Goal: Task Accomplishment & Management: Manage account settings

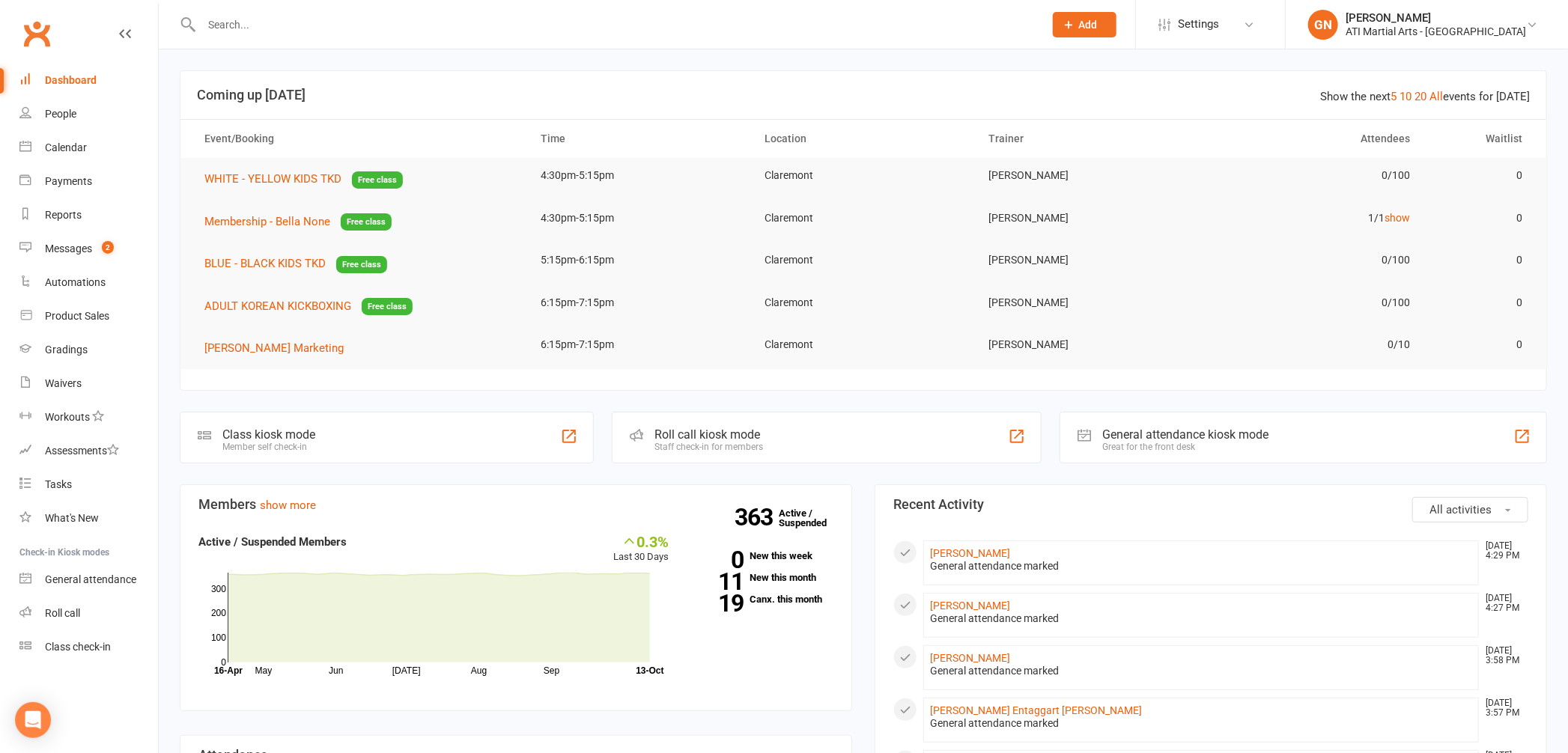
click at [261, 28] on input "text" at bounding box center [615, 25] width 836 height 21
click at [1116, 32] on button "Add" at bounding box center [1084, 25] width 63 height 26
click at [1115, 78] on link "Prospect" at bounding box center [1068, 66] width 133 height 34
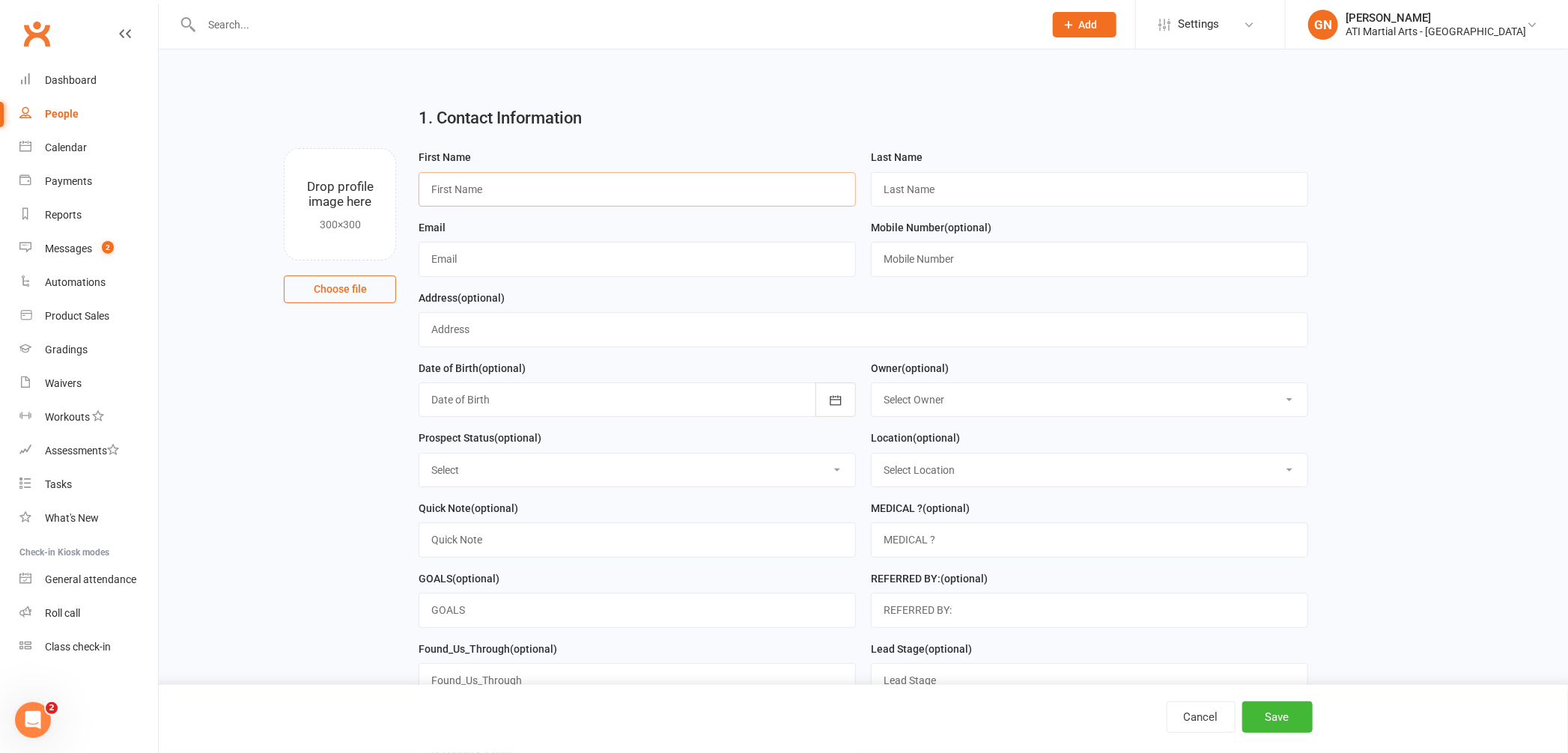
click at [457, 194] on input "text" at bounding box center [637, 189] width 437 height 34
type input "Beau"
click at [912, 193] on input "Maxine" at bounding box center [1089, 189] width 437 height 34
type input "Maxime"
click at [435, 195] on input "Beau" at bounding box center [637, 189] width 437 height 34
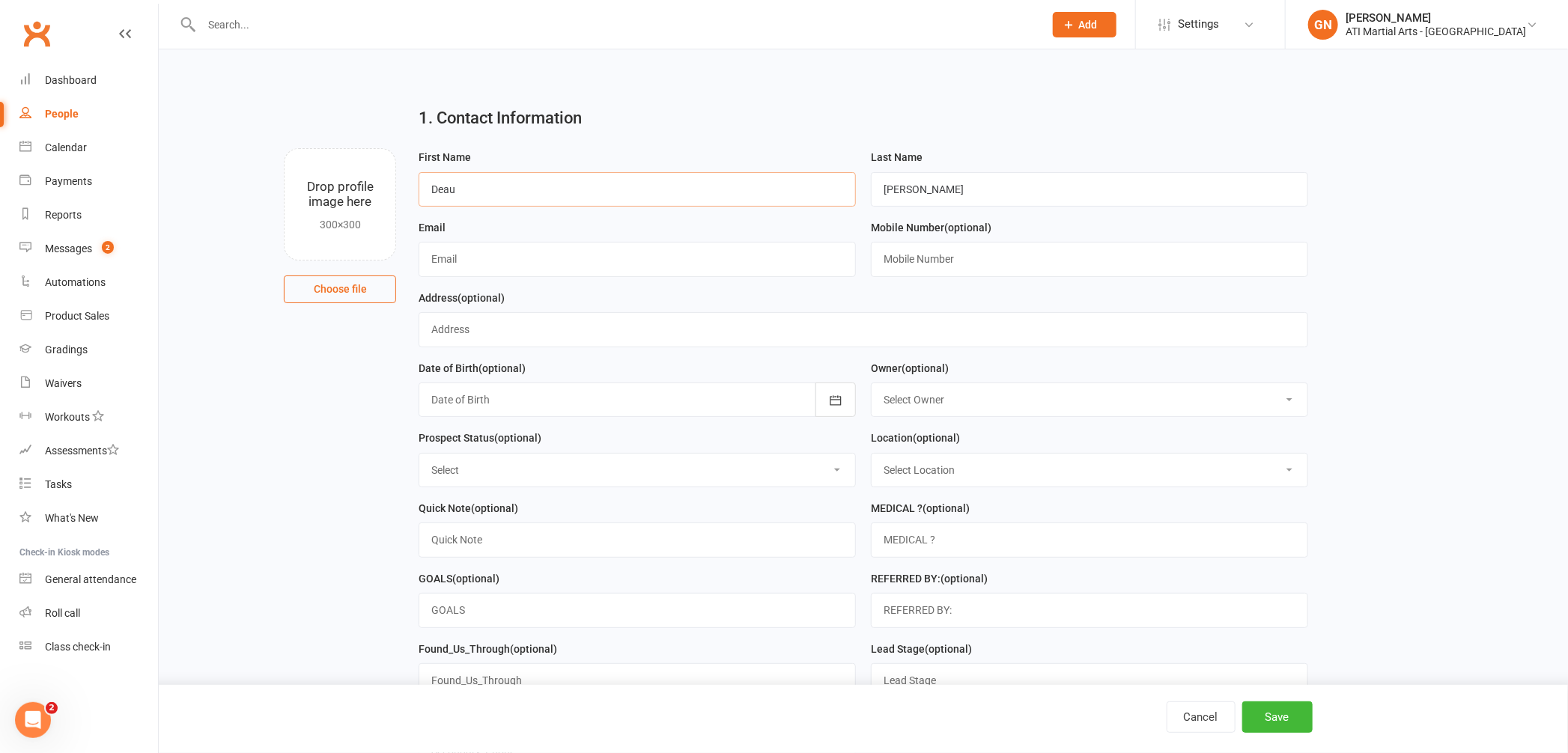
type input "Deau"
click at [455, 263] on input "text" at bounding box center [637, 259] width 437 height 34
type input "maxime.deau@gmail.com"
type input "23 stirling road"
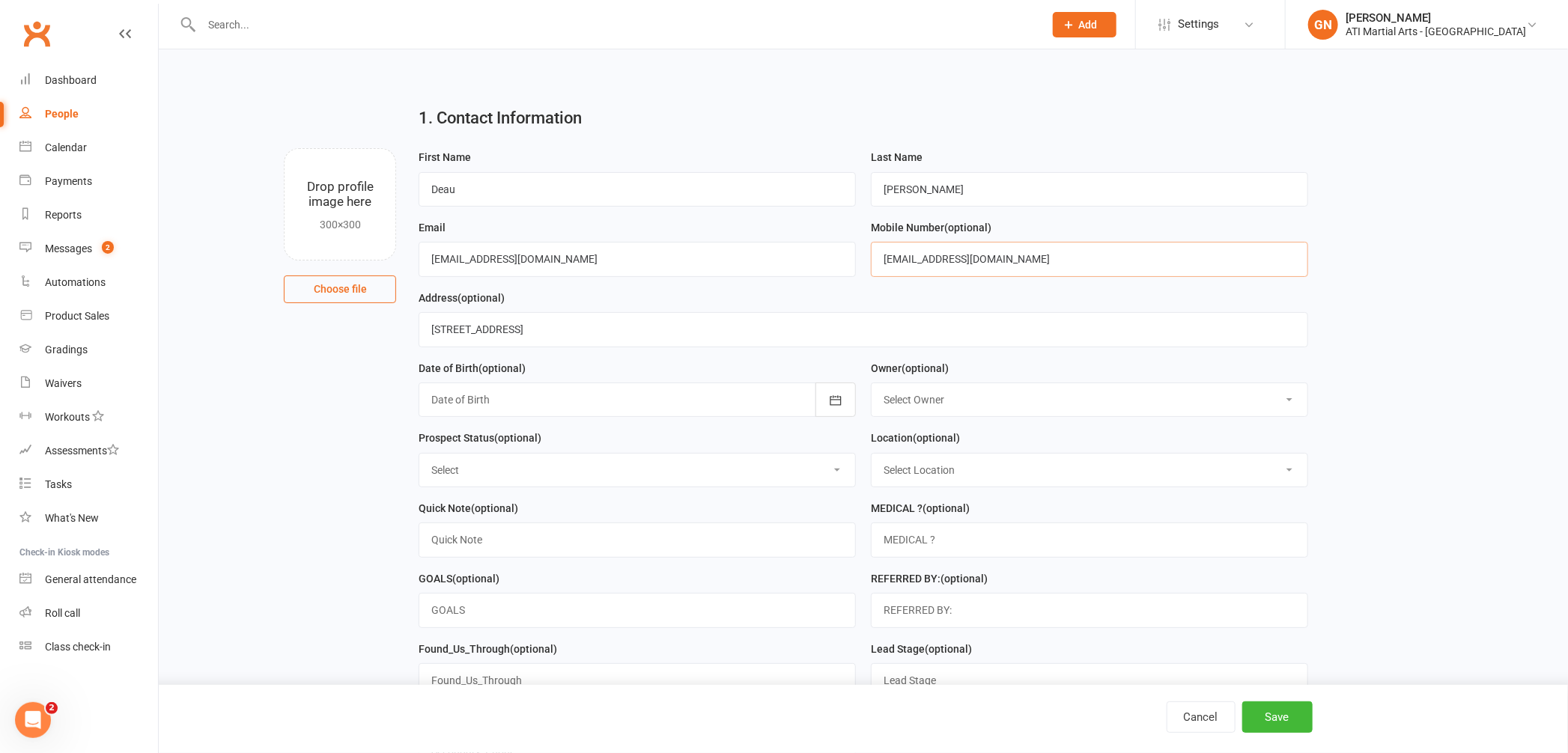
drag, startPoint x: 1054, startPoint y: 257, endPoint x: 799, endPoint y: 224, distance: 257.1
click at [799, 224] on form "First Name Deau Last Name Maxime Email maxime.deau@gmail.com Mobile Number (opt…" at bounding box center [863, 464] width 904 height 632
type input "0468461630"
click at [541, 406] on div at bounding box center [637, 400] width 437 height 34
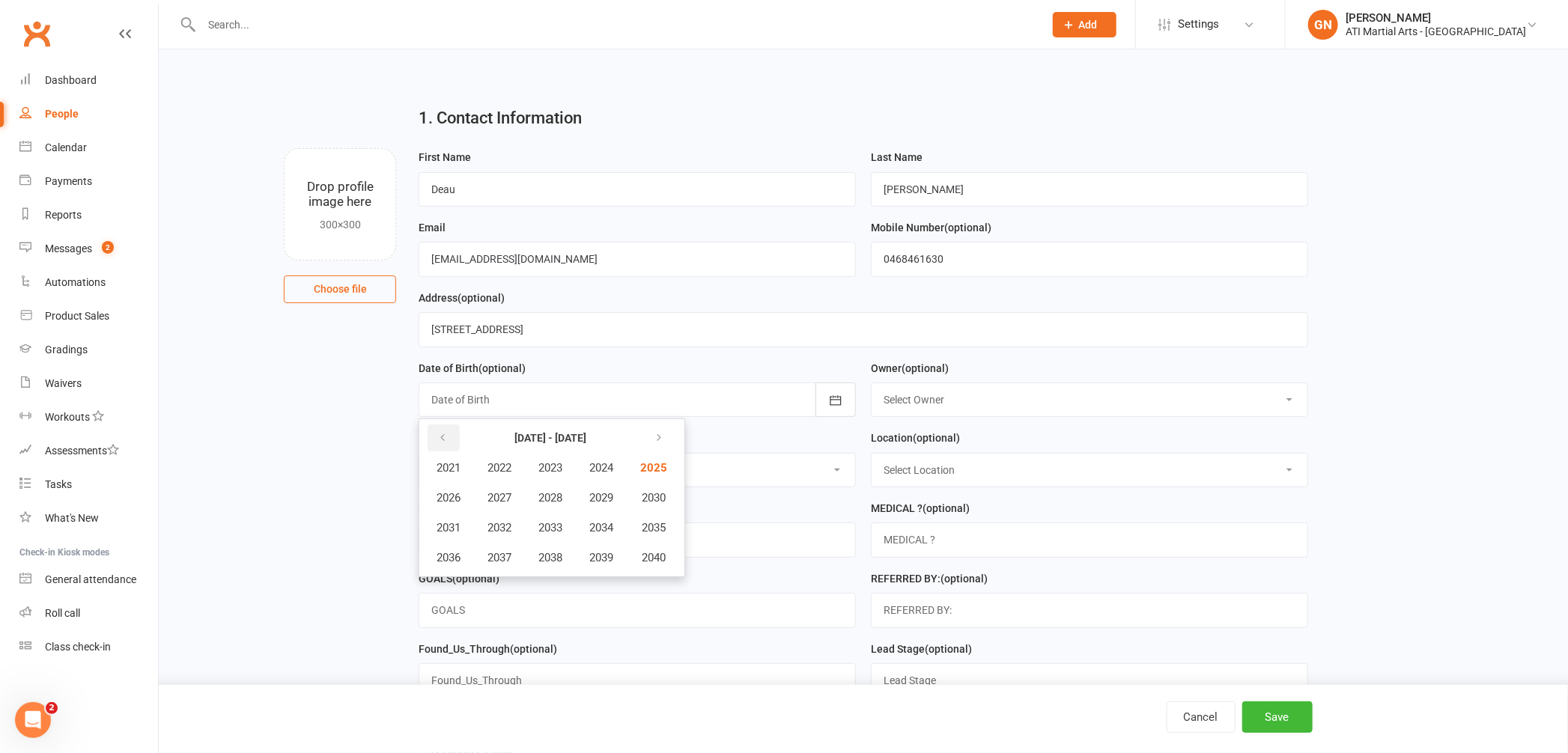
click at [441, 429] on button "button" at bounding box center [444, 438] width 32 height 27
click at [452, 528] on span "1991" at bounding box center [448, 528] width 24 height 13
click at [521, 464] on span "February" at bounding box center [529, 468] width 43 height 13
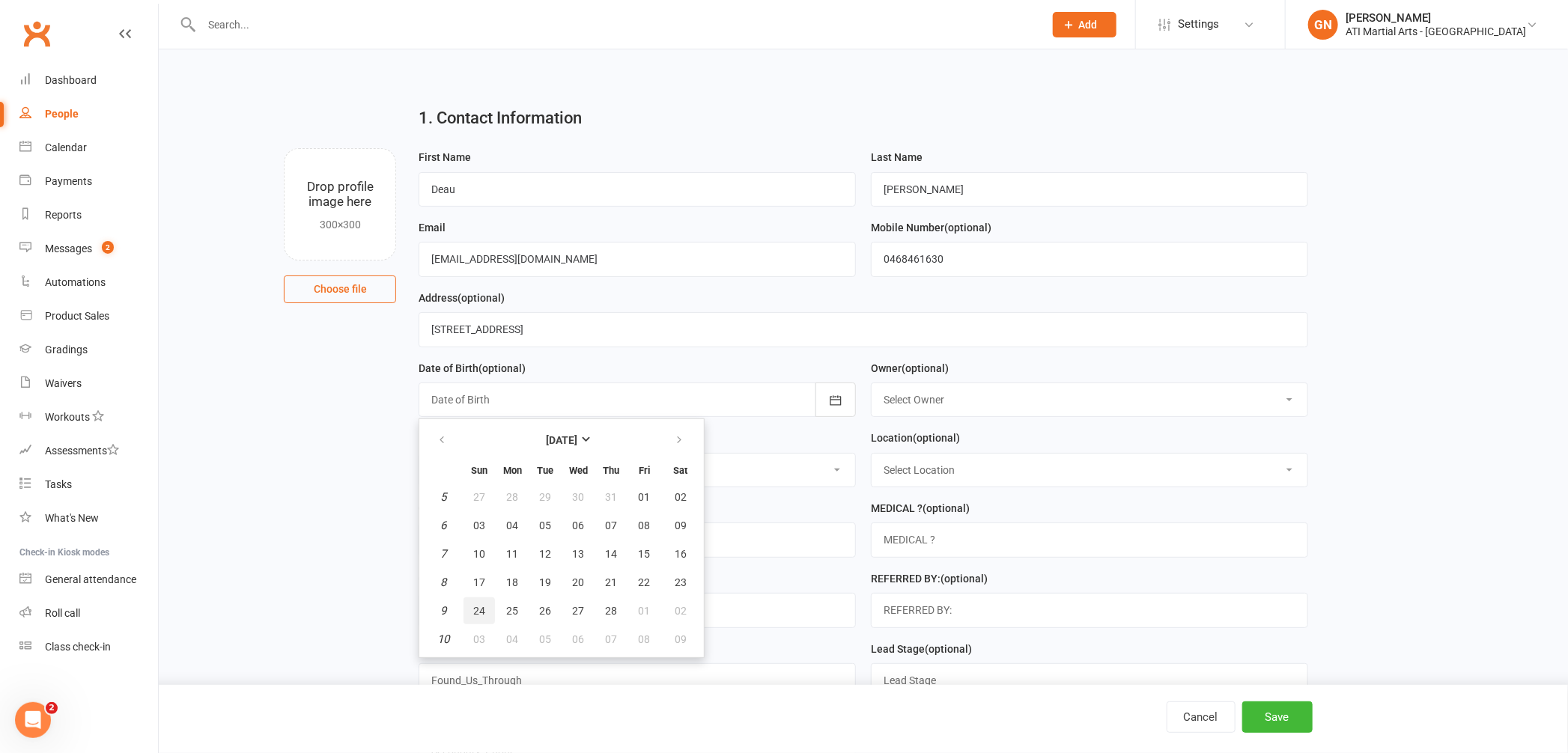
click at [479, 609] on span "24" at bounding box center [479, 611] width 12 height 12
type input "24 Feb 1991"
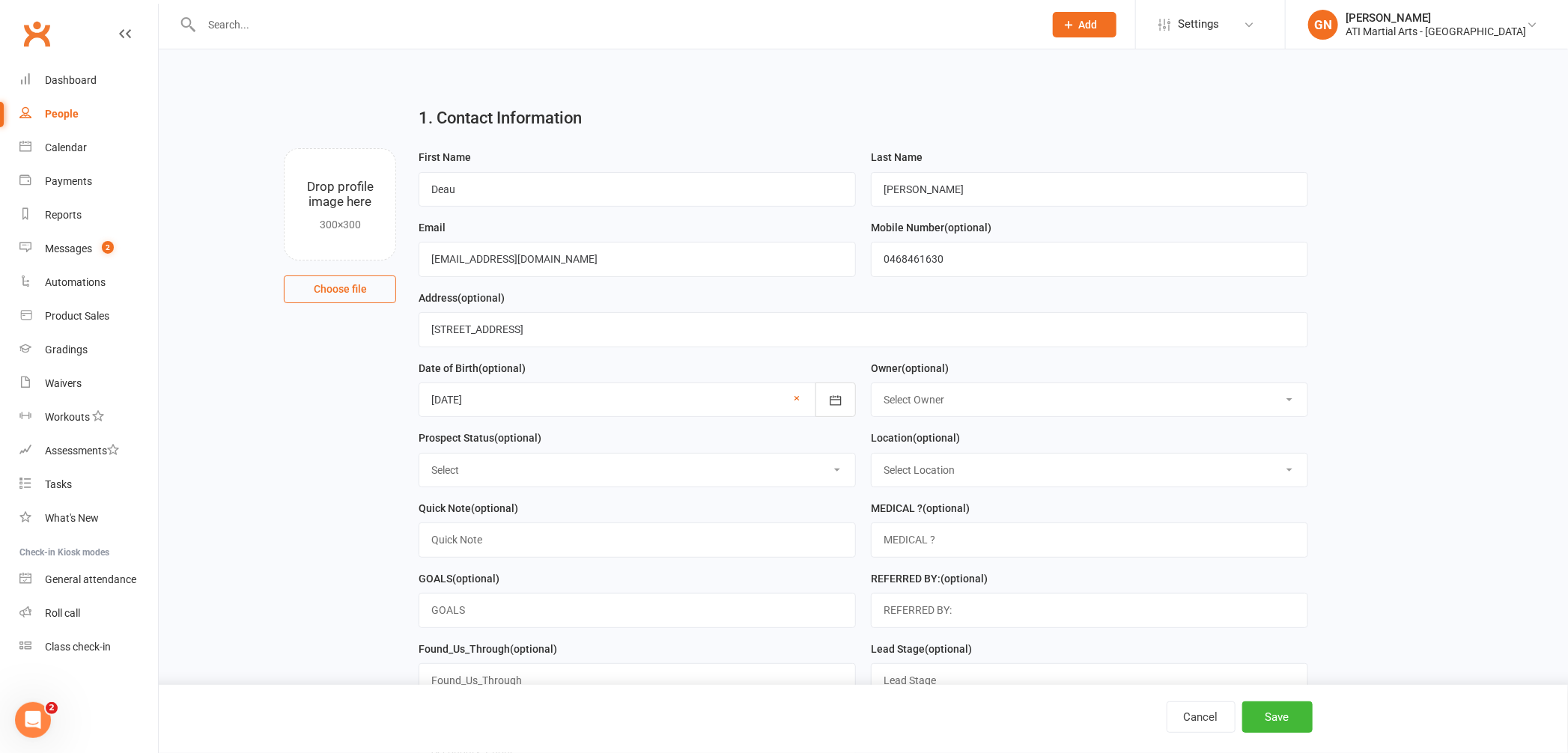
click at [983, 393] on select "Select Owner Rodney Lockyer Tony Curtis Dawn OBrien Melissa Matthews Gary Newma…" at bounding box center [1089, 399] width 436 height 33
select select "6"
click at [630, 477] on select "Select Initial Contact Follow-up Call Follow-up Email Almost Ready Not Ready No…" at bounding box center [636, 470] width 436 height 33
select select "Initial Contact"
click at [1010, 473] on select "Select Location Claremont Example Room (Rename me!) Malaga" at bounding box center [1089, 470] width 436 height 33
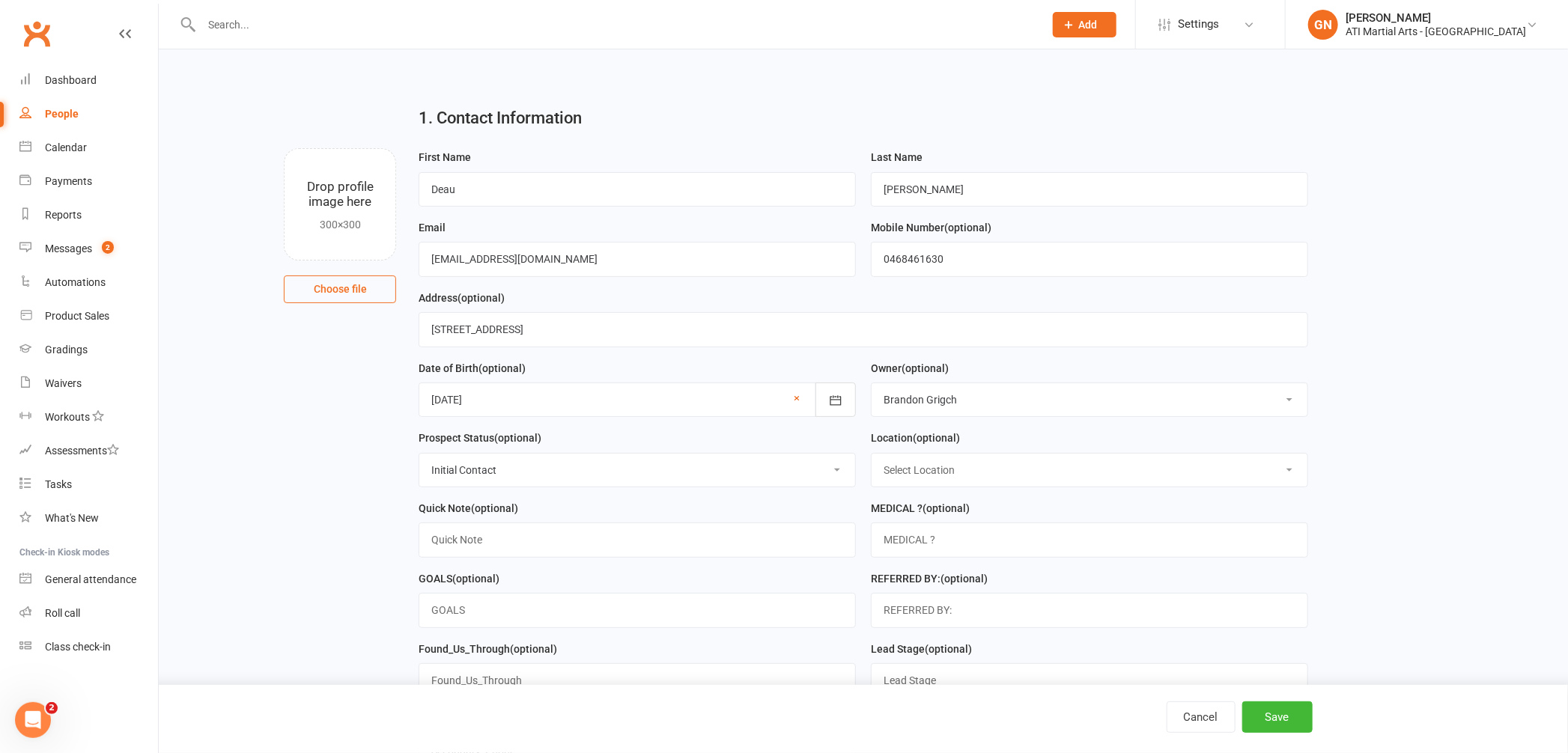
select select "0"
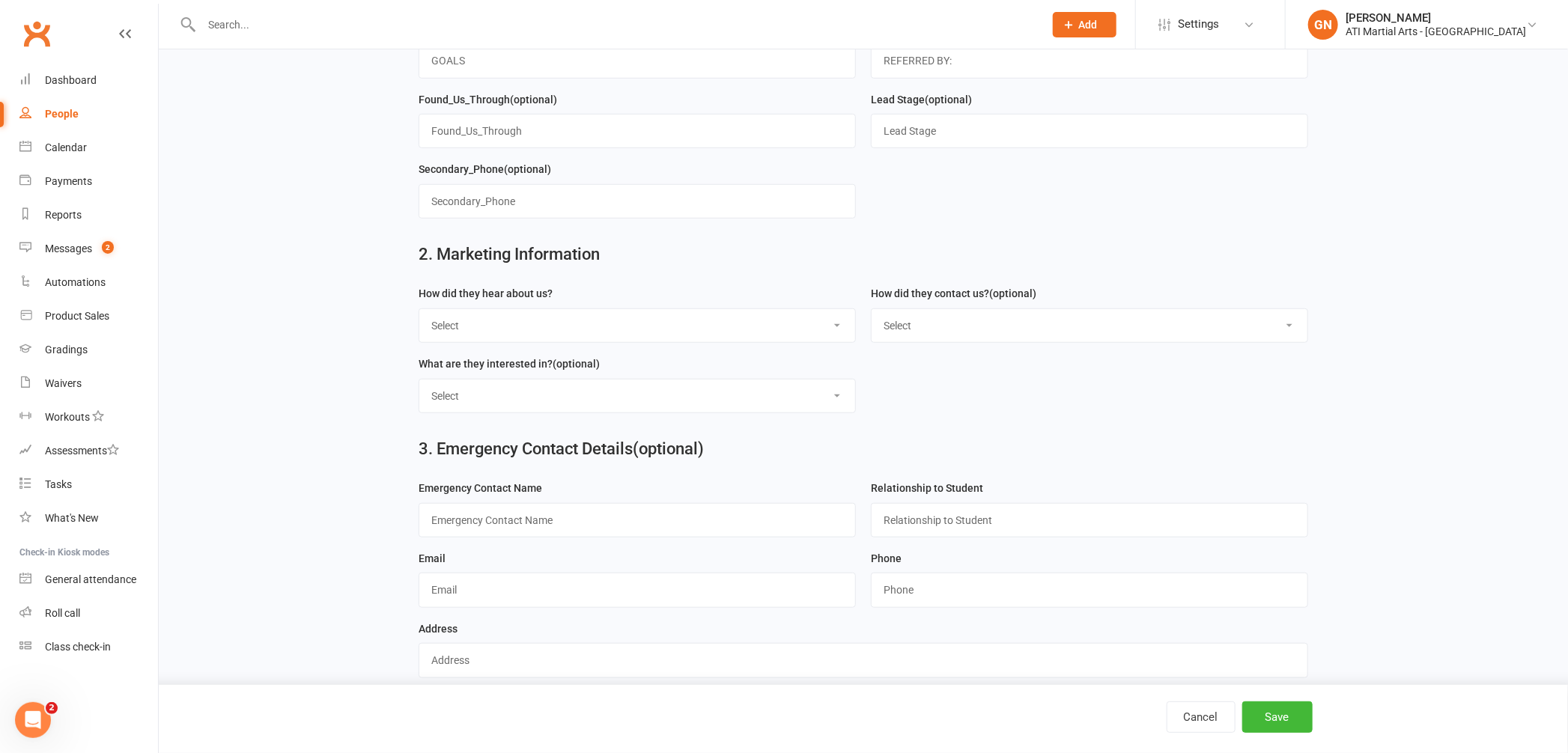
scroll to position [571, 0]
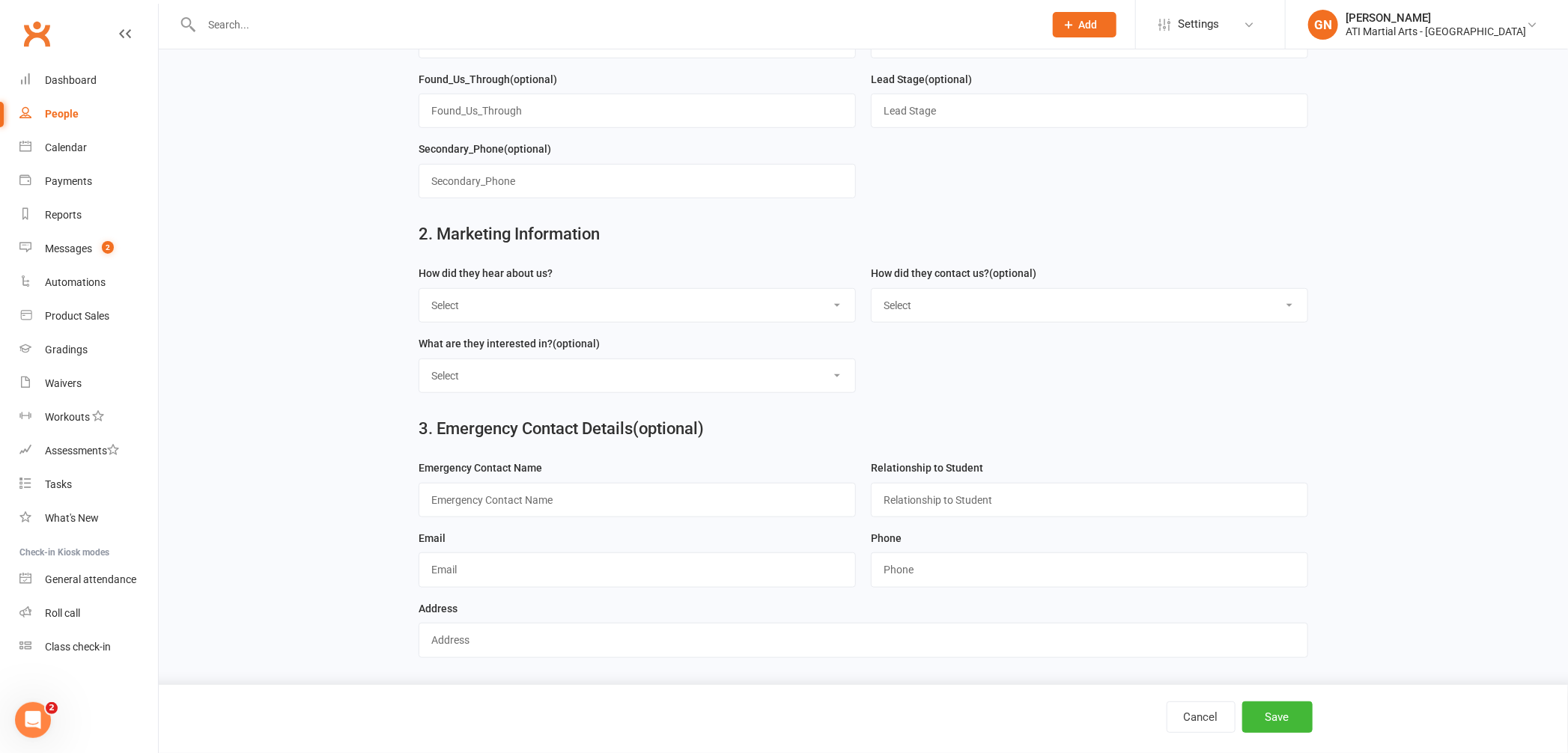
click at [595, 304] on select "Select Google Through A Friend Facebook Sms/email offer Flyer School class Open…" at bounding box center [636, 306] width 436 height 33
select select "Google"
click at [984, 308] on select "Select Phone Email In-Facility facebook Referal QR code" at bounding box center [1089, 306] width 436 height 33
select select "In-Facility"
click at [854, 370] on select "Select Classes Personal Training Weight Loss Body Building De-Stressing Diet/Fo…" at bounding box center [636, 376] width 436 height 33
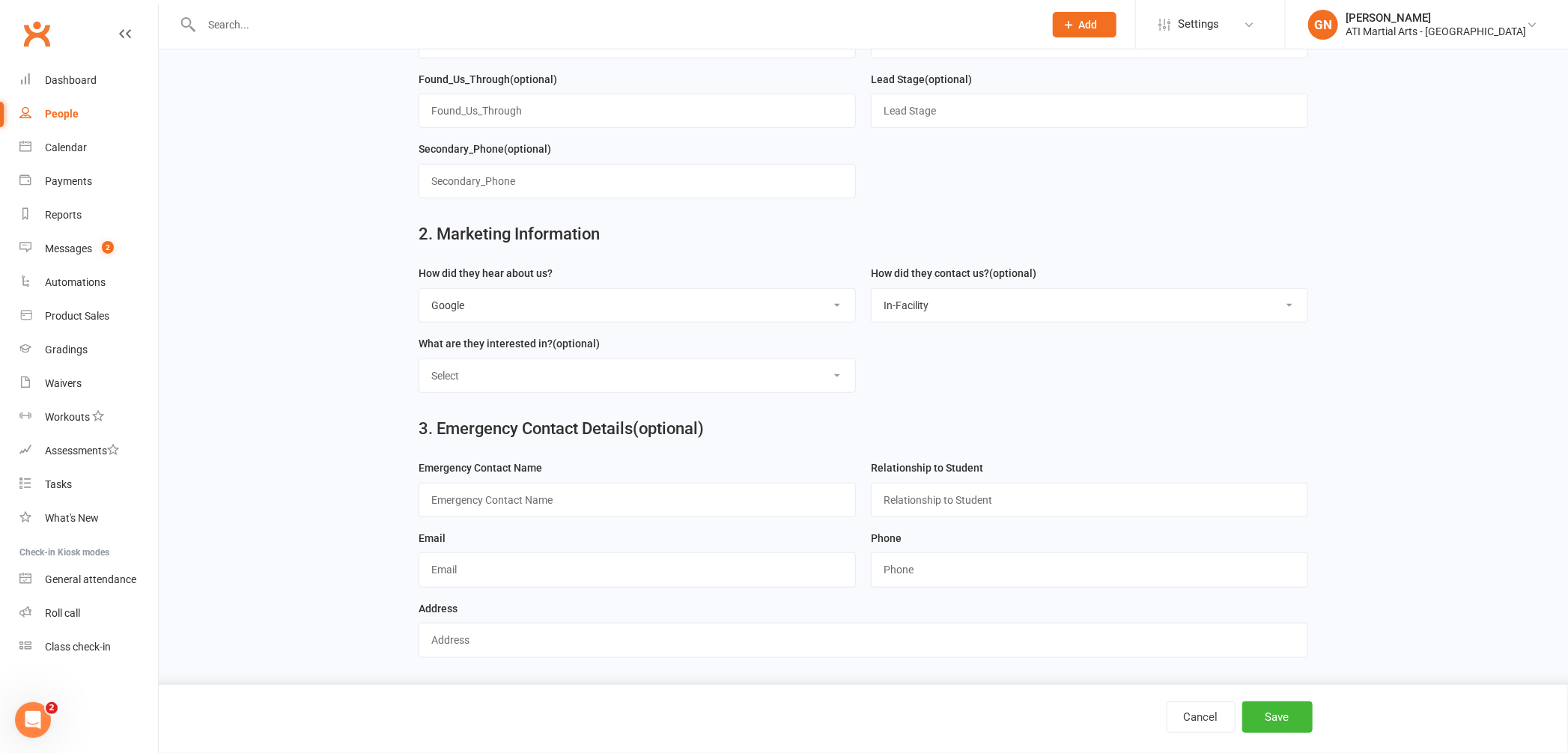
select select "Classes"
click at [1278, 712] on button "Save" at bounding box center [1277, 717] width 70 height 31
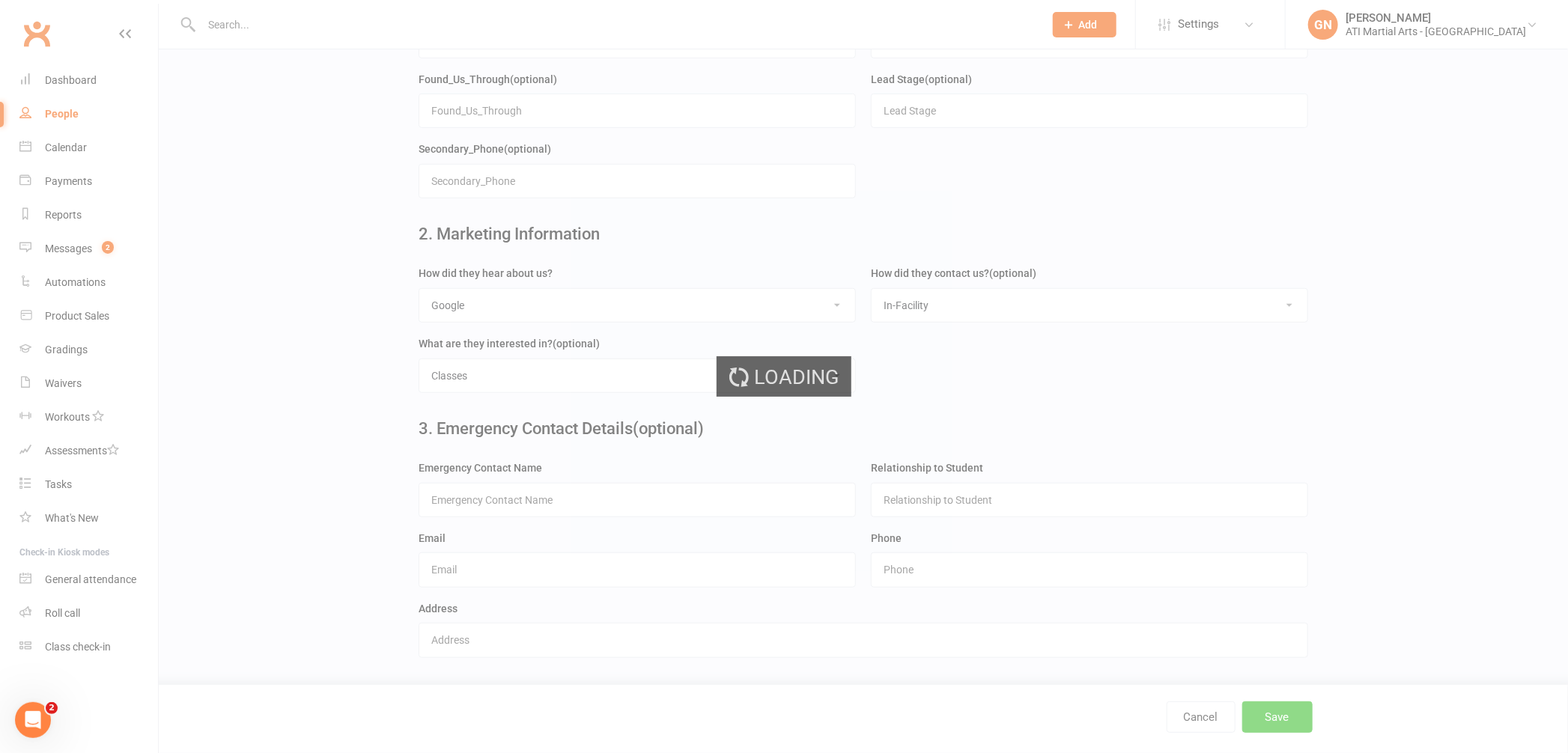
scroll to position [0, 0]
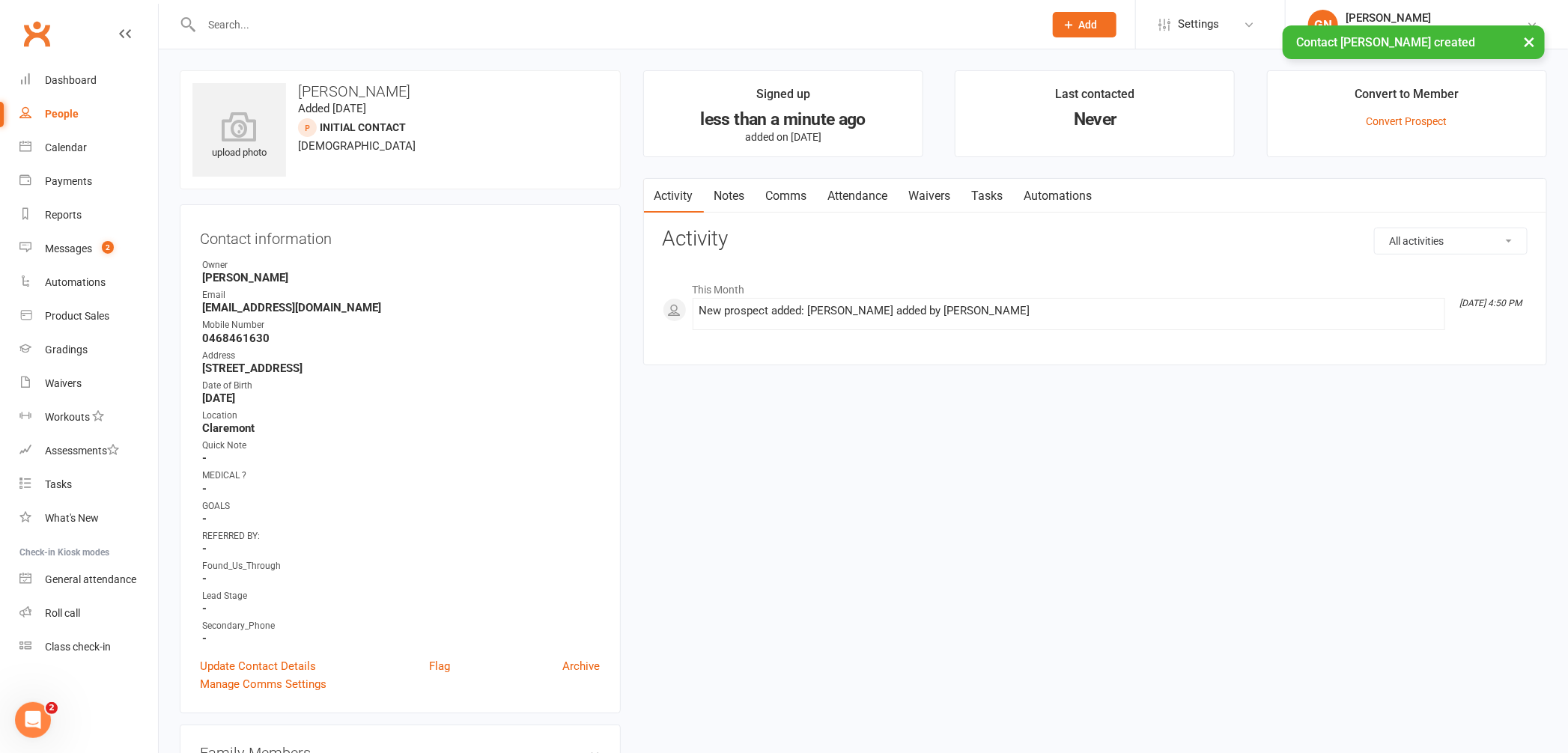
click at [851, 214] on div "Activity Notes Comms Attendance Waivers Tasks Automations All activities Bookin…" at bounding box center [1095, 271] width 904 height 188
click at [857, 199] on link "Attendance" at bounding box center [859, 196] width 81 height 34
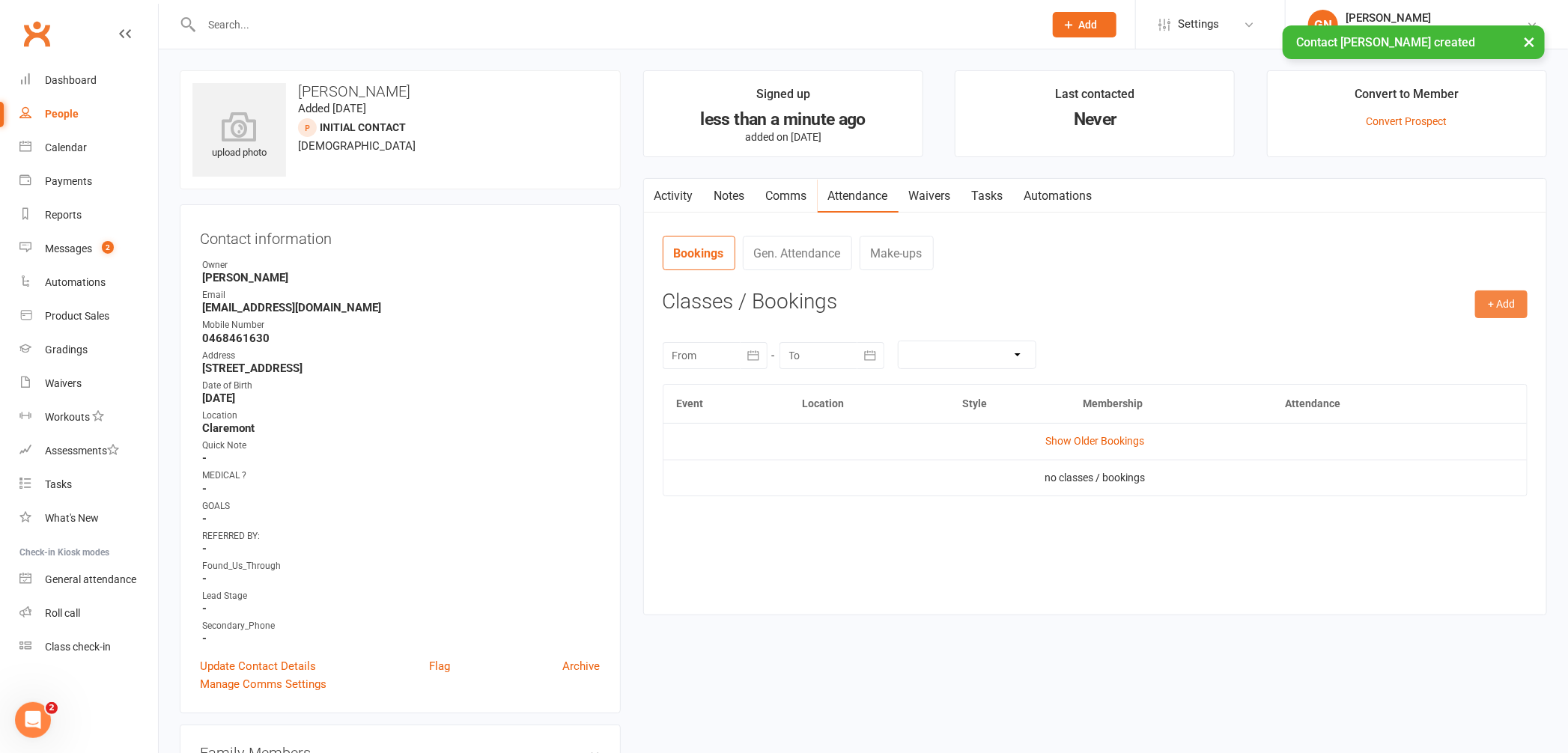
click at [1505, 310] on button "+ Add" at bounding box center [1501, 304] width 52 height 27
click at [1436, 375] on link "Add Appointment" at bounding box center [1453, 369] width 148 height 30
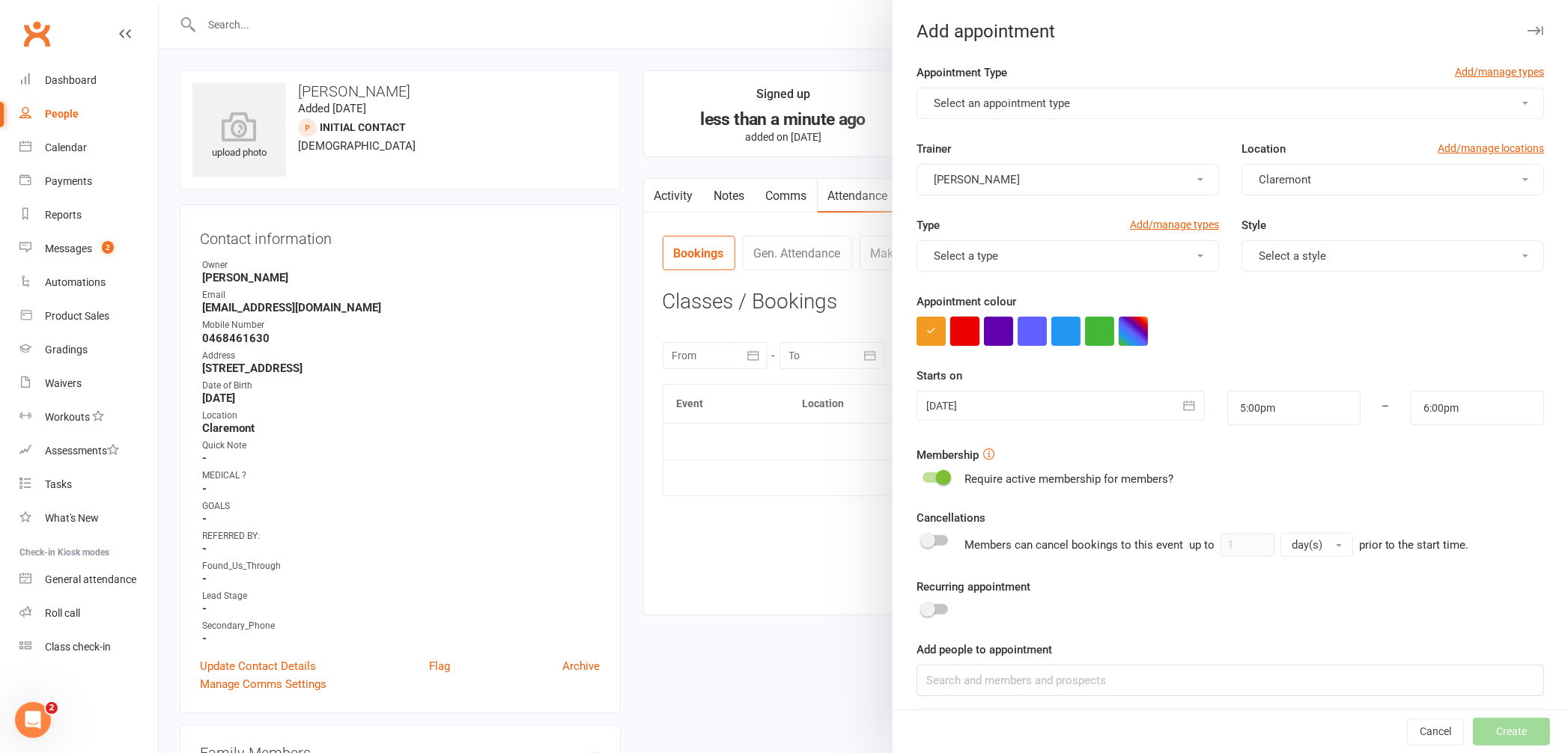
click at [950, 324] on button "button" at bounding box center [965, 331] width 29 height 29
click at [1028, 94] on button "Select an appointment type" at bounding box center [1229, 103] width 627 height 31
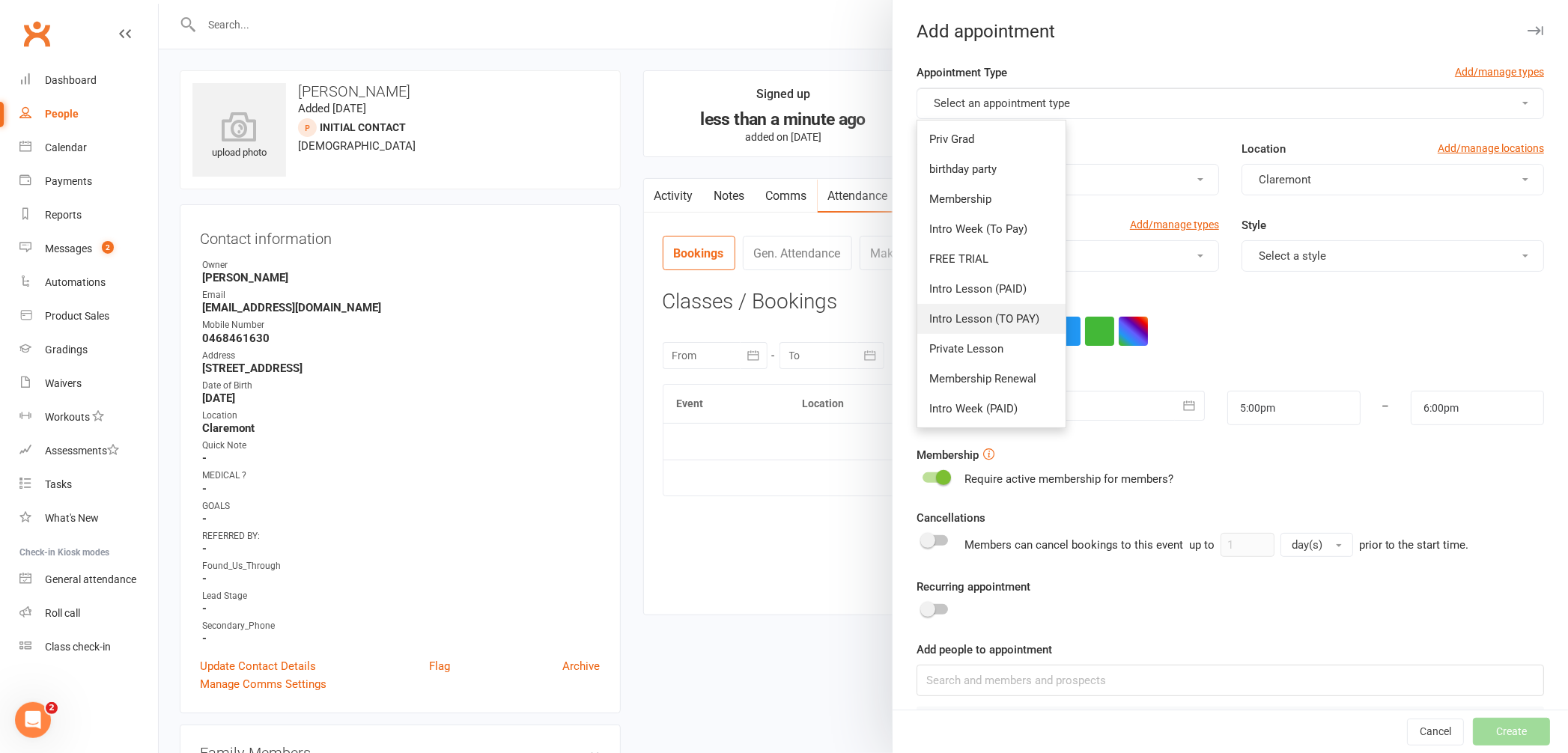
click at [994, 312] on span "Intro Lesson (TO PAY)" at bounding box center [984, 319] width 110 height 13
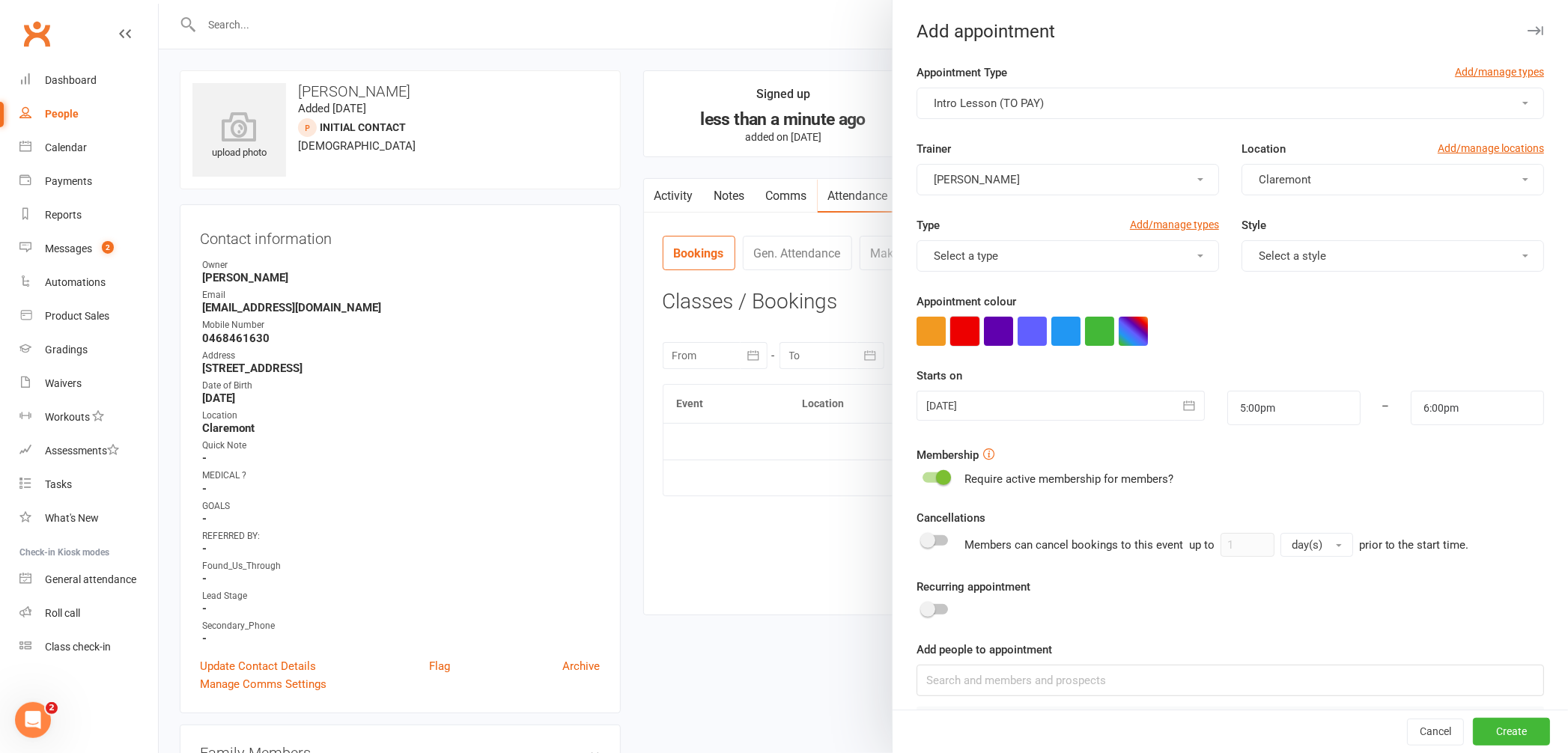
click at [962, 339] on button "button" at bounding box center [965, 331] width 29 height 29
click at [1091, 425] on div "13 Oct 2025 October 2025 Sun Mon Tue Wed Thu Fri Sat 40 28 29 30 01 02 03 04 41…" at bounding box center [1060, 408] width 311 height 34
click at [1092, 407] on div at bounding box center [1060, 406] width 288 height 30
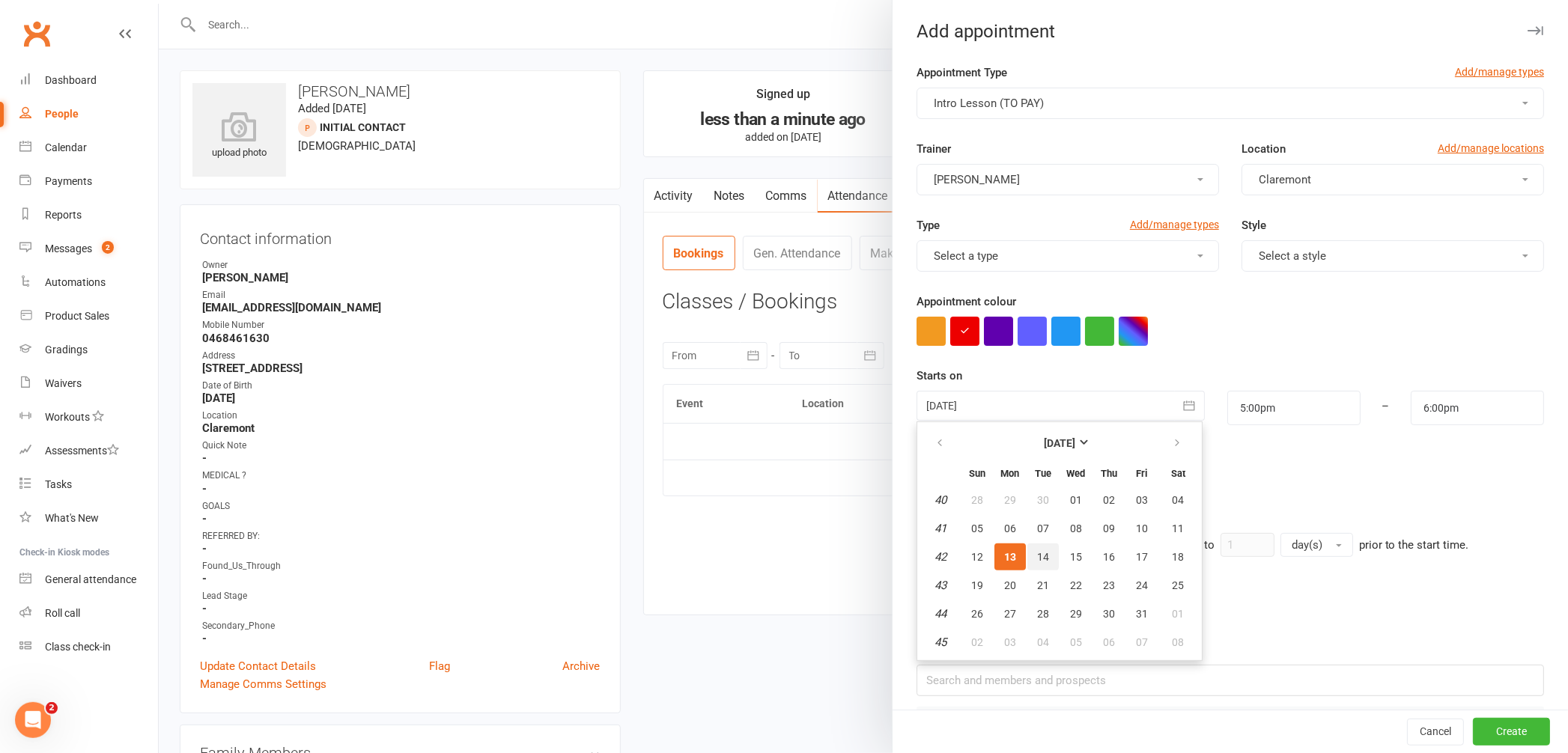
click at [1037, 555] on span "14" at bounding box center [1043, 557] width 12 height 12
type input "14 Oct 2025"
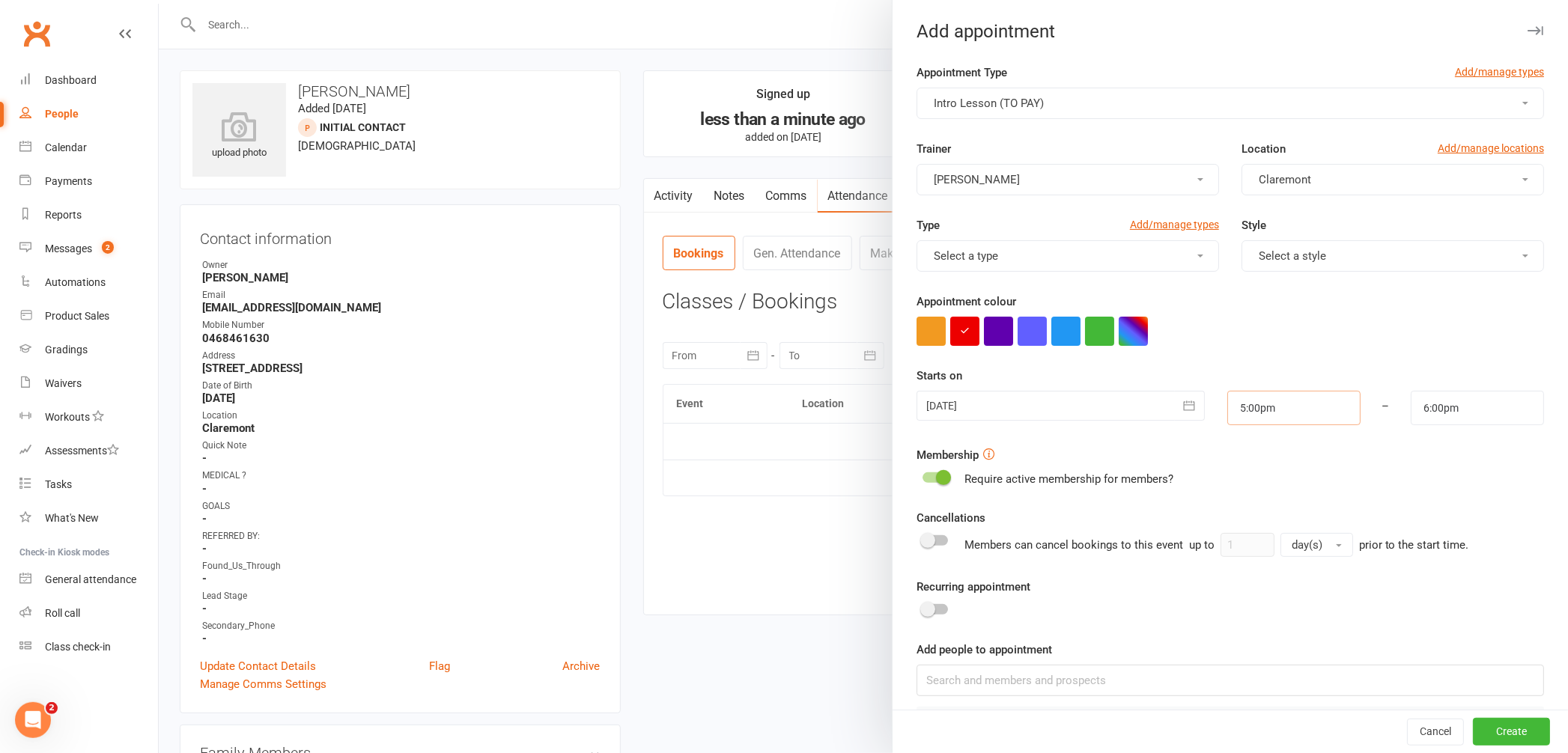
click at [1305, 417] on input "5:00pm" at bounding box center [1294, 408] width 133 height 34
type input "6:15pm"
type input "7:15pm"
click at [1247, 484] on li "6:15pm" at bounding box center [1263, 482] width 72 height 23
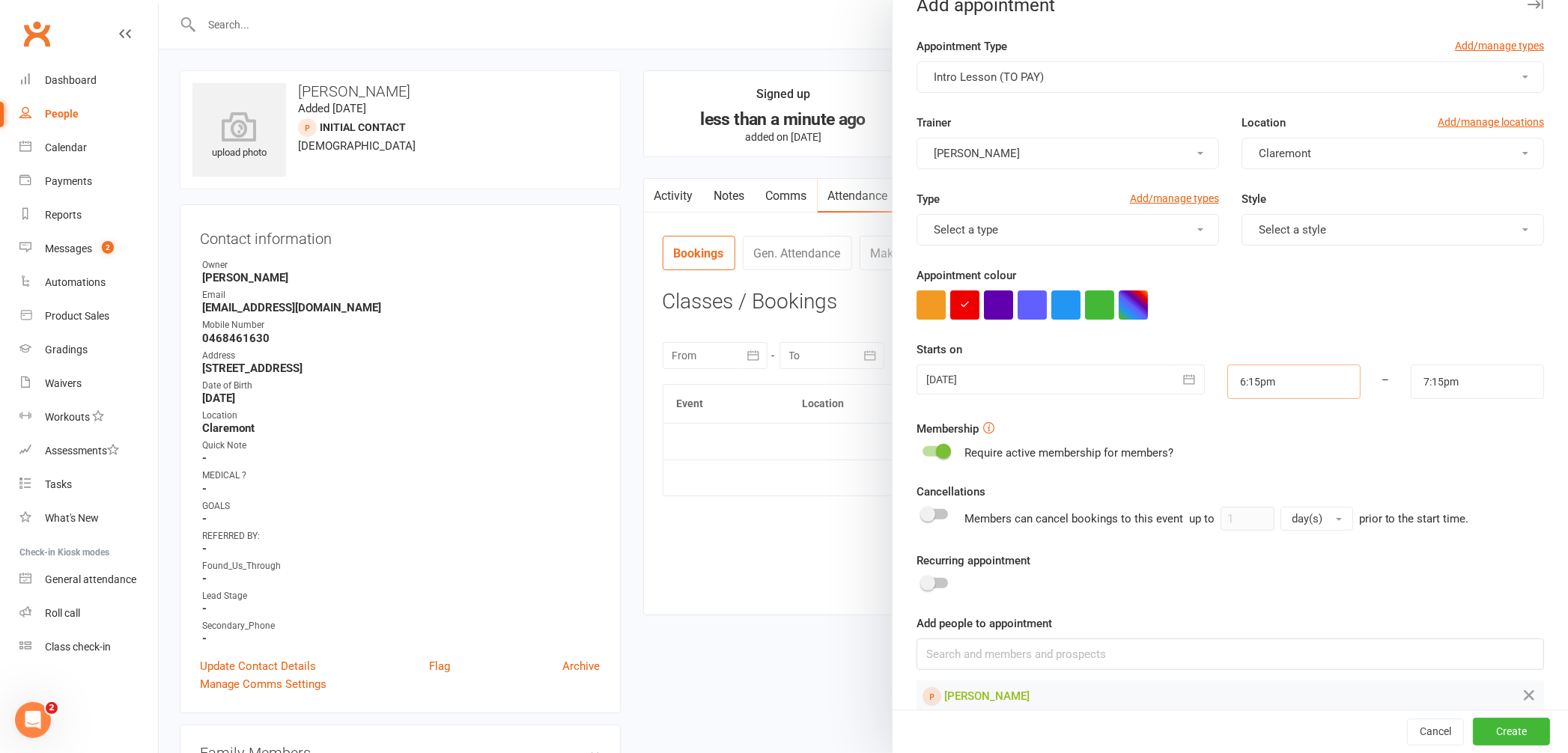
scroll to position [48, 0]
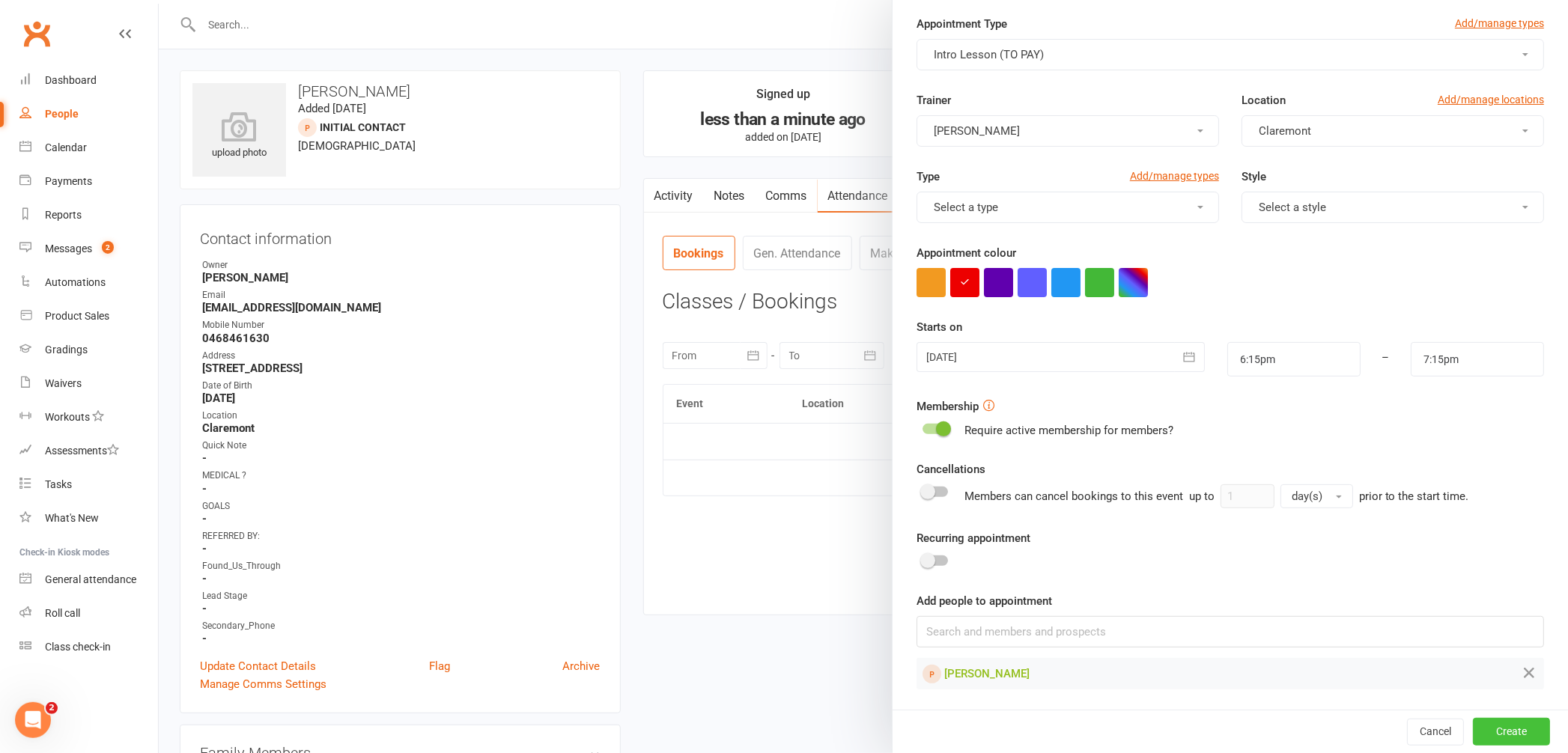
click at [1472, 732] on button "Create" at bounding box center [1511, 732] width 78 height 27
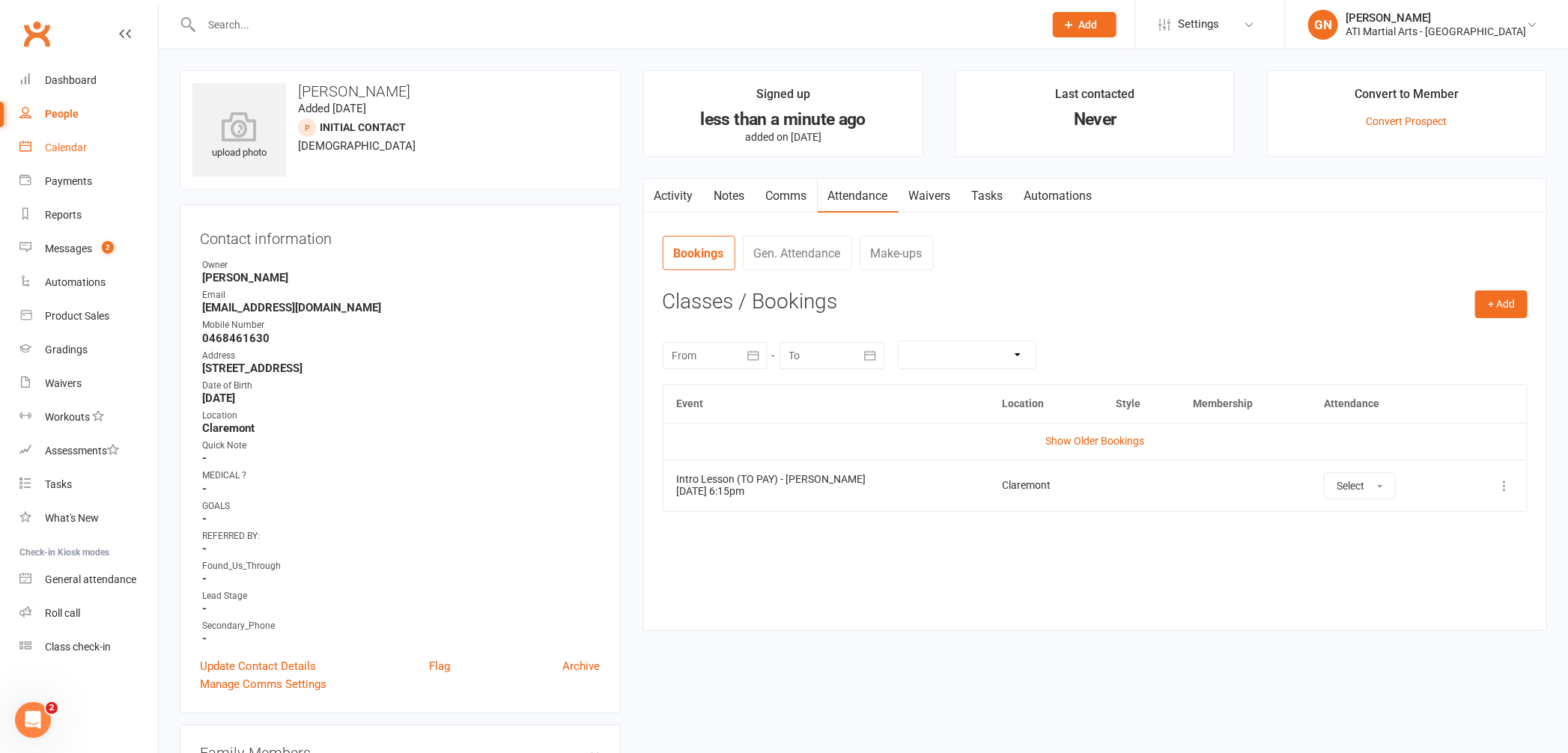
click at [92, 150] on link "Calendar" at bounding box center [89, 149] width 138 height 34
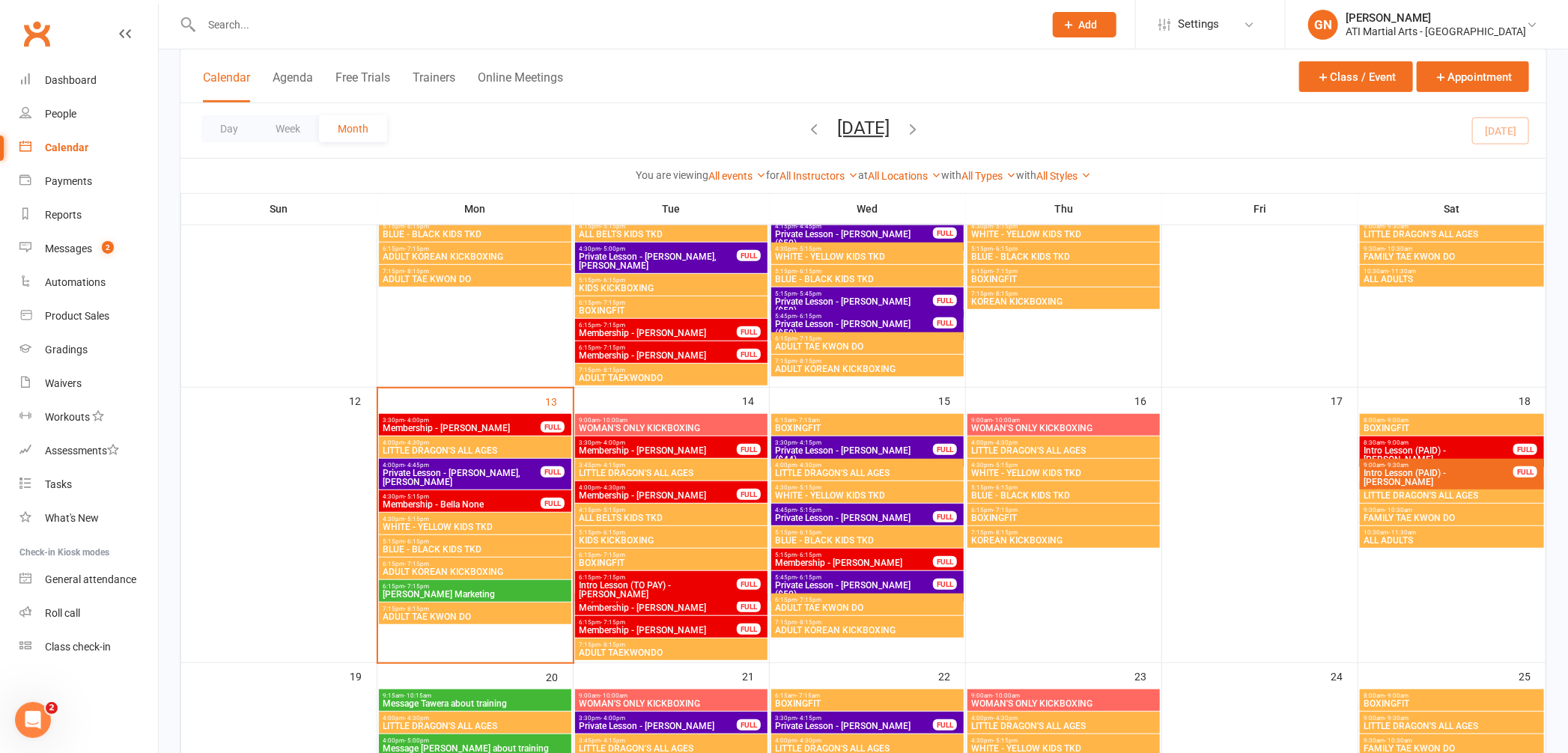
scroll to position [480, 0]
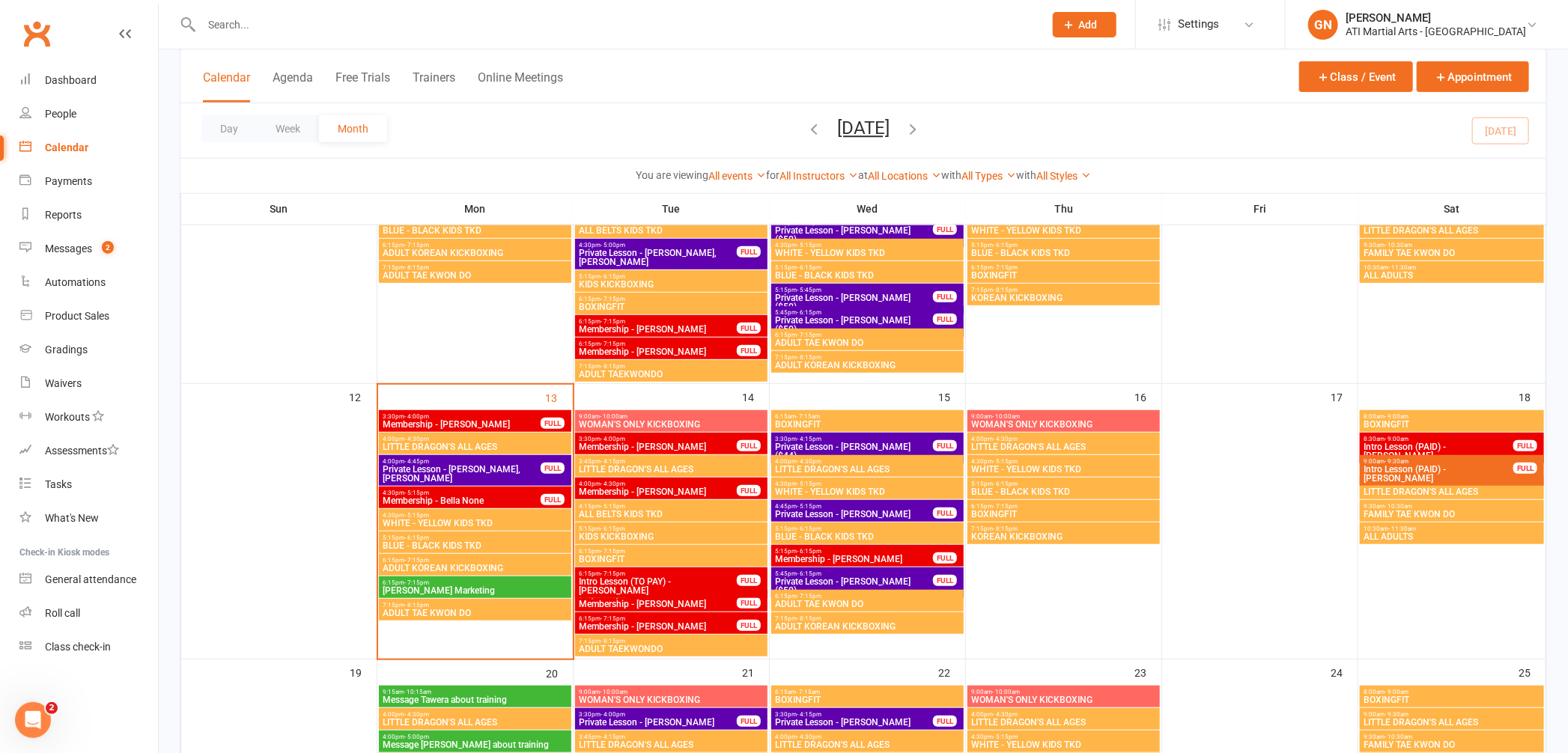
click at [645, 583] on span "Intro Lesson (TO PAY) - Deau Maxime" at bounding box center [657, 586] width 160 height 18
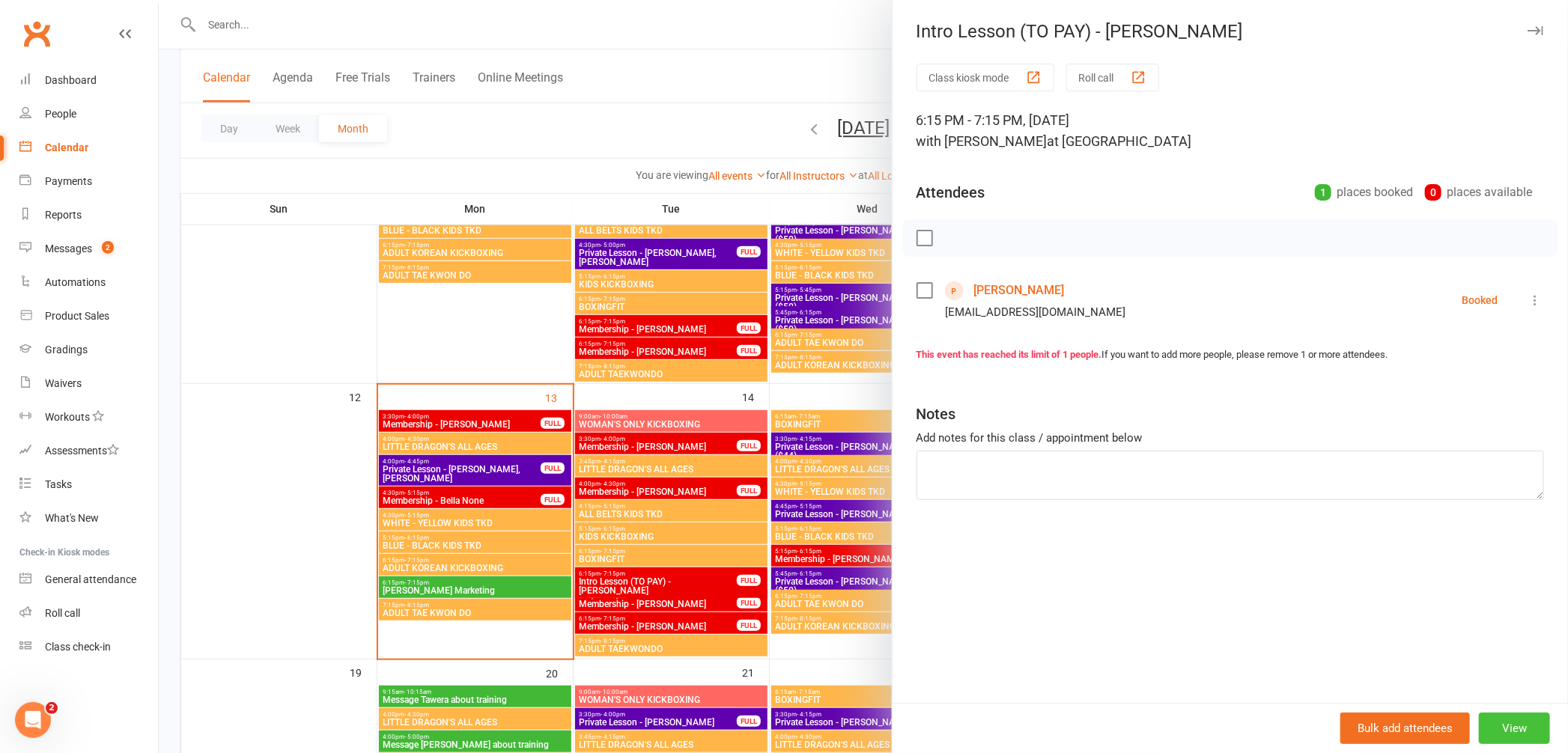
click at [1514, 728] on button "View" at bounding box center [1514, 728] width 71 height 31
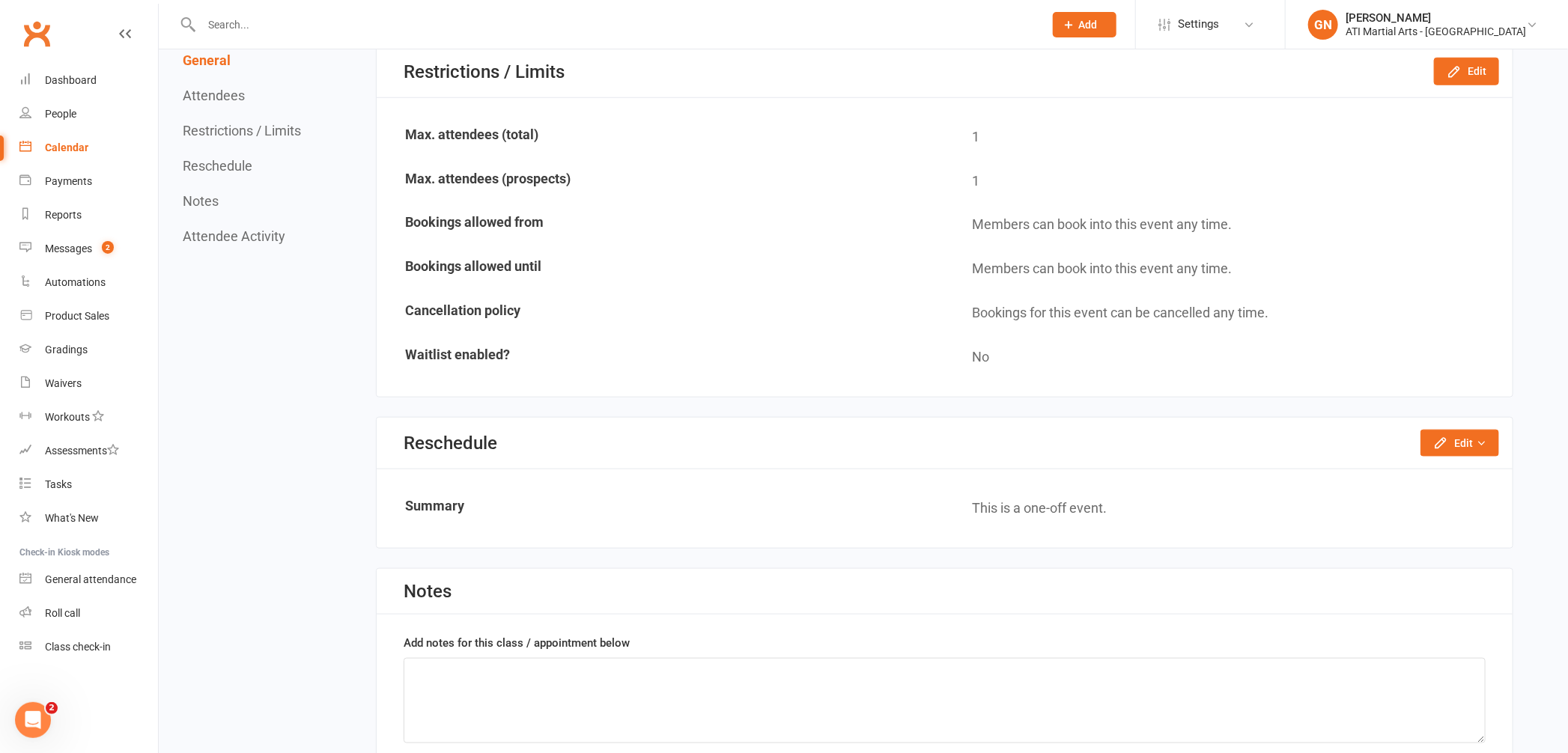
scroll to position [992, 0]
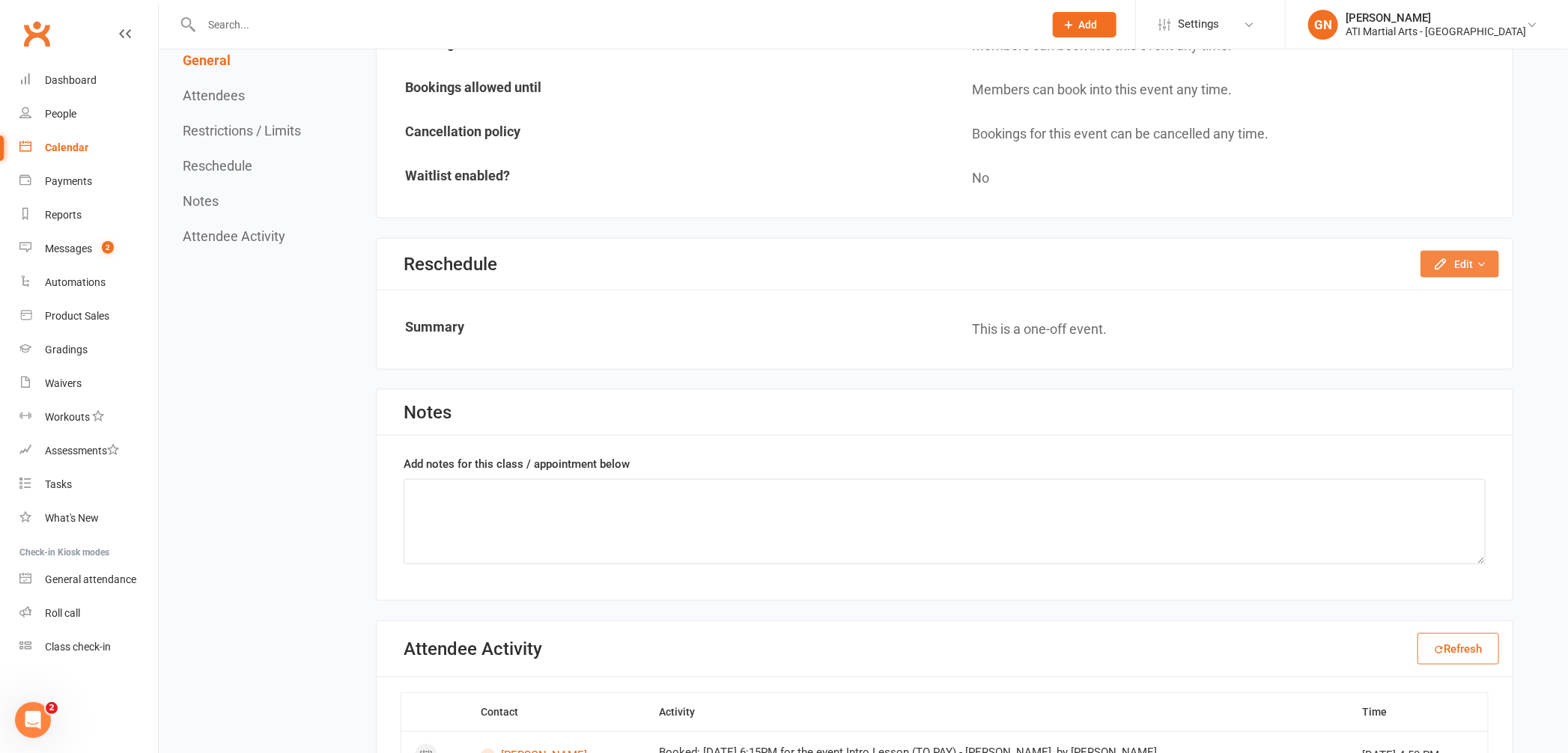
click at [1433, 262] on button "Edit" at bounding box center [1459, 264] width 78 height 27
click at [1400, 286] on link "Reschedule this event only" at bounding box center [1420, 298] width 157 height 30
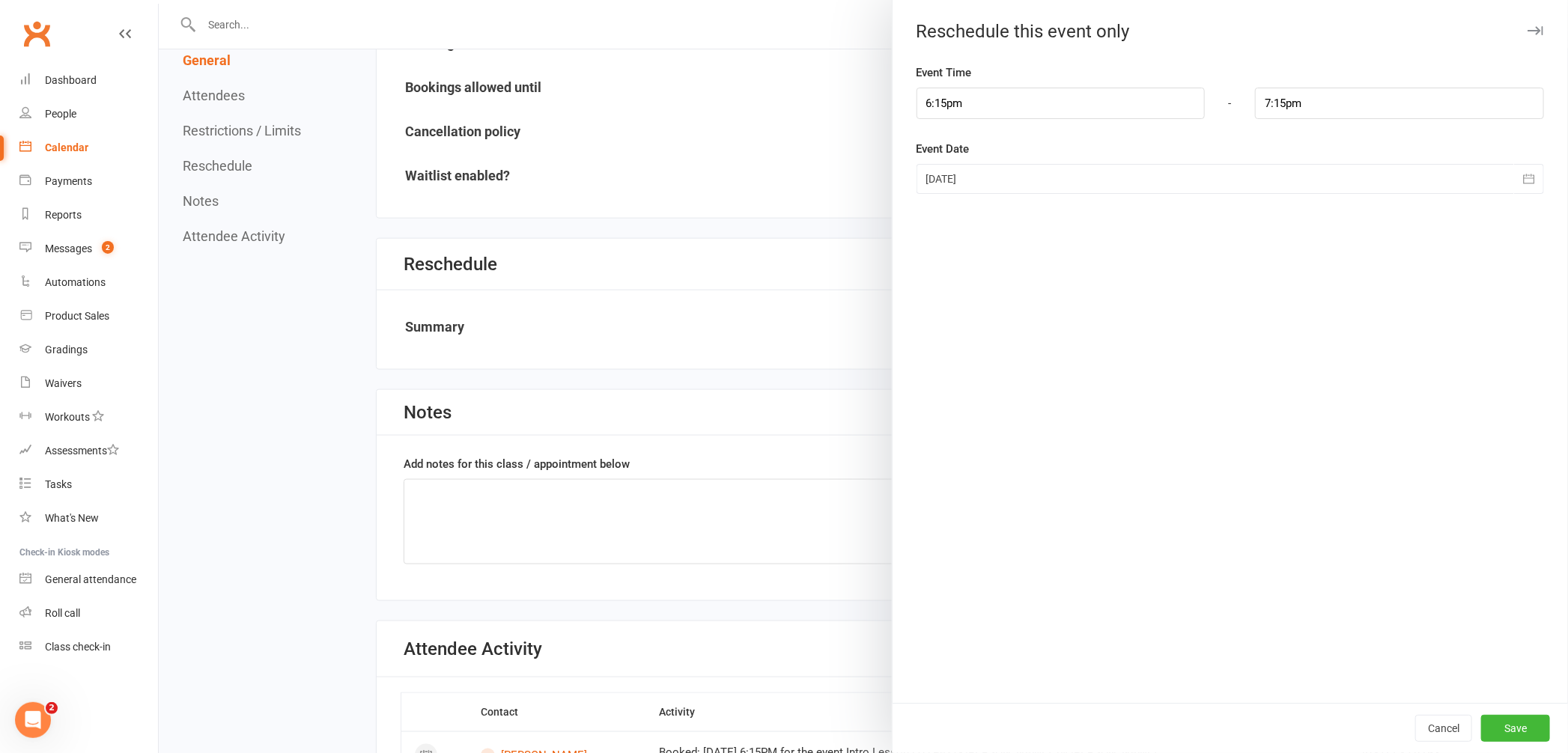
click at [832, 188] on div at bounding box center [863, 376] width 1409 height 753
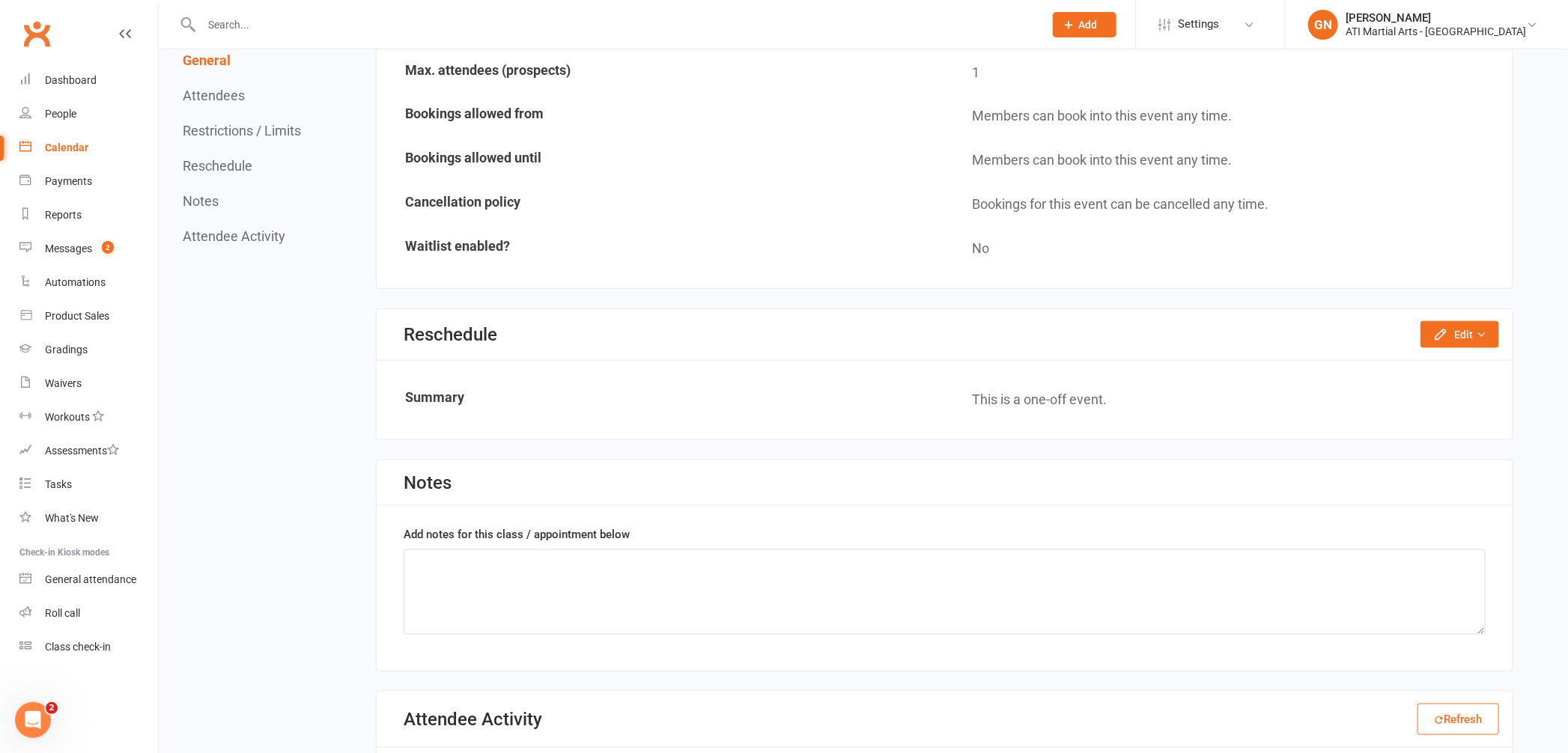
scroll to position [0, 0]
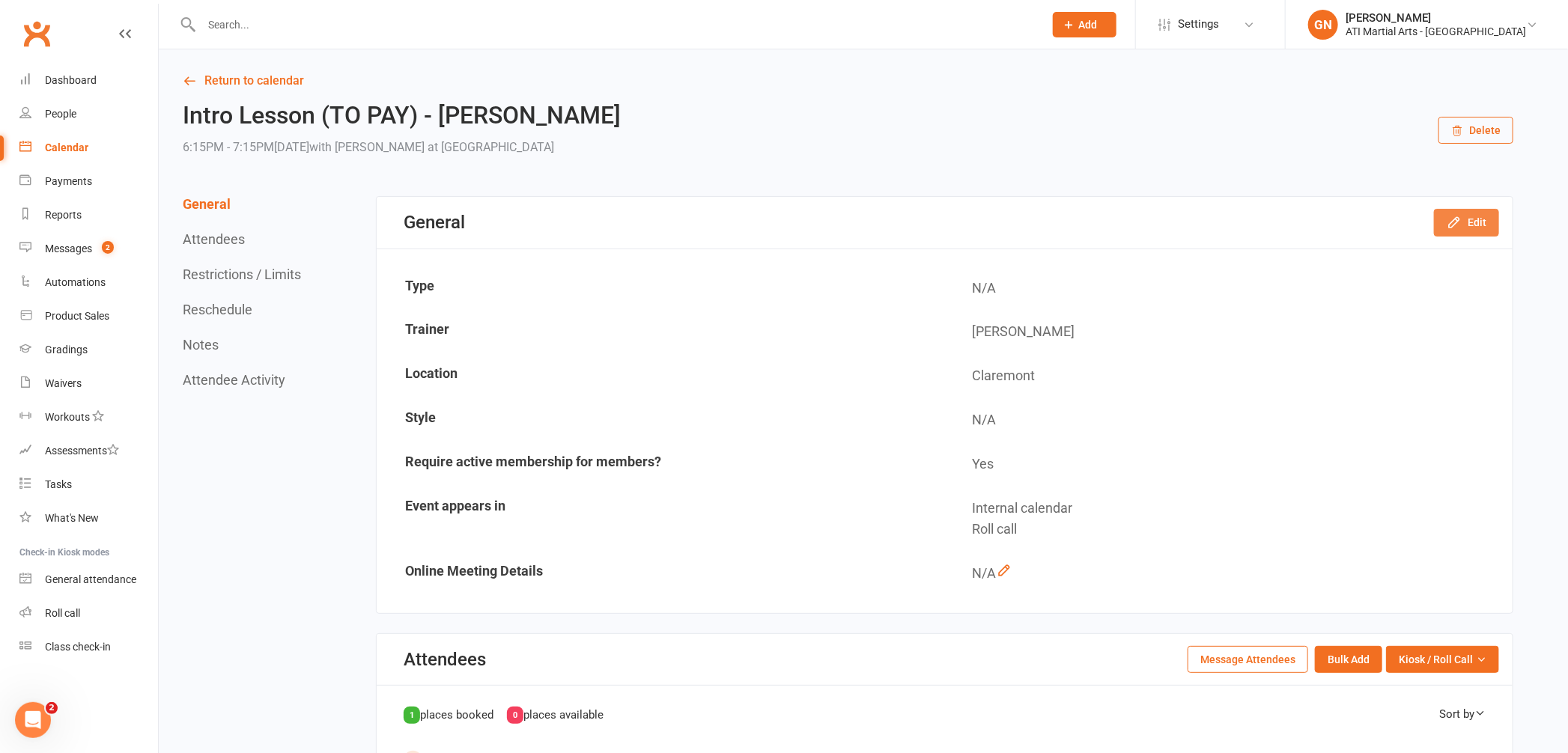
click at [1443, 228] on button "Edit" at bounding box center [1466, 222] width 65 height 27
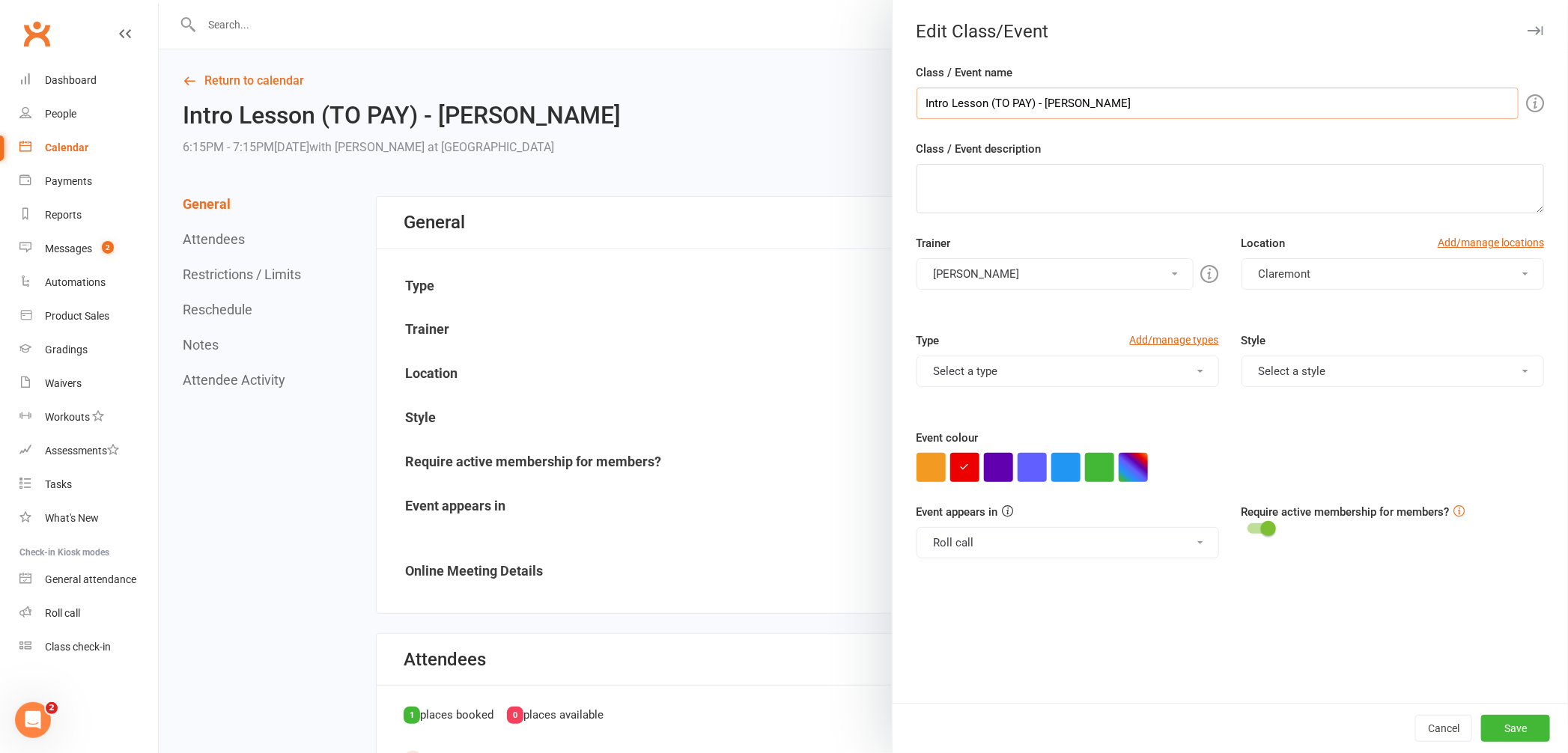
drag, startPoint x: 1026, startPoint y: 99, endPoint x: 991, endPoint y: 99, distance: 35.0
click at [991, 99] on input "Intro Lesson (TO PAY) - Deau Maxime" at bounding box center [1217, 103] width 602 height 31
type input "Intro Lesson (PAID) - [PERSON_NAME]"
click at [1499, 732] on button "Save" at bounding box center [1515, 728] width 69 height 27
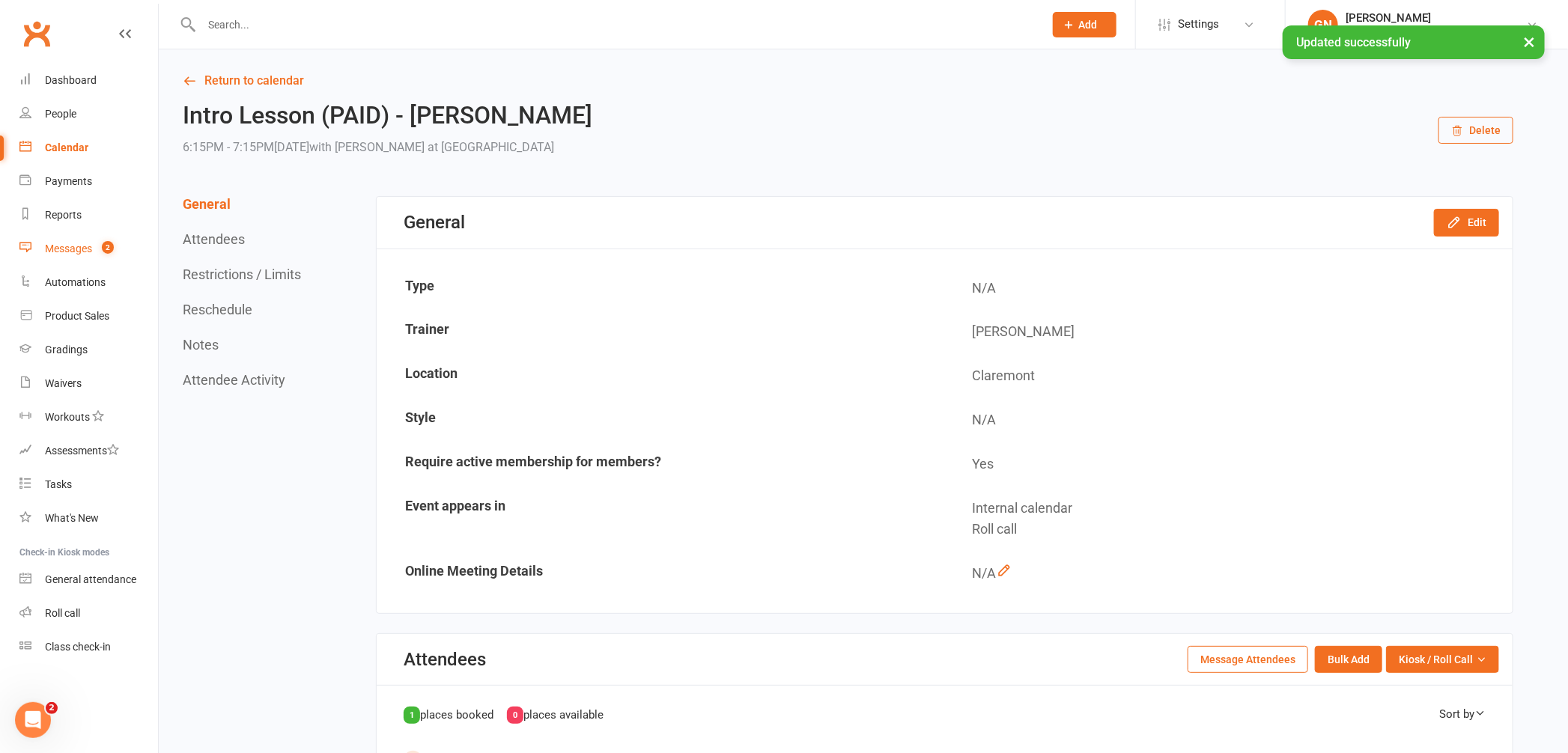
click at [51, 236] on link "Messages 2" at bounding box center [89, 249] width 138 height 34
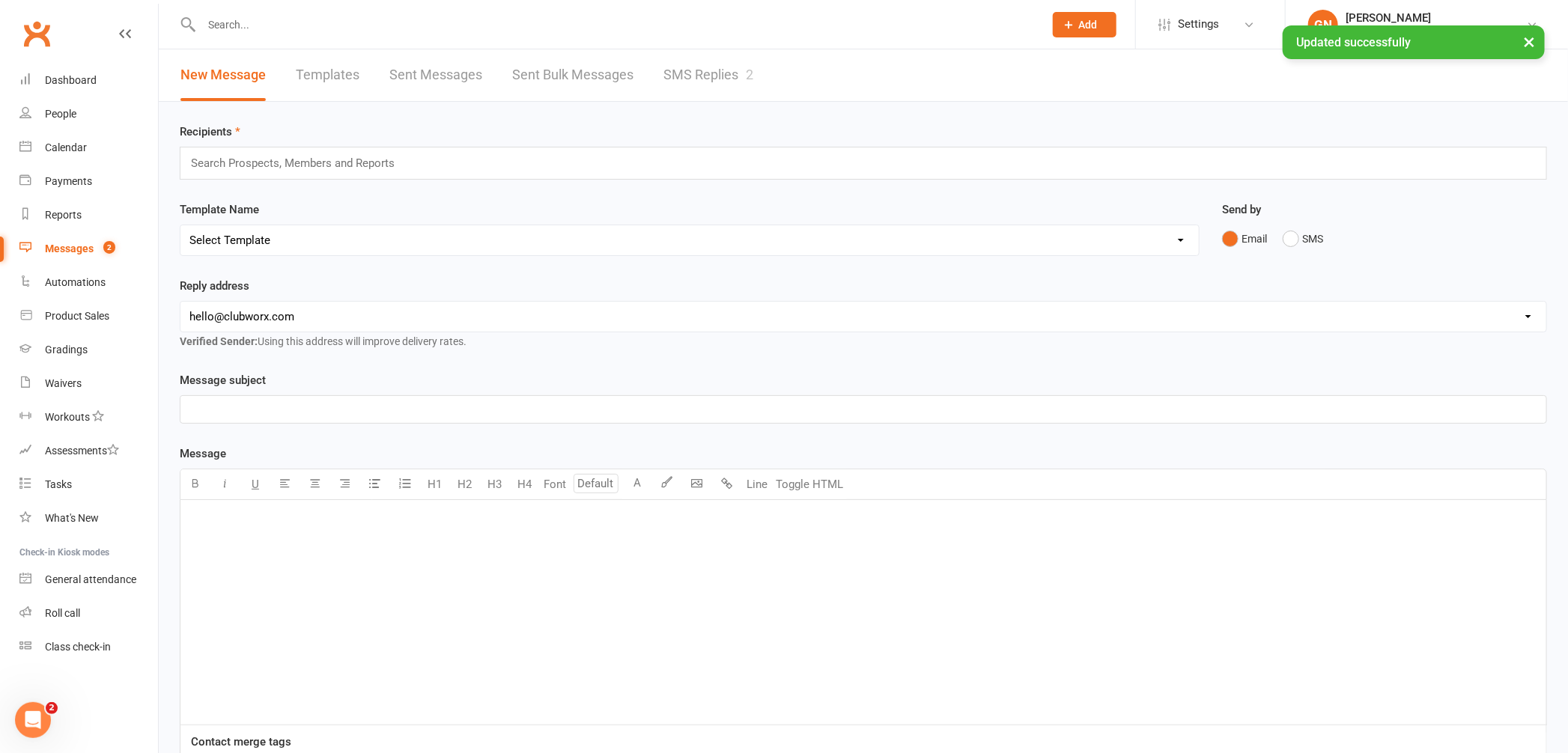
click at [744, 83] on link "SMS Replies 2" at bounding box center [707, 75] width 90 height 52
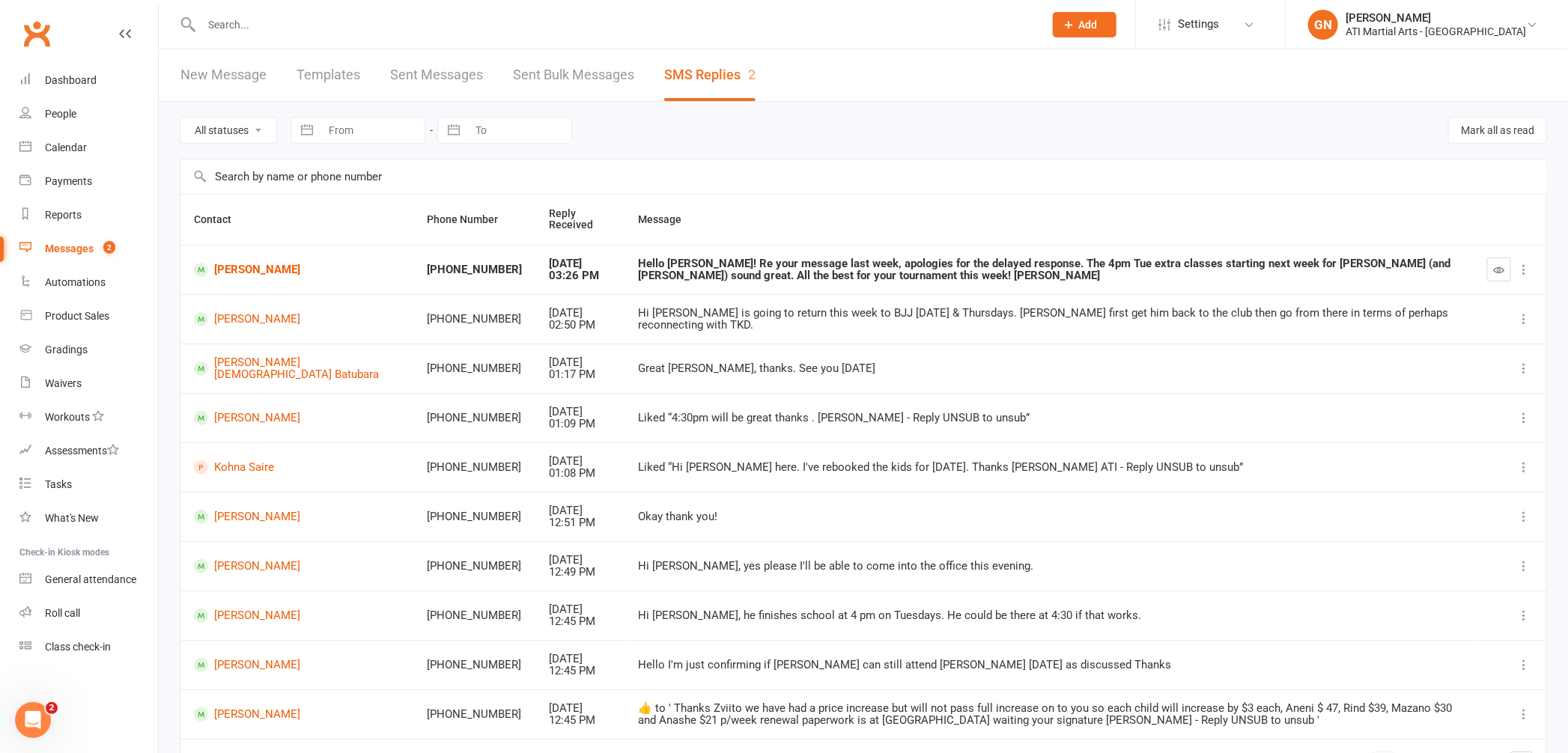
click at [1116, 30] on button "Add" at bounding box center [1084, 25] width 63 height 26
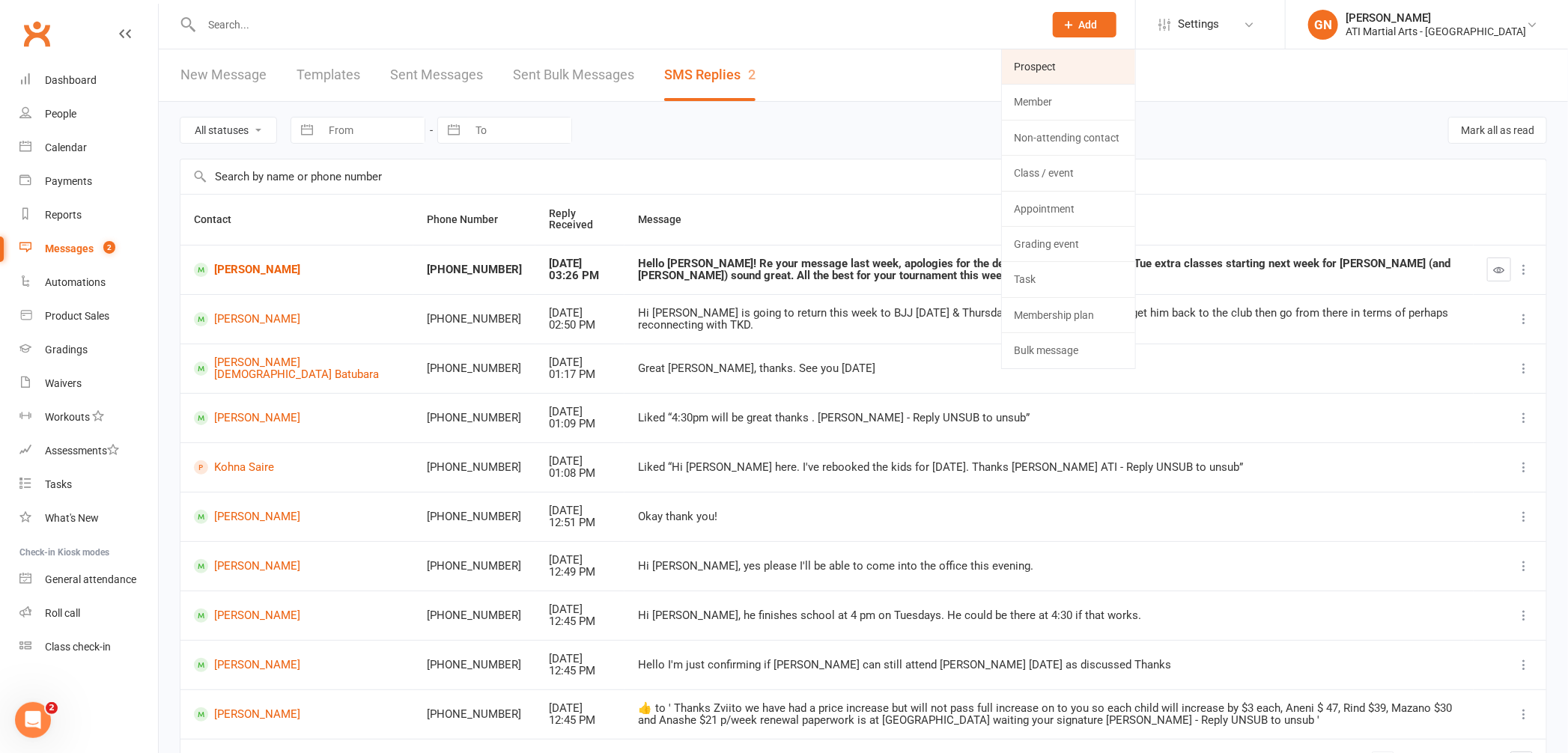
click at [1135, 56] on link "Prospect" at bounding box center [1068, 66] width 133 height 34
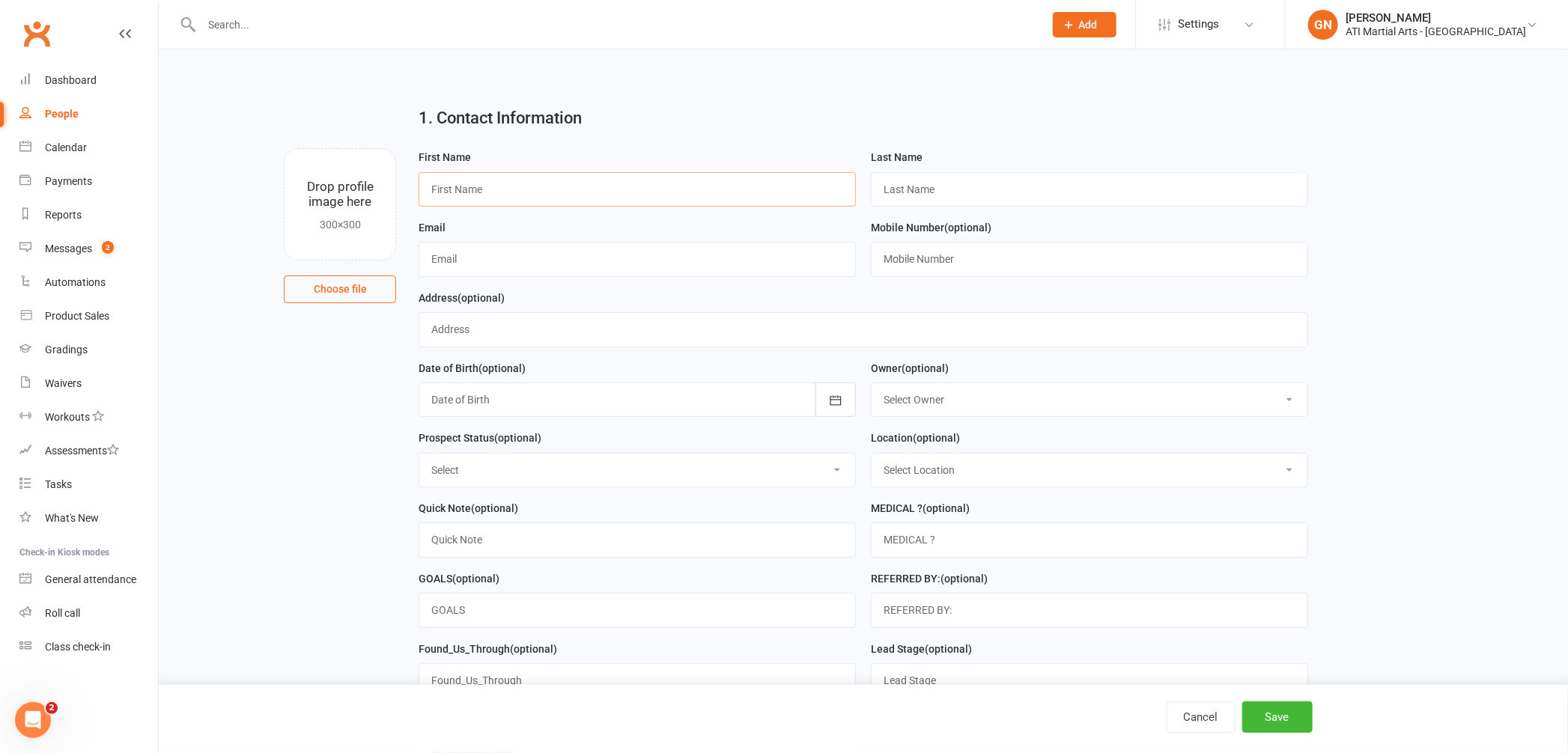
click at [671, 186] on input "text" at bounding box center [637, 189] width 437 height 34
type input "[PERSON_NAME]"
type input "Gerrand"
type input "[EMAIL_ADDRESS][DOMAIN_NAME]"
click at [1235, 258] on input "text" at bounding box center [1089, 259] width 437 height 34
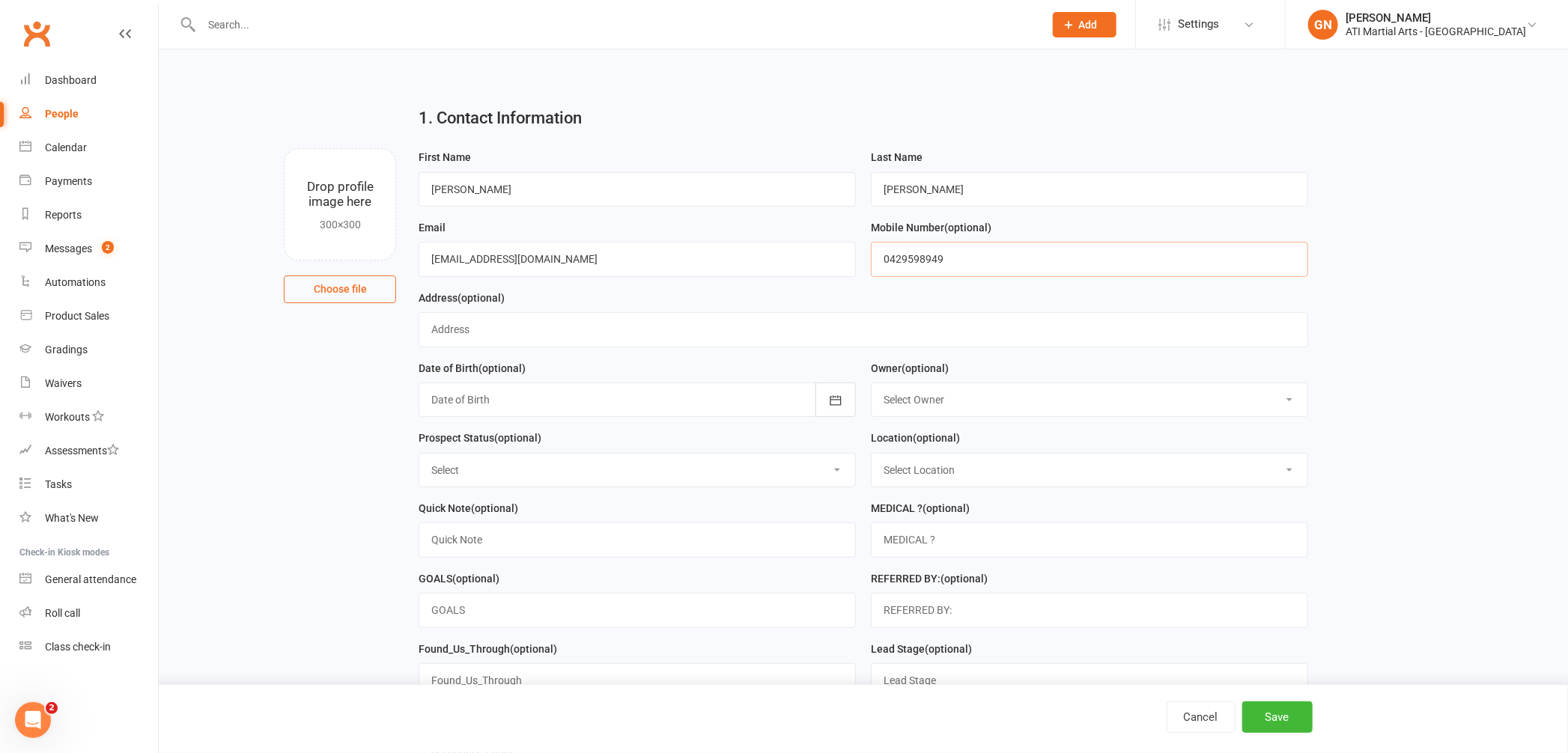
type input "0429598949"
click at [937, 401] on select "Select Owner Rodney Lockyer Tony Curtis Dawn OBrien Melissa Matthews Gary Newma…" at bounding box center [1089, 399] width 436 height 33
select select "6"
click at [694, 466] on select "Select Initial Contact Follow-up Call Follow-up Email Almost Ready Not Ready No…" at bounding box center [636, 470] width 436 height 33
select select "Initial Contact"
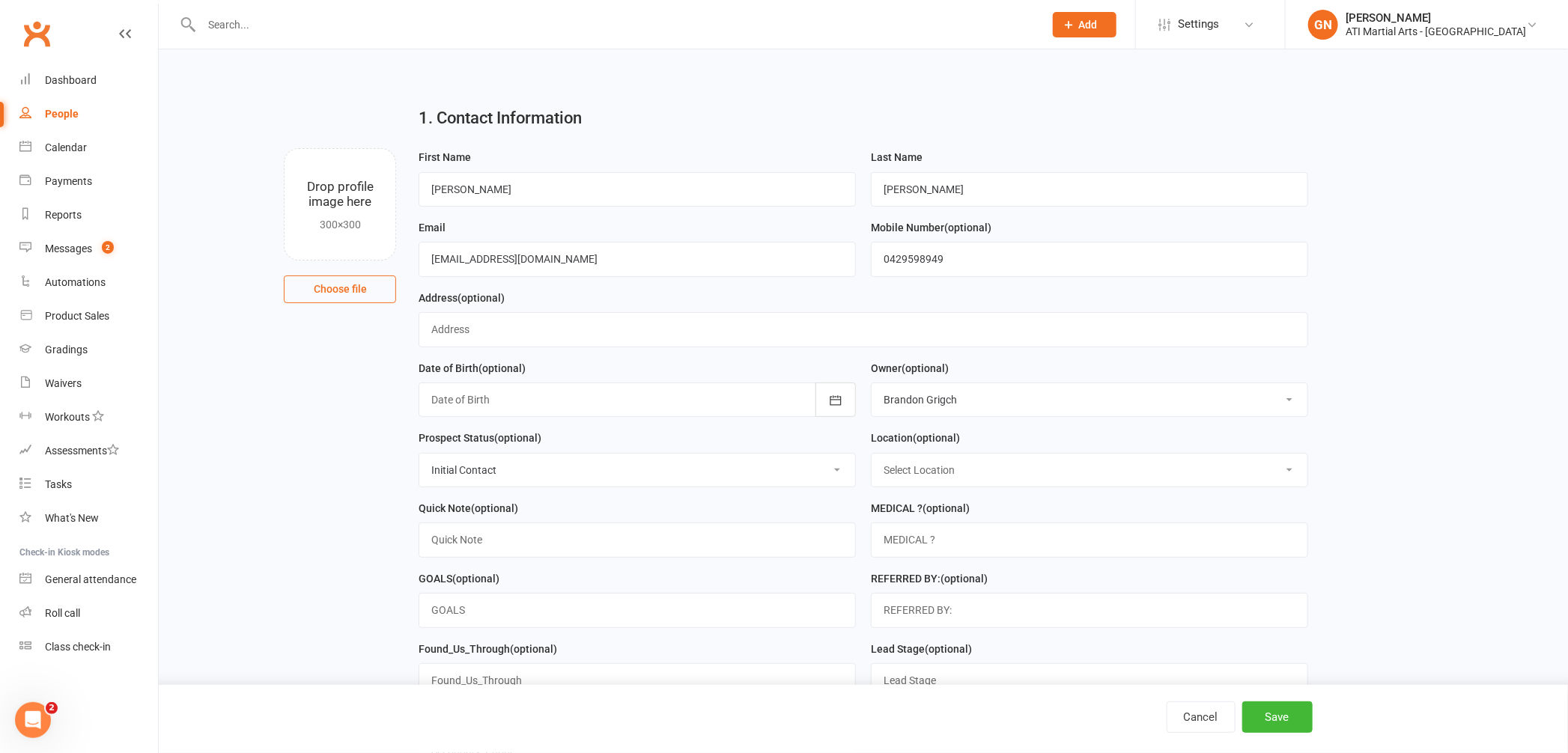
click at [902, 461] on select "Select Location Claremont Example Room (Rename me!) Malaga" at bounding box center [1089, 470] width 436 height 33
select select "0"
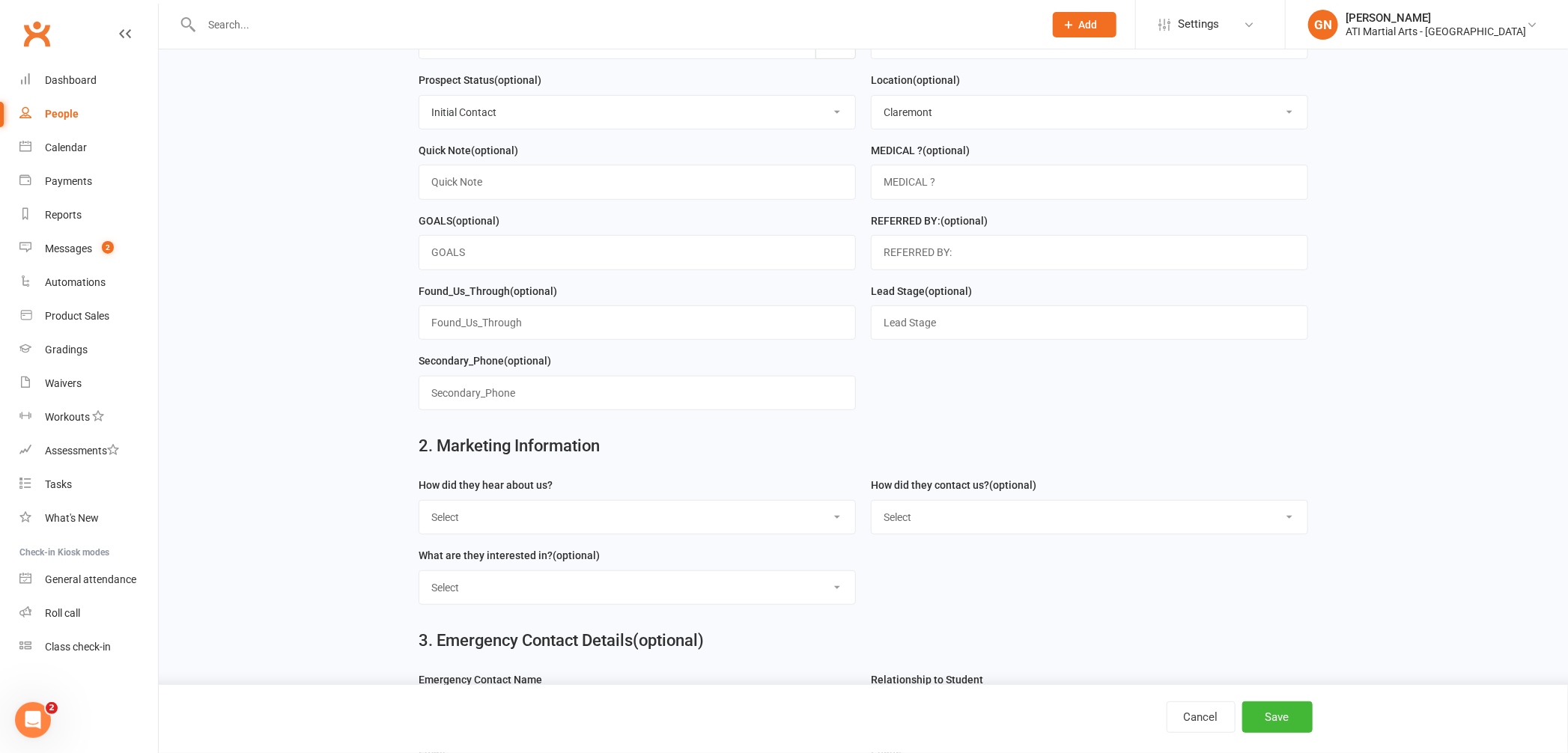
scroll to position [437, 0]
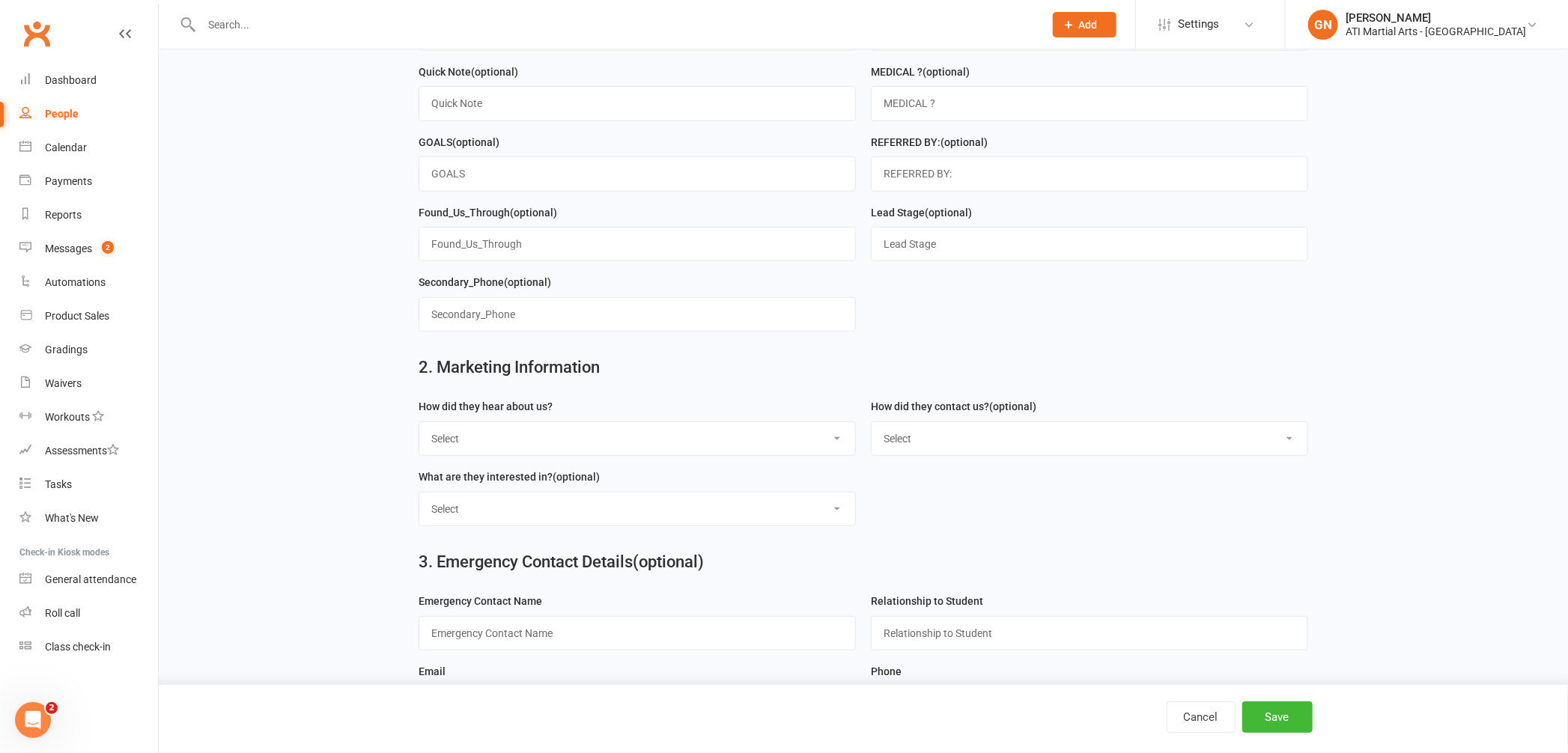
click at [601, 440] on select "Select Google Through A Friend Facebook Sms/email offer Flyer School class Open…" at bounding box center [636, 439] width 436 height 33
select select "Drive by/ Walk in"
click at [985, 441] on select "Select Phone Email In-Facility facebook Referal QR code" at bounding box center [1089, 439] width 436 height 33
select select "Phone"
click at [627, 519] on select "Select Classes Personal Training Weight Loss Body Building De-Stressing Diet/Fo…" at bounding box center [636, 509] width 436 height 33
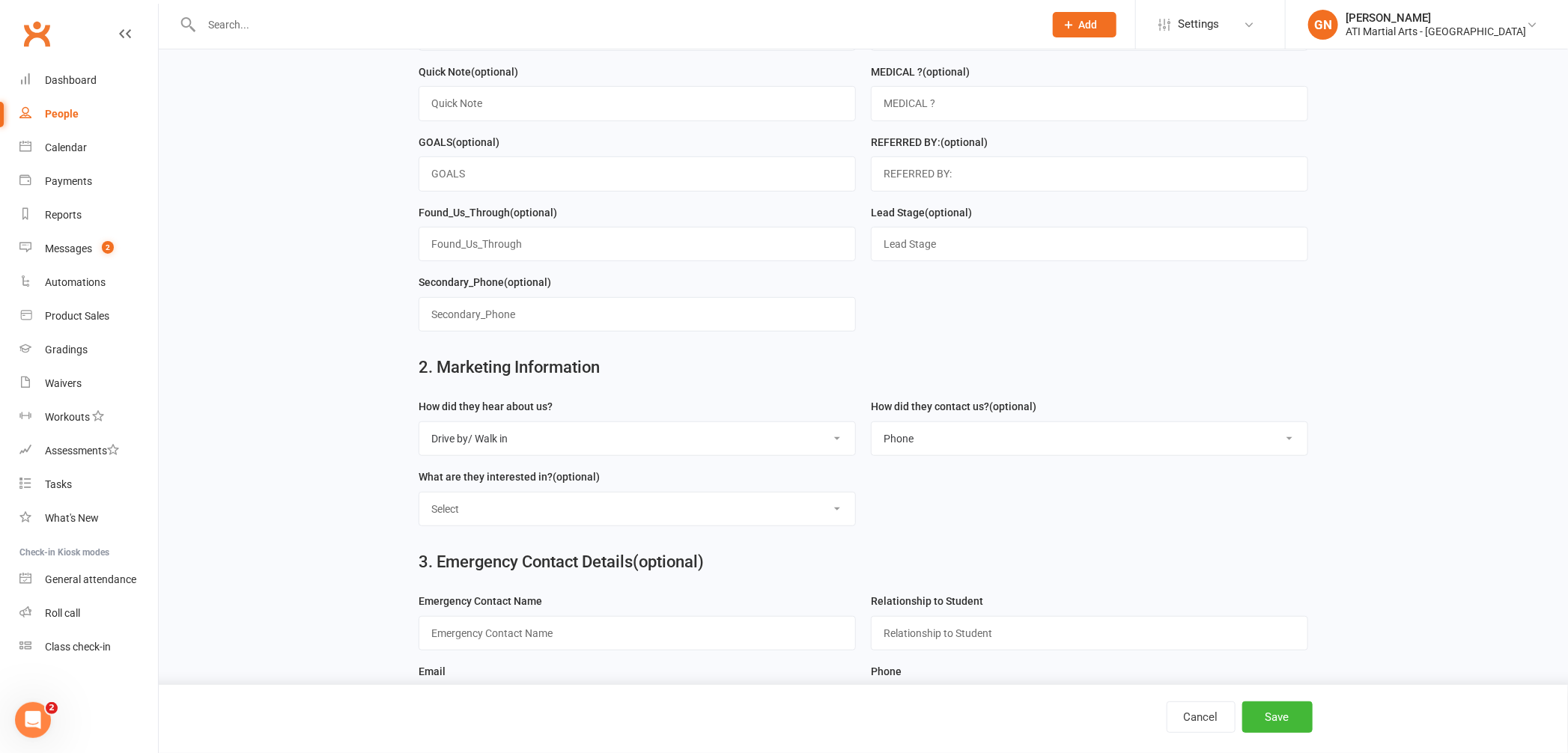
select select "Classes"
click at [587, 639] on input "text" at bounding box center [637, 634] width 437 height 34
type input "Rose"
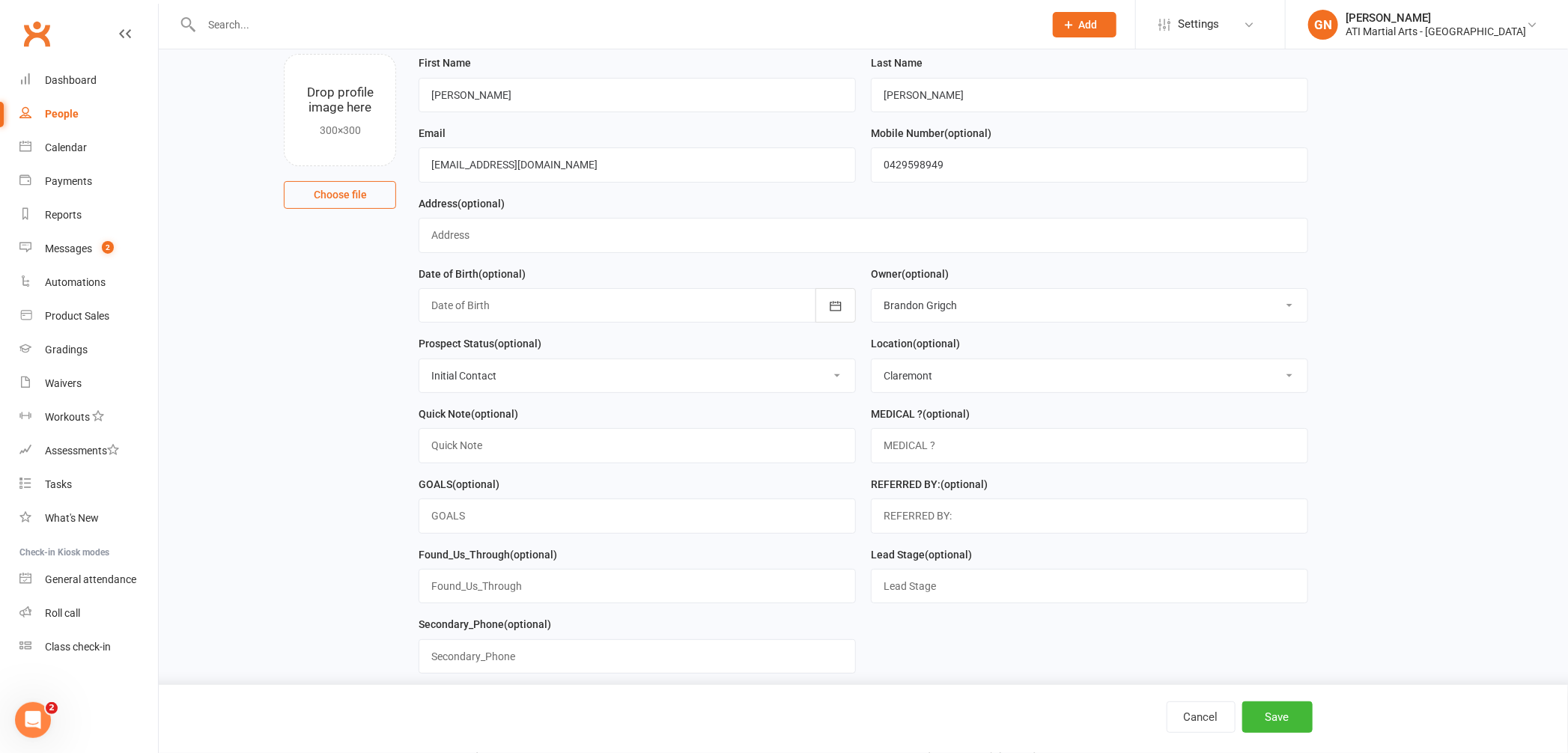
scroll to position [0, 0]
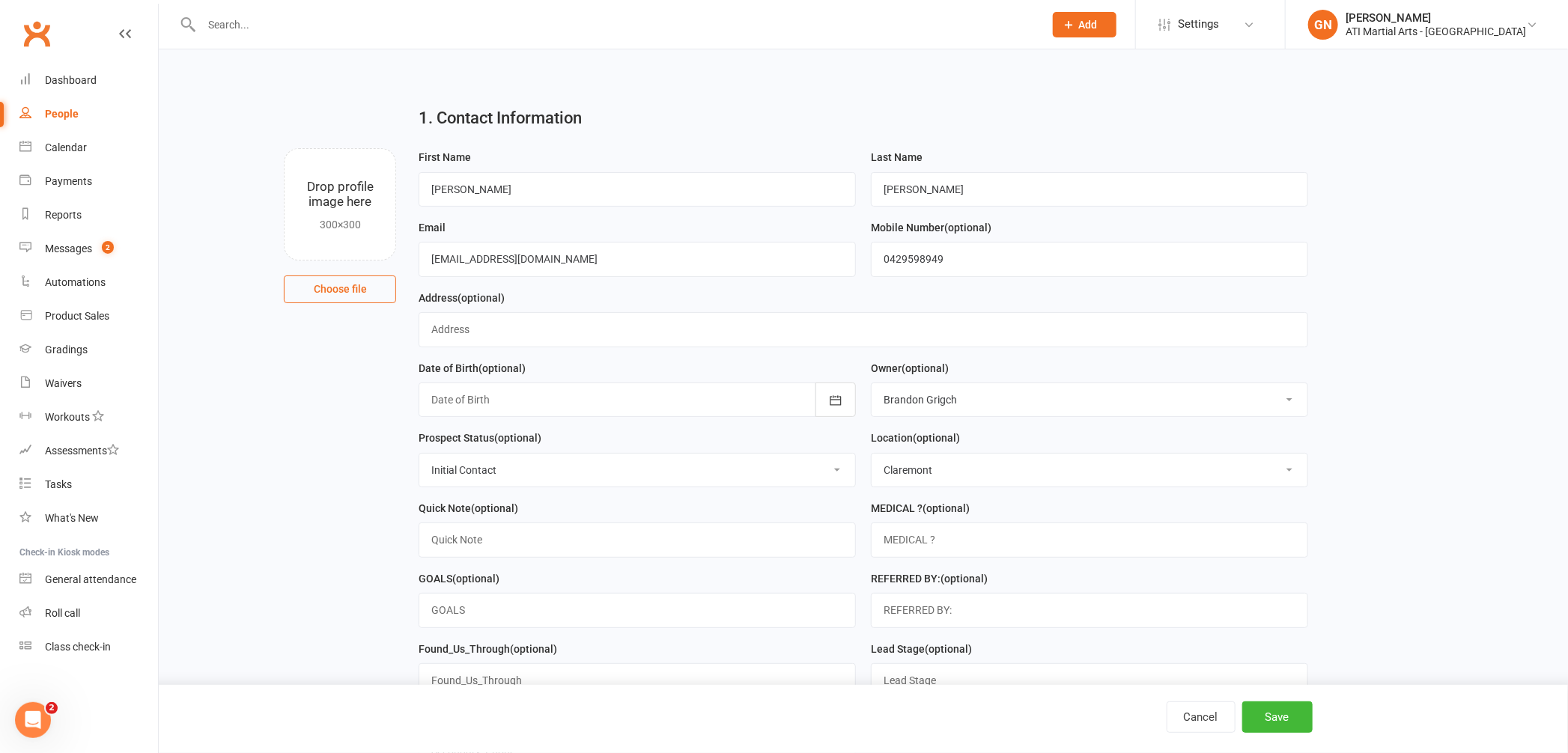
type input "Mum"
drag, startPoint x: 1044, startPoint y: 257, endPoint x: 365, endPoint y: 180, distance: 683.4
click at [367, 149] on div "Drop profile image here 300×300 Choose file First Name Samuel Last Name Gerrand…" at bounding box center [863, 149] width 1368 height 0
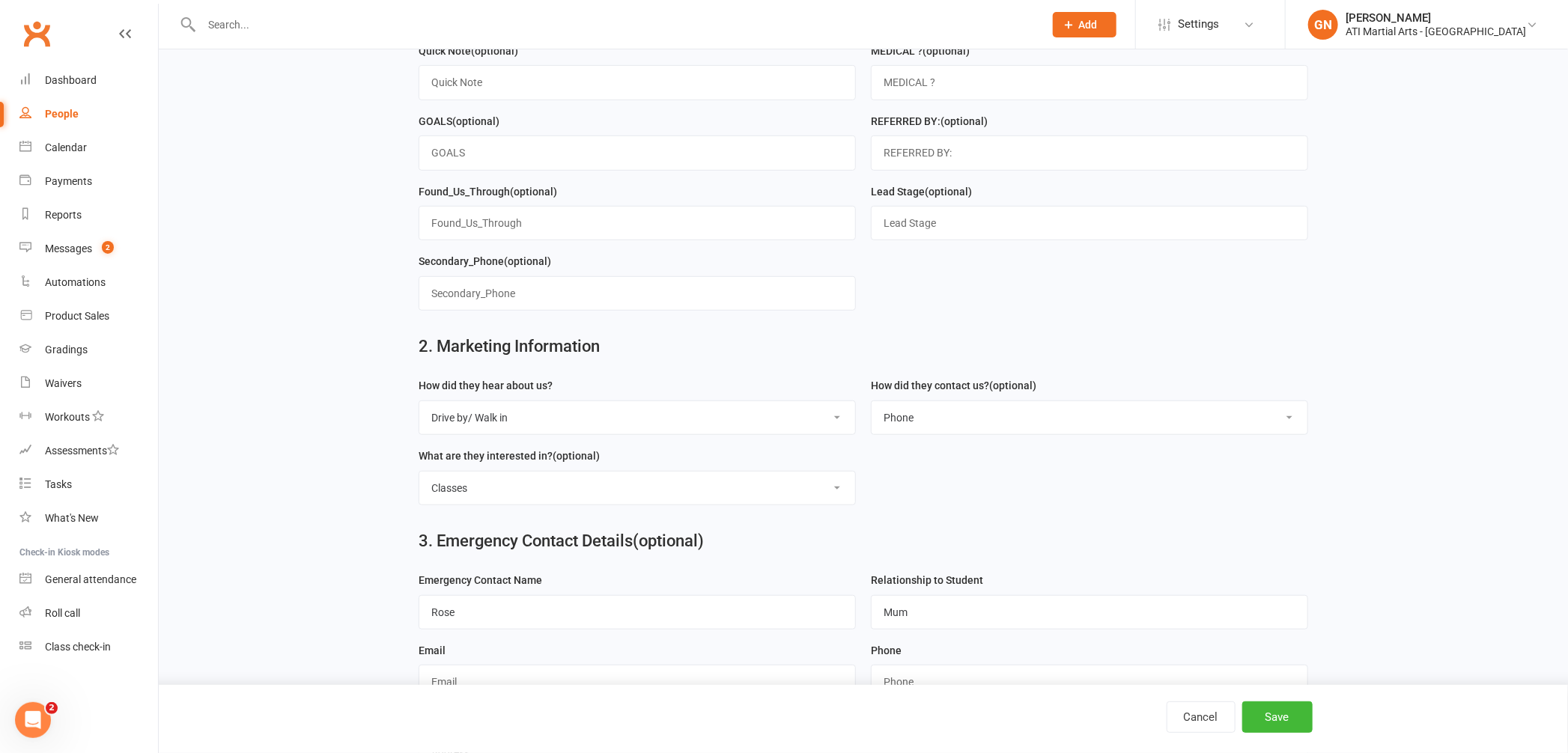
scroll to position [571, 0]
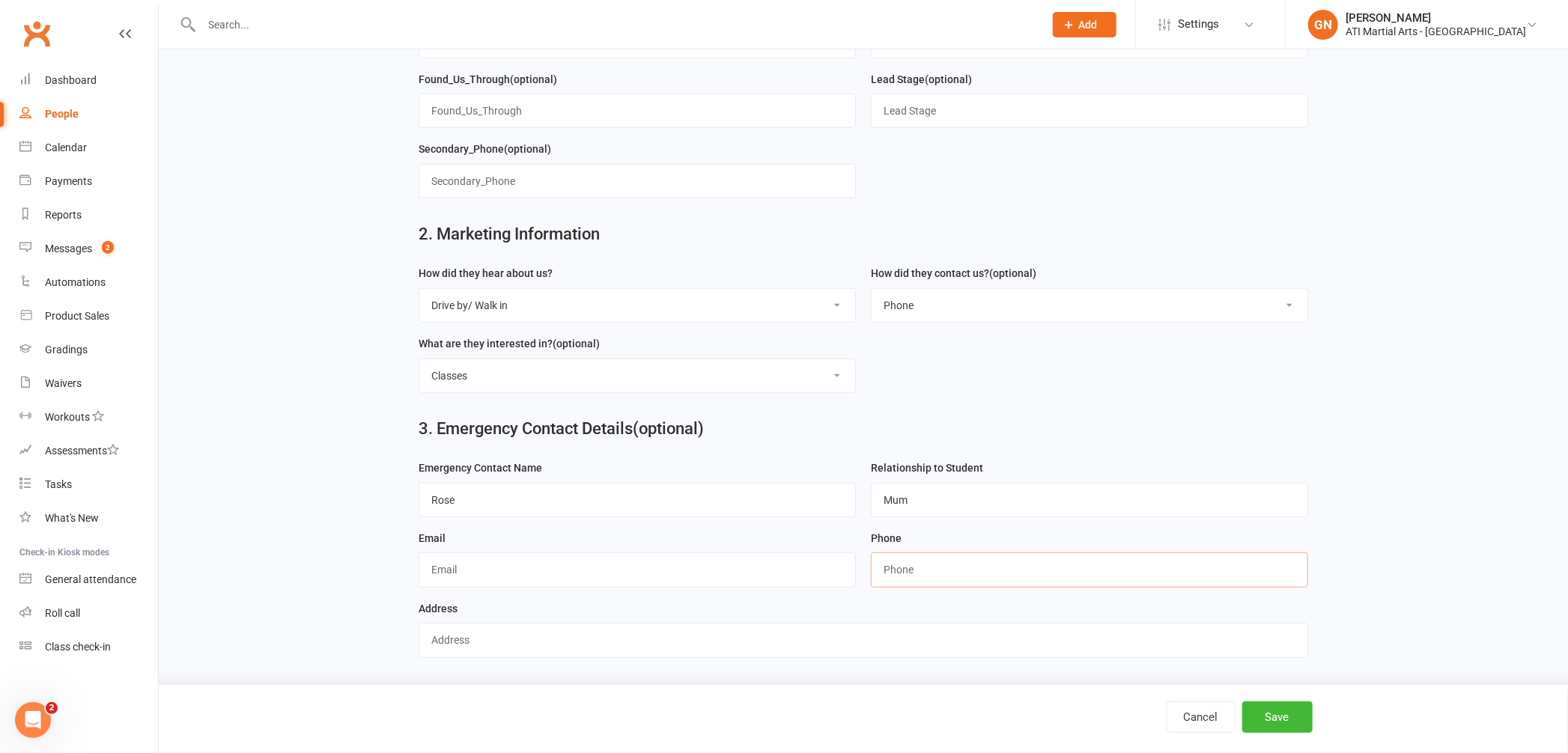
click at [923, 563] on input "string" at bounding box center [1089, 569] width 437 height 34
paste input "0429598949"
type input "0429598949"
drag, startPoint x: 1265, startPoint y: 742, endPoint x: 1264, endPoint y: 728, distance: 14.0
click at [1264, 728] on button "Save" at bounding box center [1277, 717] width 70 height 31
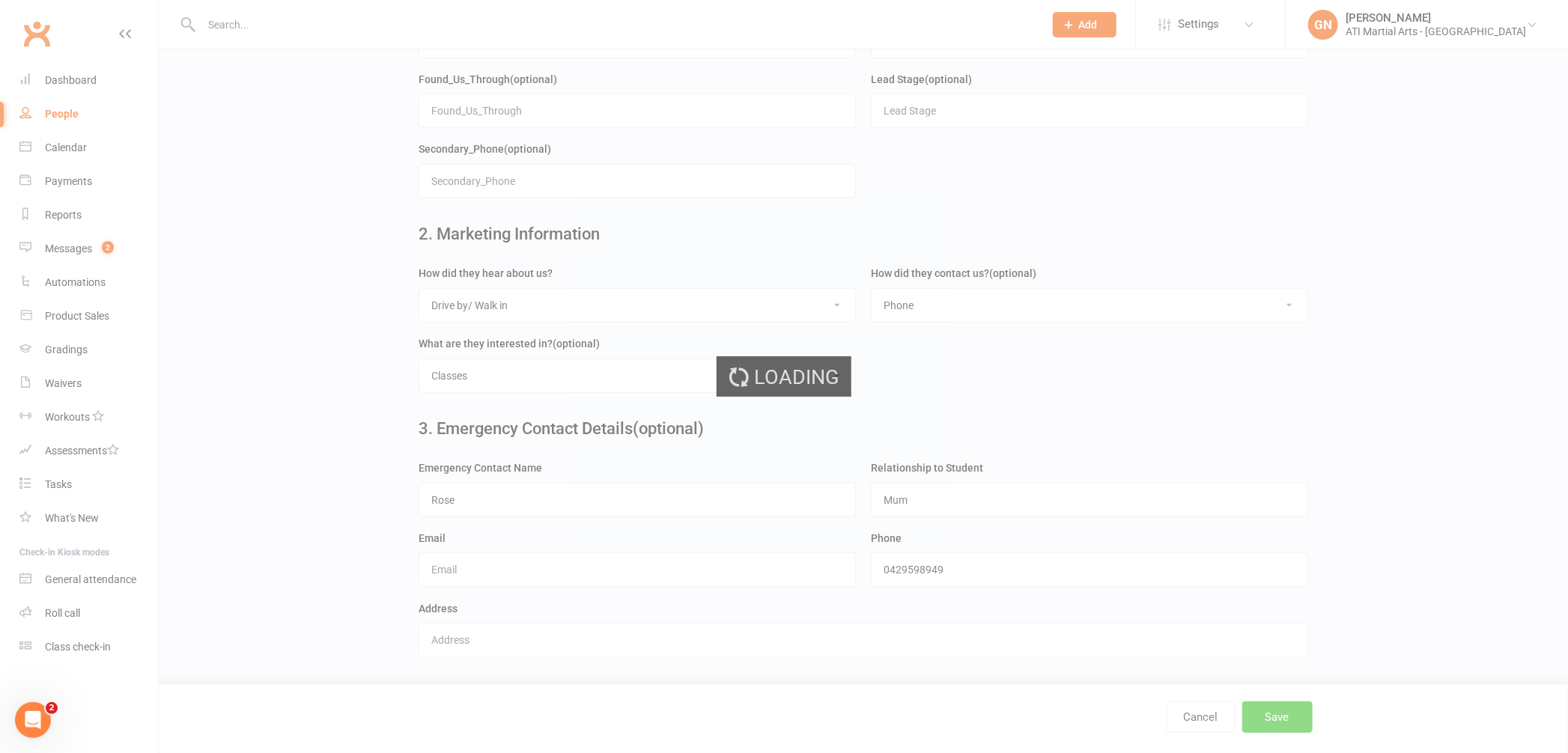
scroll to position [0, 0]
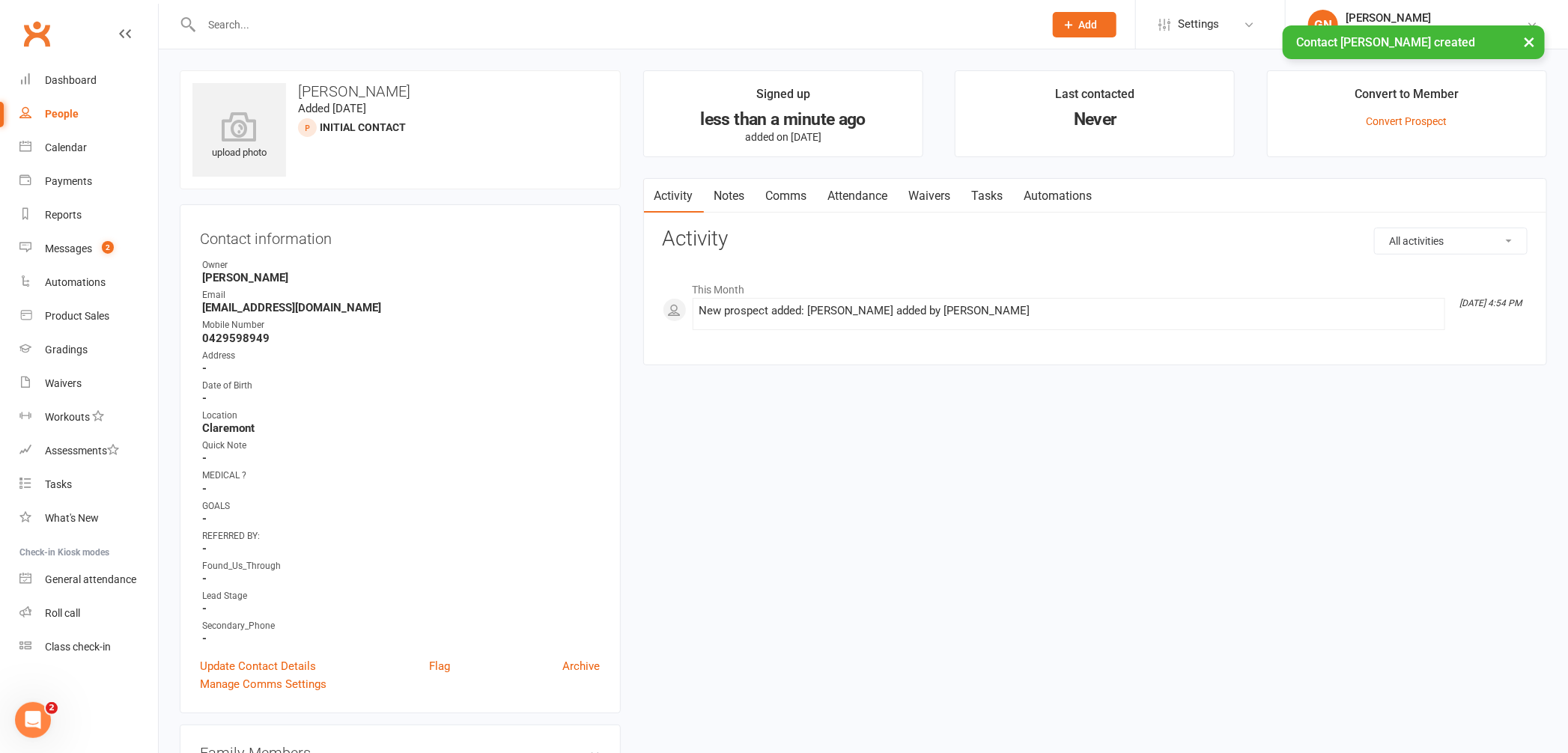
click at [846, 200] on link "Attendance" at bounding box center [859, 196] width 81 height 34
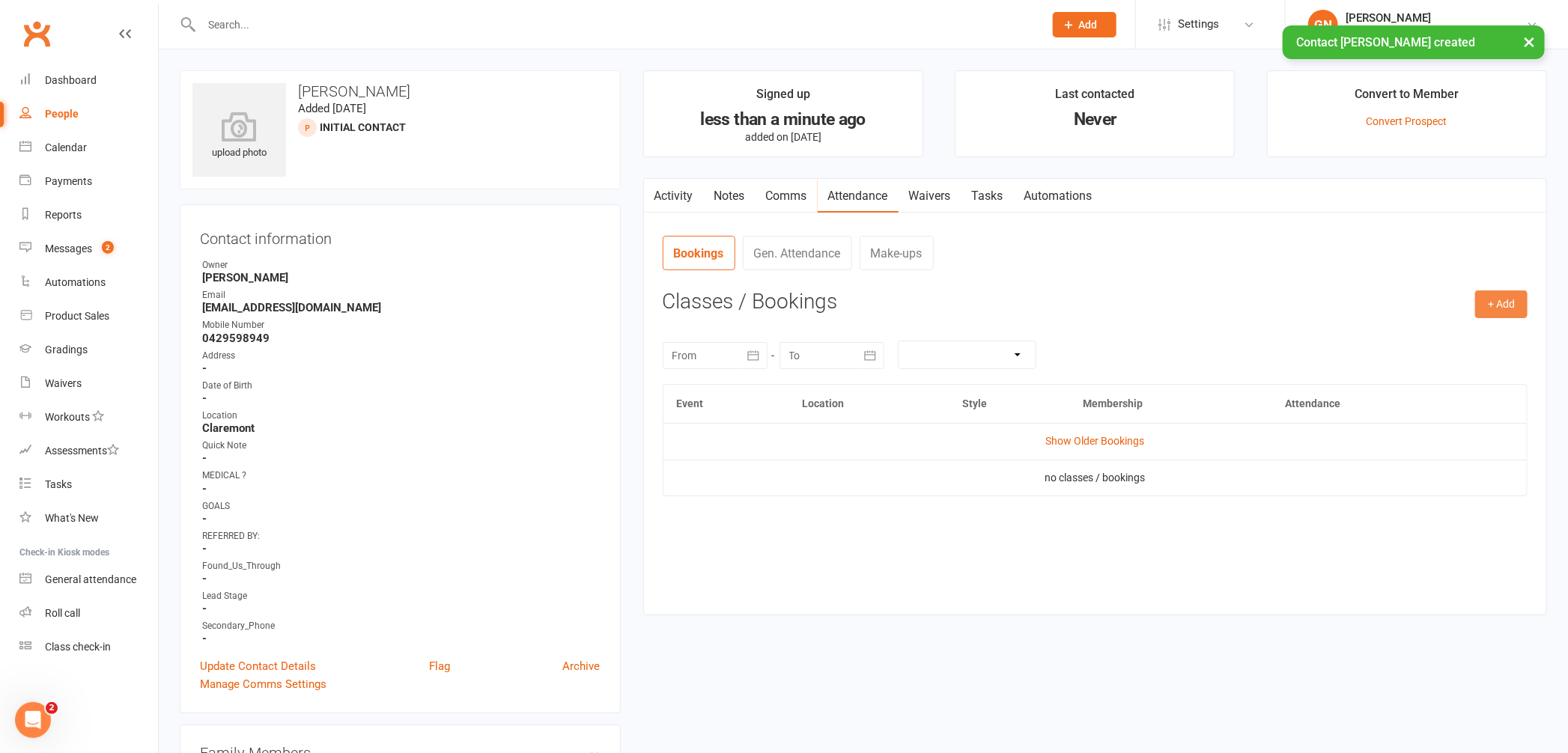
click at [1501, 317] on button "+ Add" at bounding box center [1501, 304] width 52 height 27
click at [1463, 359] on link "Add Appointment" at bounding box center [1453, 369] width 148 height 30
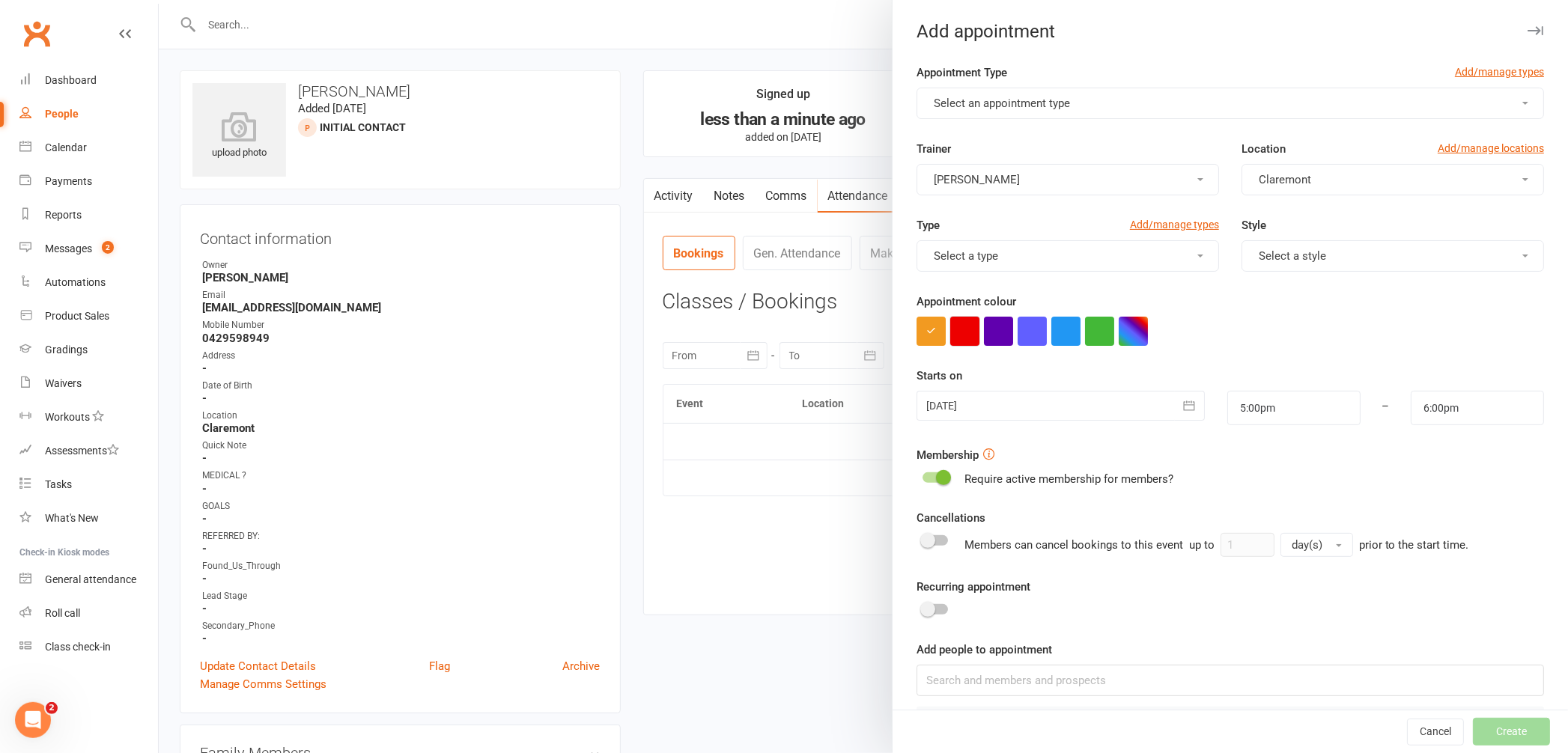
click at [967, 337] on button "button" at bounding box center [965, 331] width 29 height 29
click at [1042, 92] on button "Select an appointment type" at bounding box center [1229, 103] width 627 height 31
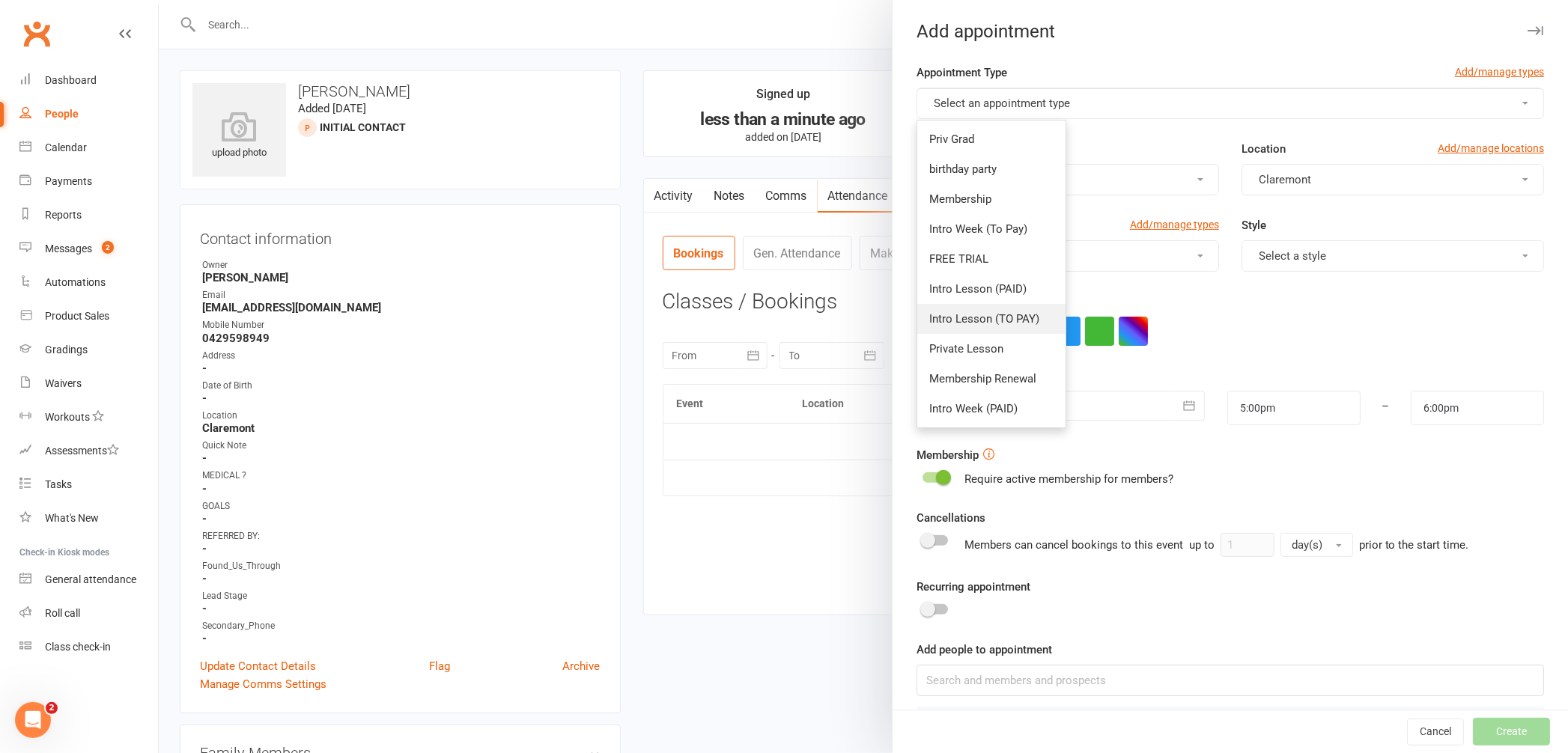
click at [983, 315] on span "Intro Lesson (TO PAY)" at bounding box center [984, 319] width 110 height 13
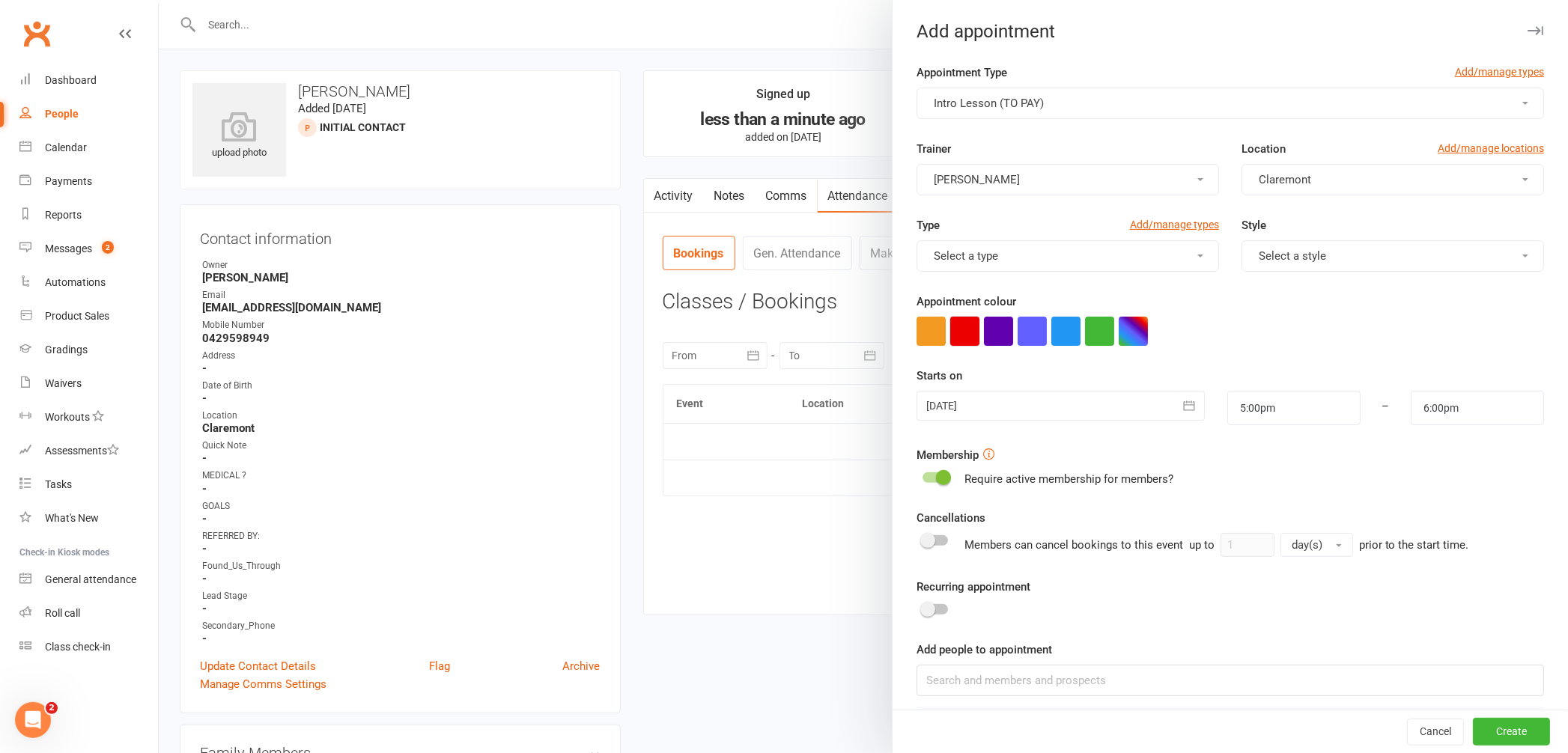
click at [954, 328] on button "button" at bounding box center [965, 331] width 29 height 29
click at [946, 406] on div at bounding box center [1060, 406] width 288 height 30
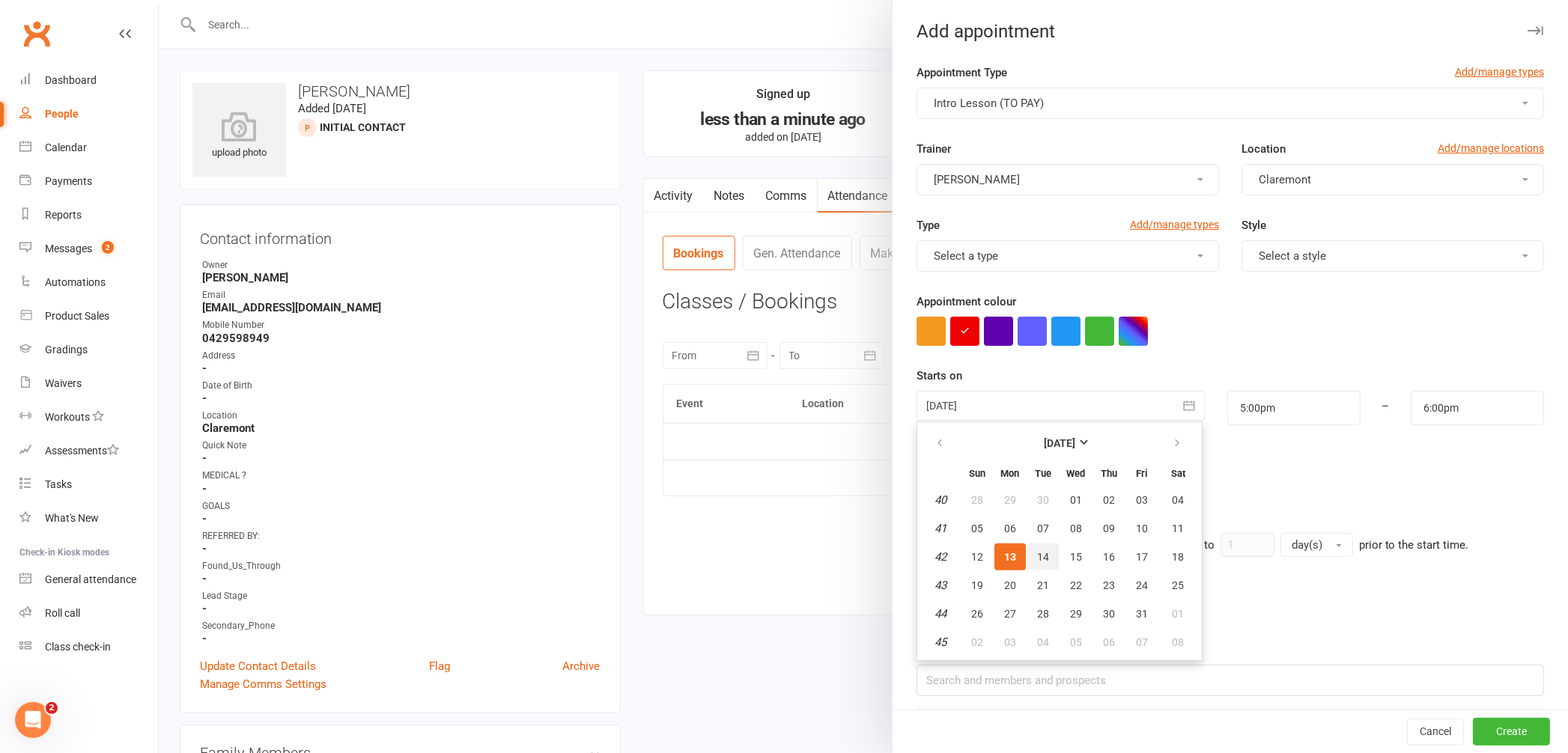
click at [1035, 545] on button "14" at bounding box center [1042, 557] width 31 height 27
type input "14 Oct 2025"
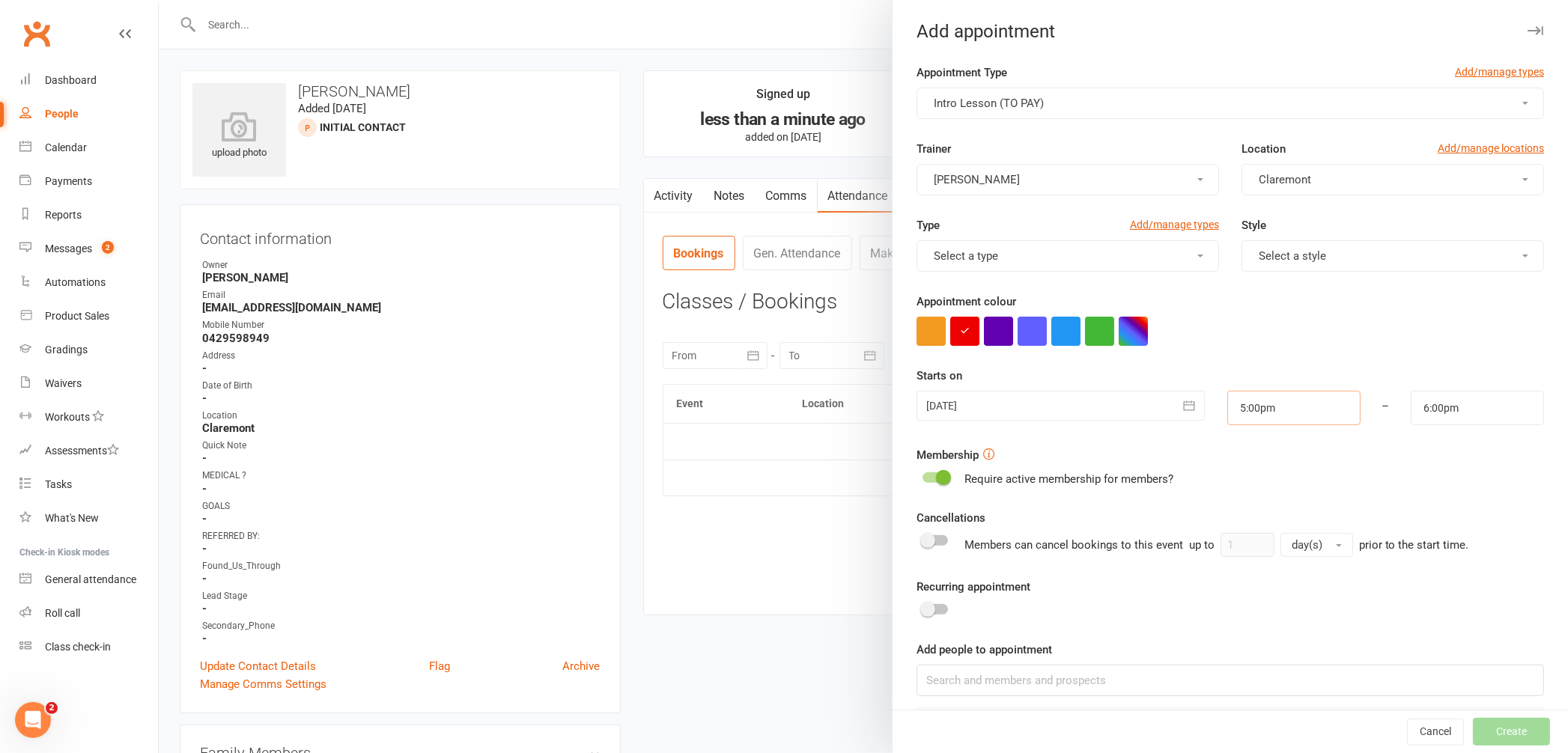
click at [1303, 408] on input "5:00pm" at bounding box center [1294, 408] width 133 height 34
type input "5:15pm"
type input "6:15pm"
click at [1245, 483] on li "5:15pm" at bounding box center [1263, 486] width 72 height 23
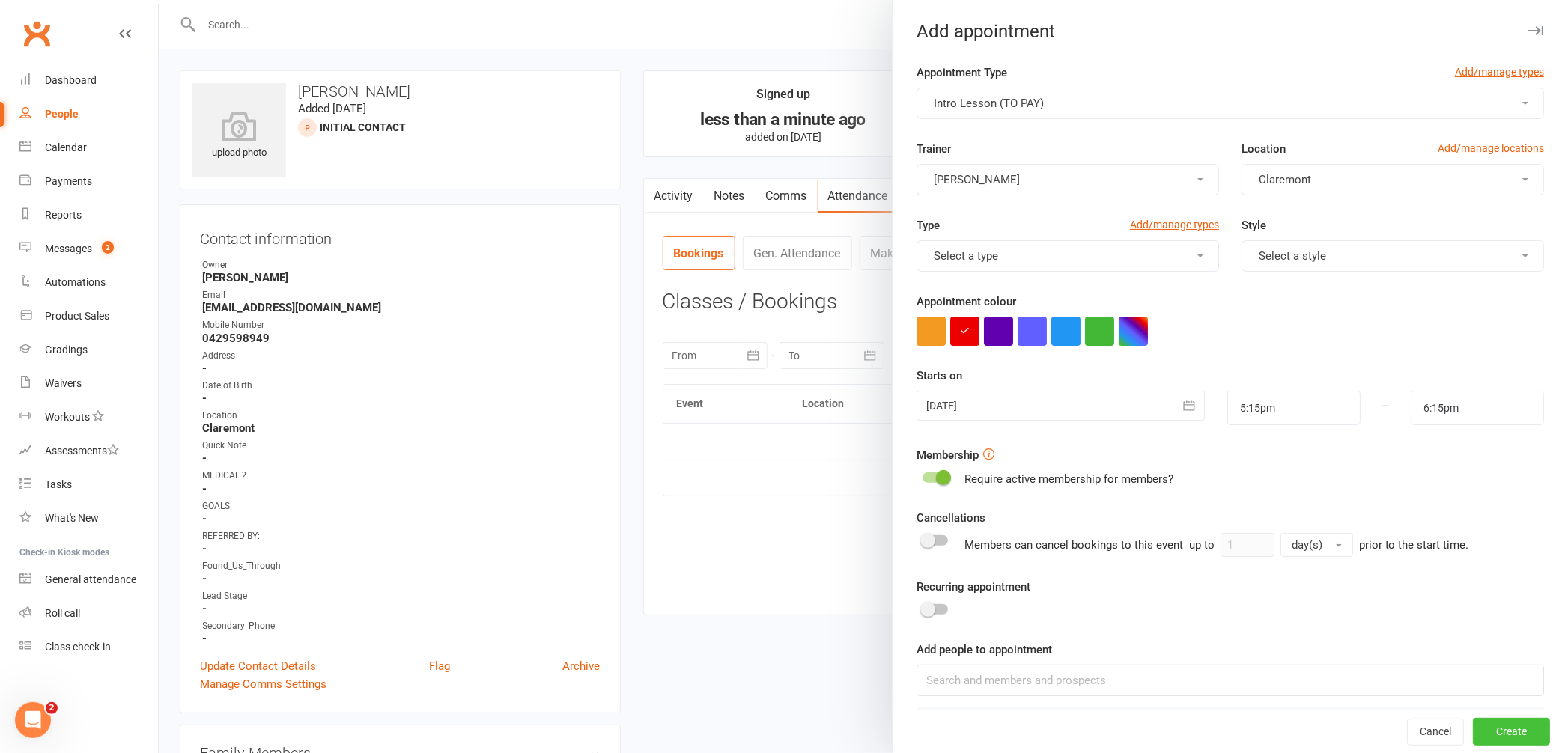
click at [1499, 725] on button "Create" at bounding box center [1511, 732] width 78 height 27
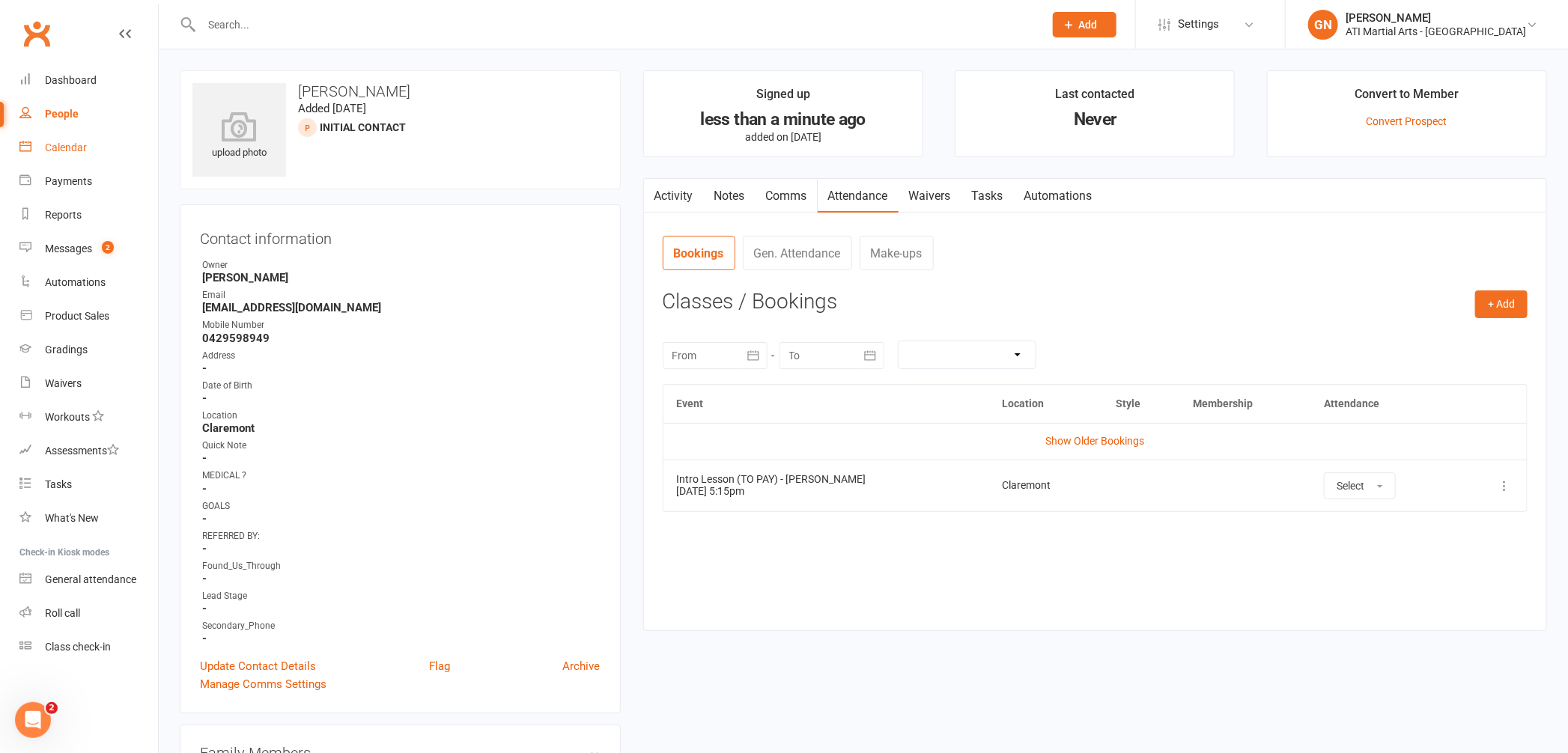
click at [134, 142] on link "Calendar" at bounding box center [89, 149] width 138 height 34
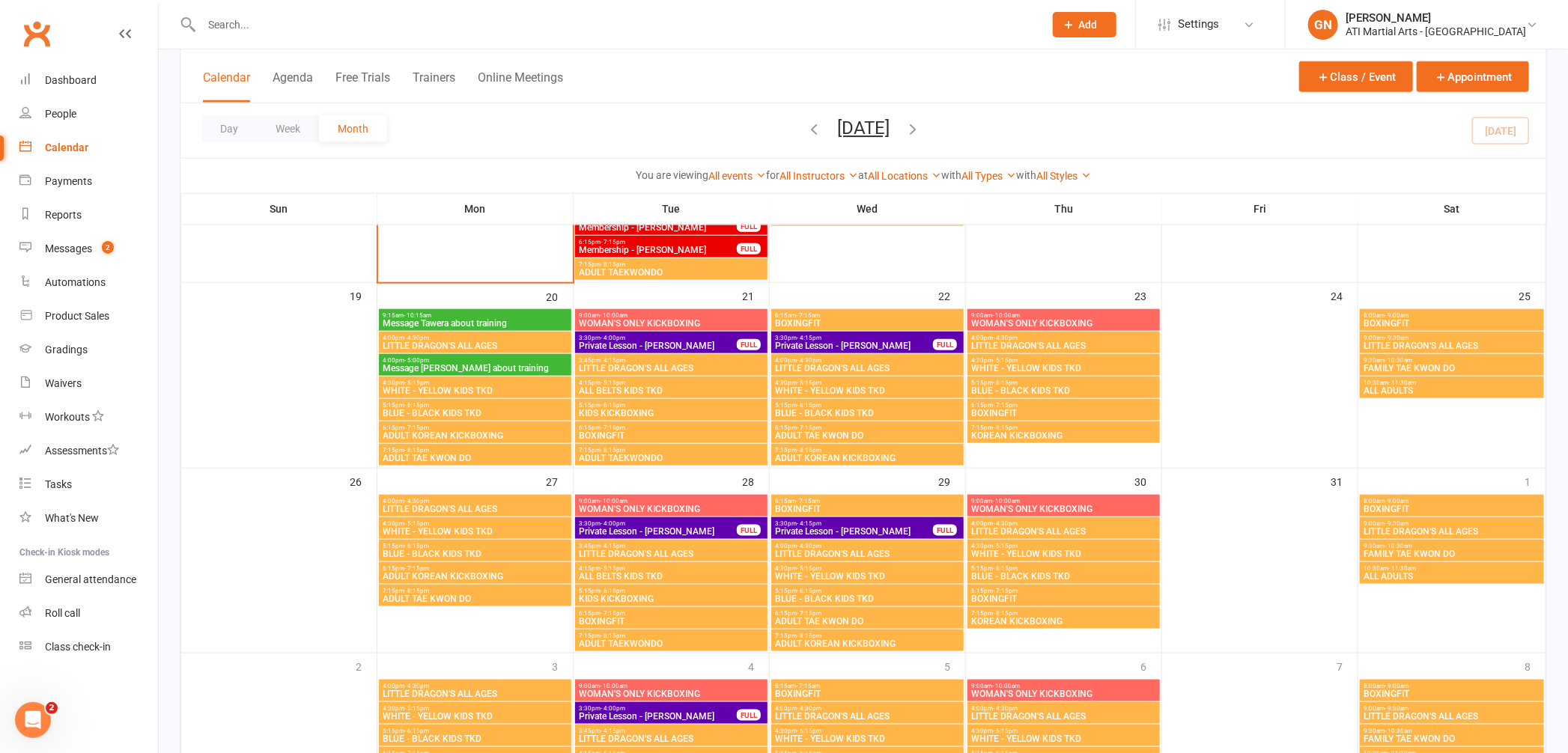
scroll to position [474, 0]
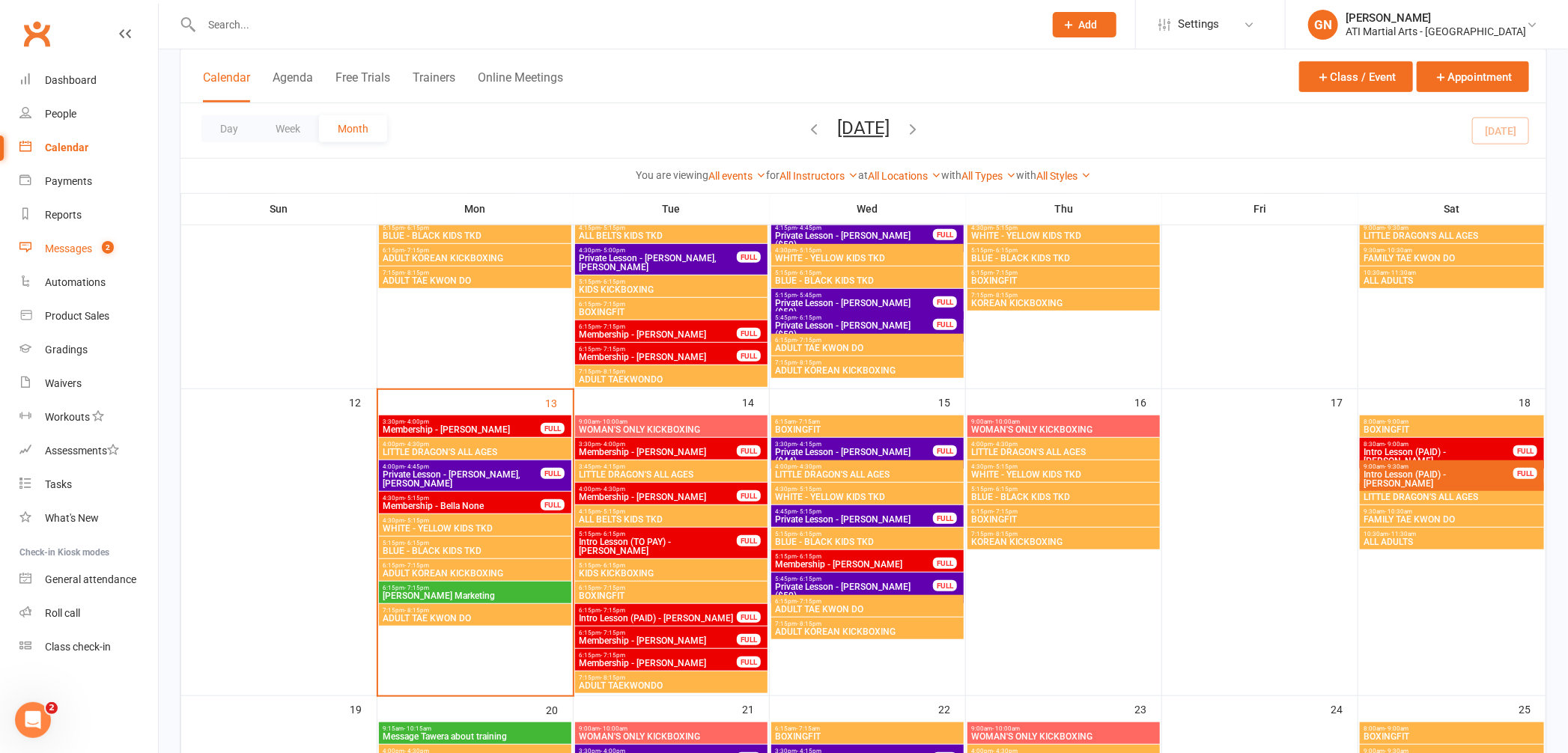
click at [56, 245] on div "Messages" at bounding box center [69, 249] width 47 height 12
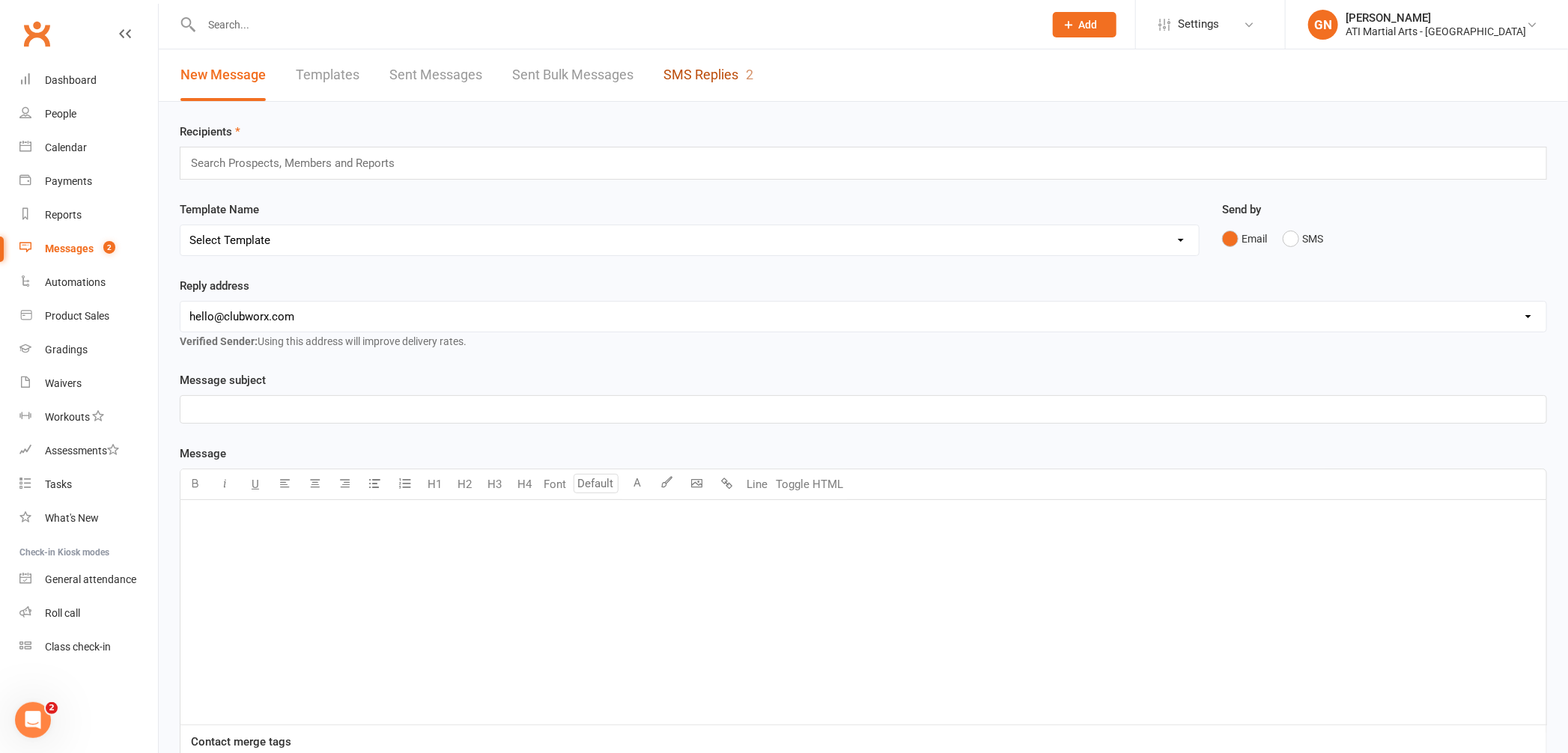
drag, startPoint x: 746, startPoint y: 67, endPoint x: 735, endPoint y: 65, distance: 11.2
click at [746, 67] on div "2" at bounding box center [750, 74] width 8 height 16
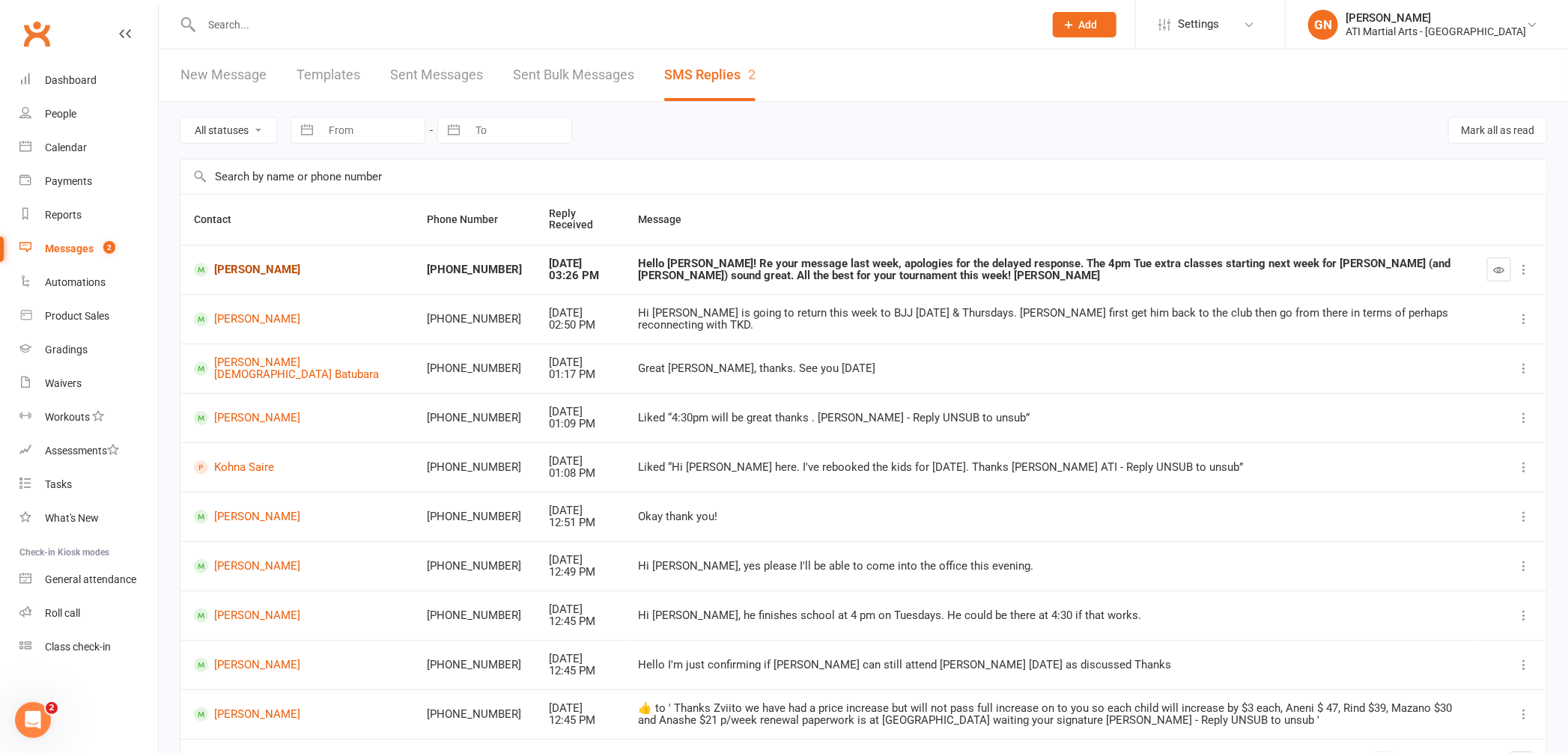
click at [282, 277] on link "[PERSON_NAME]" at bounding box center [297, 270] width 206 height 14
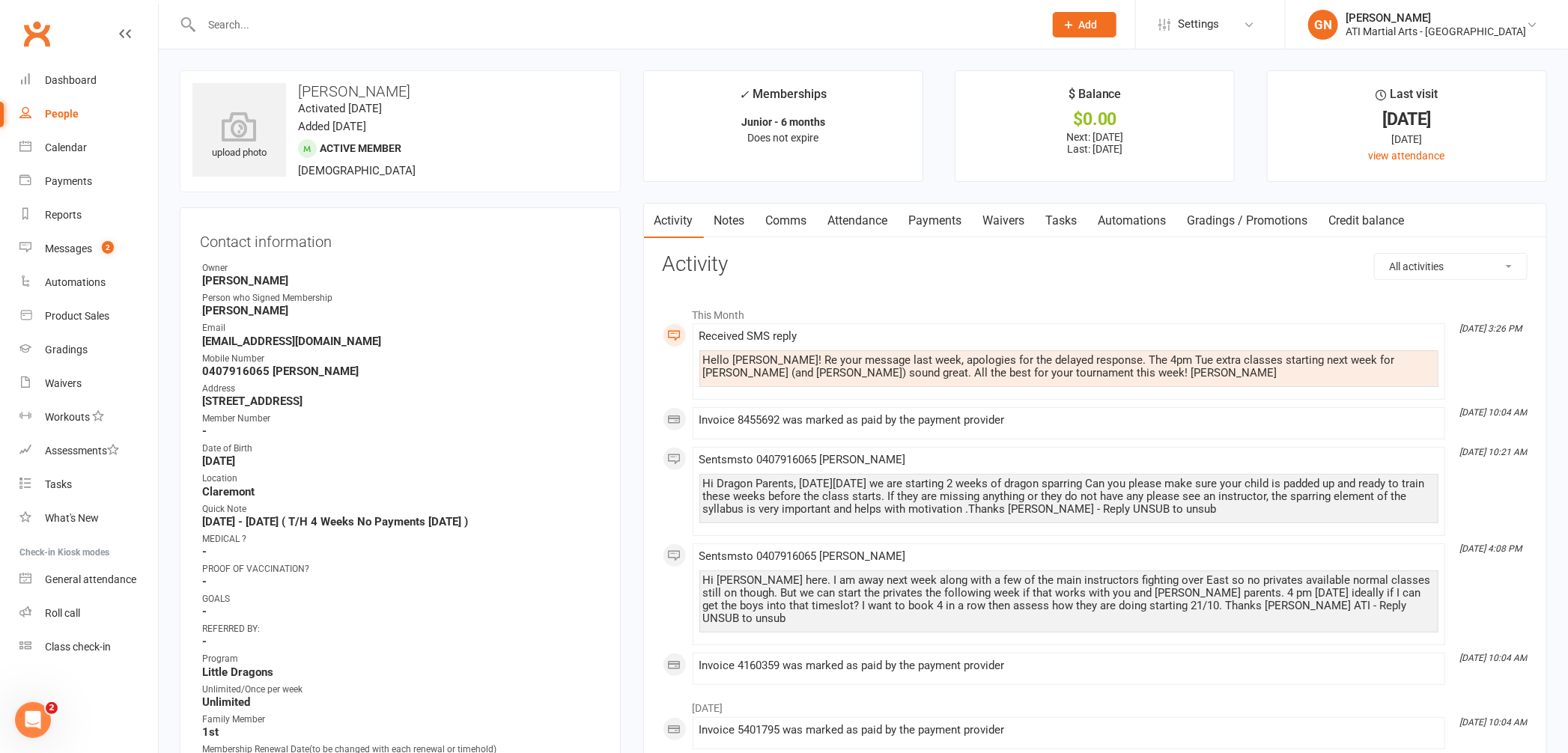
click at [860, 226] on link "Attendance" at bounding box center [859, 220] width 81 height 34
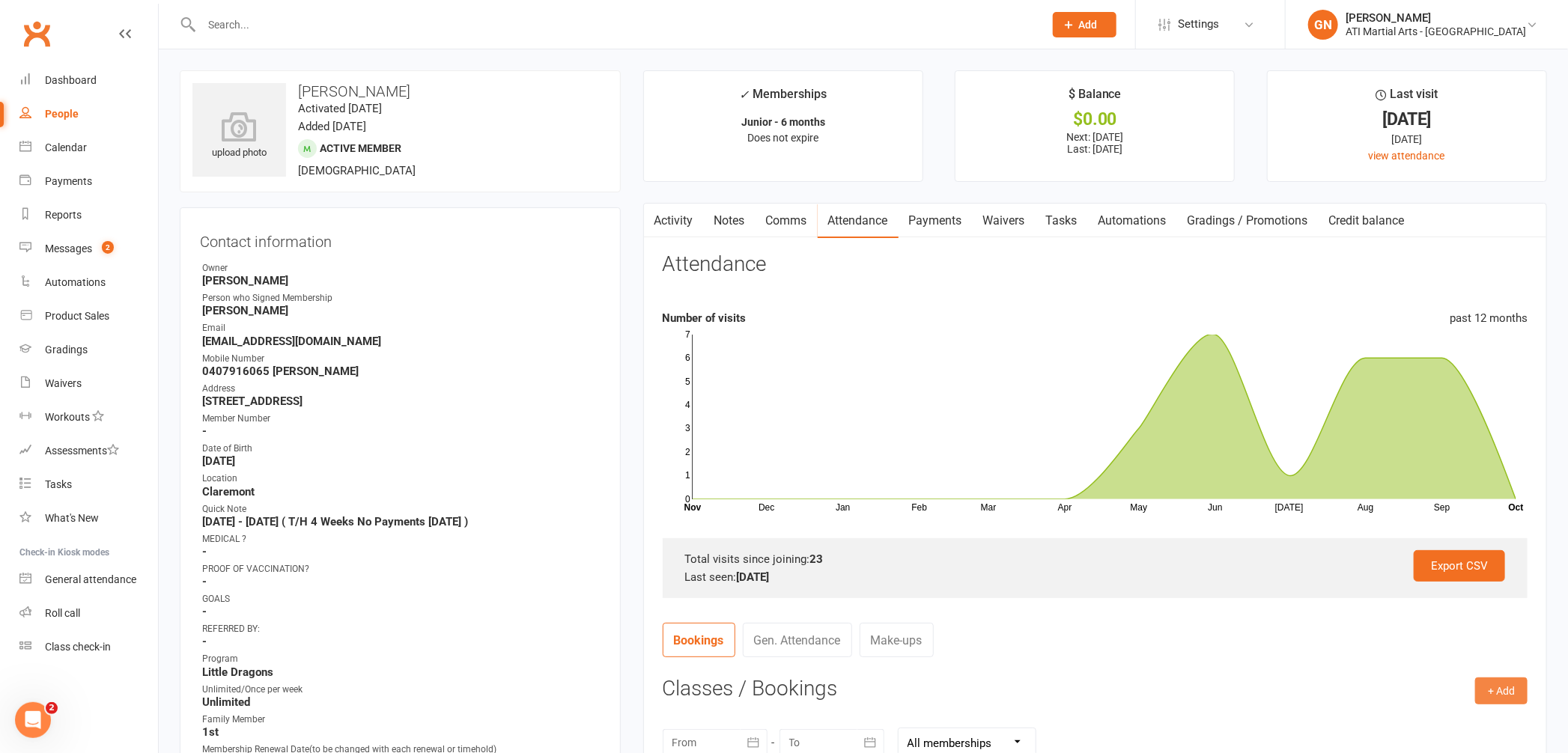
click at [1494, 696] on button "+ Add" at bounding box center [1501, 692] width 52 height 27
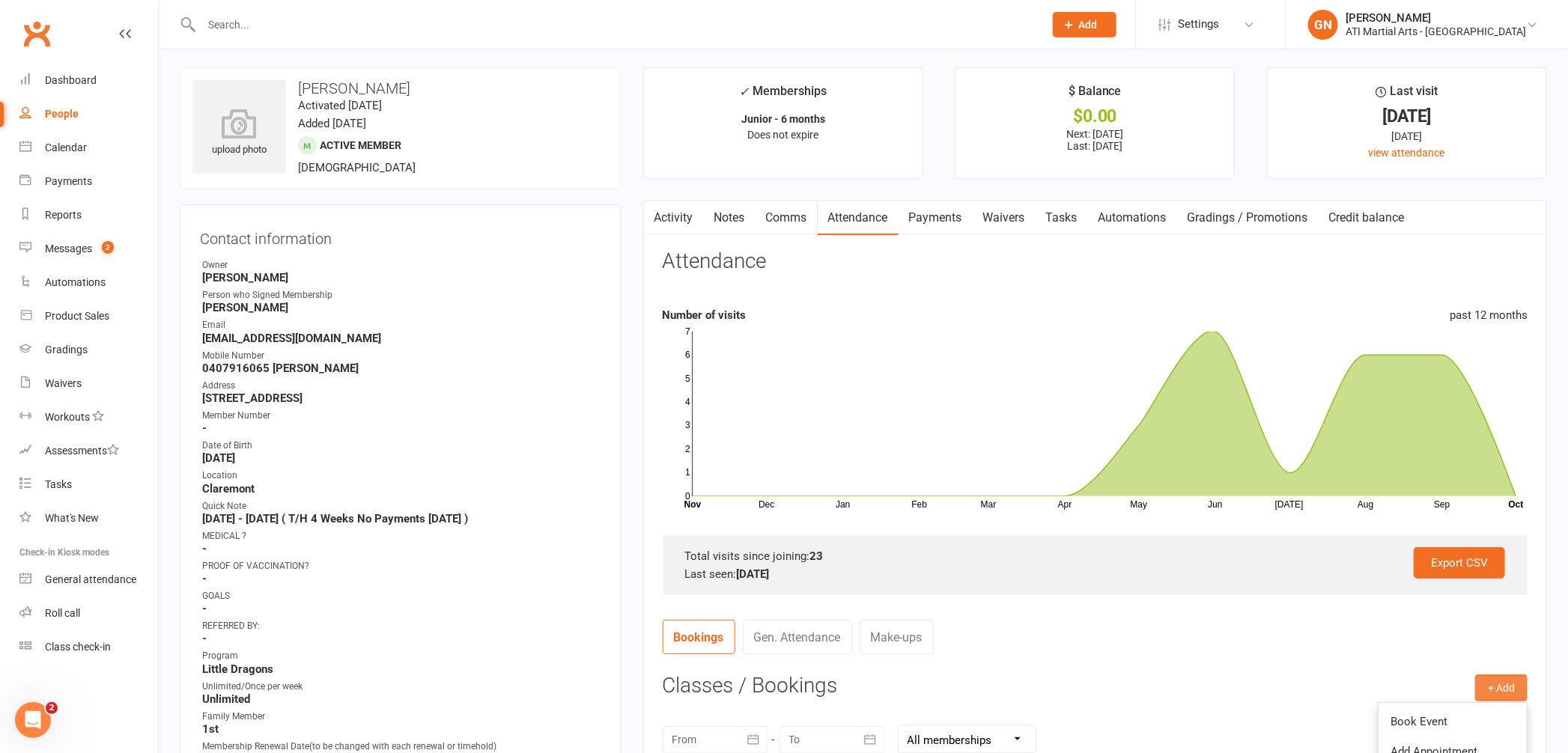
click at [672, 227] on link "Activity" at bounding box center [673, 218] width 60 height 34
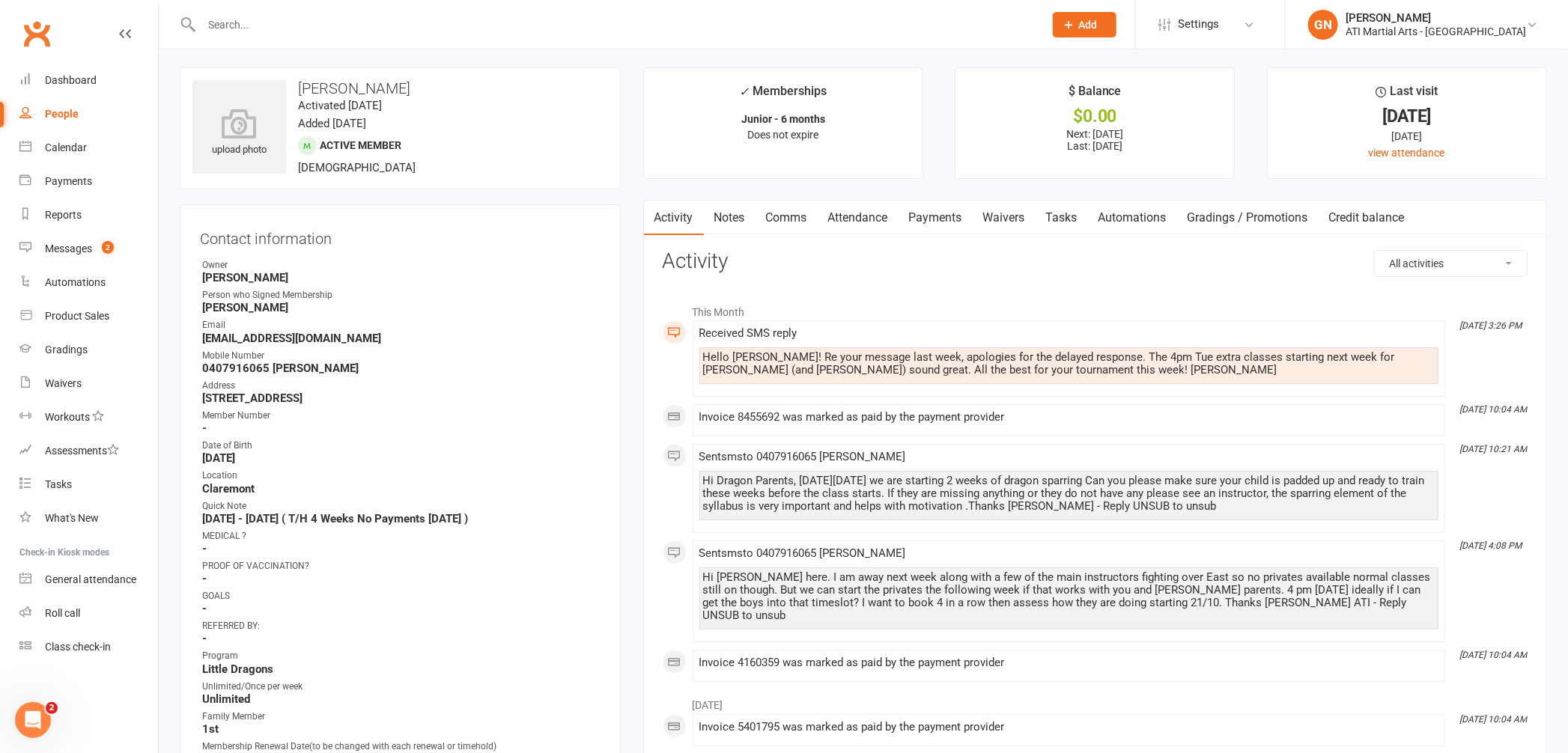
click at [845, 207] on link "Attendance" at bounding box center [859, 218] width 81 height 34
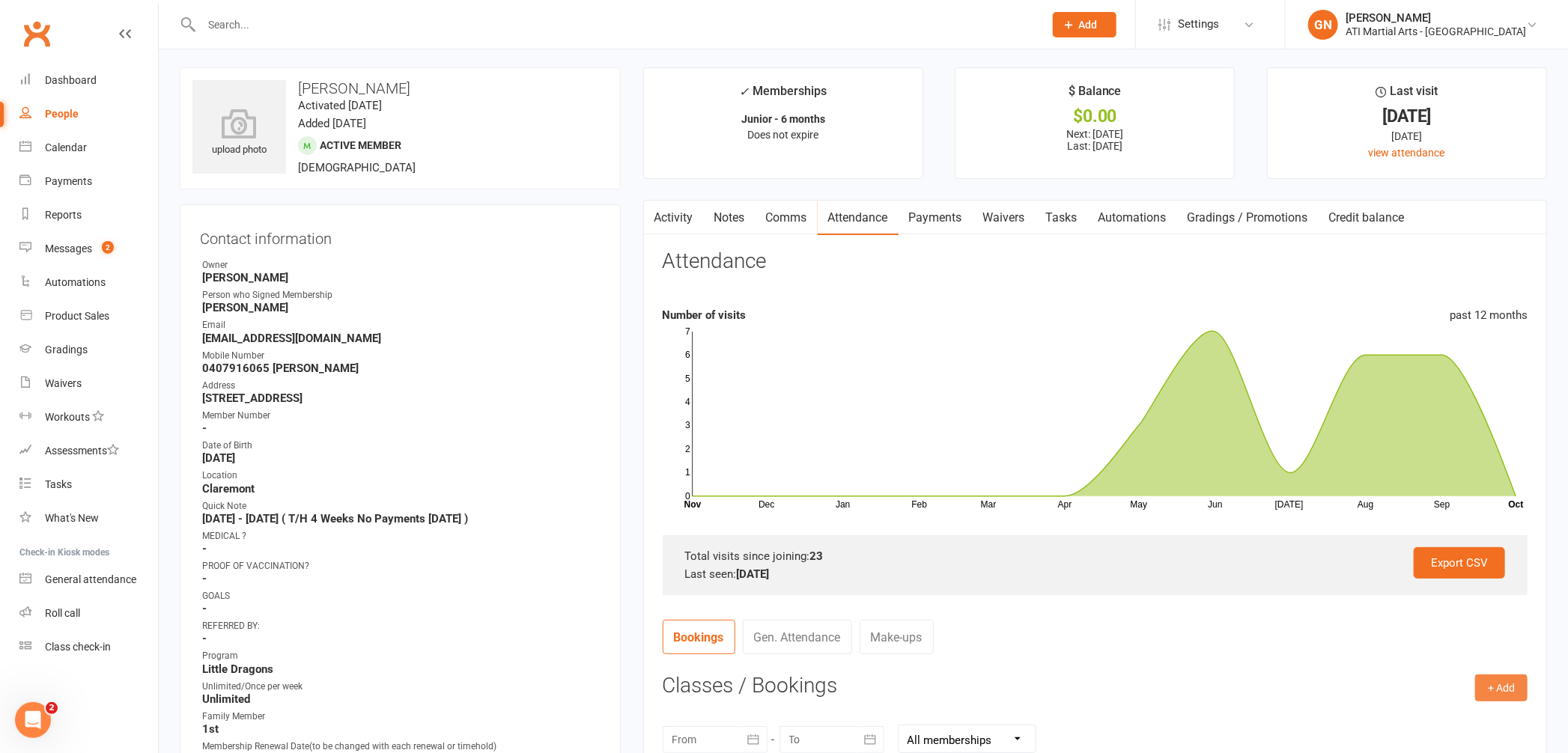
click at [1514, 689] on button "+ Add" at bounding box center [1501, 688] width 52 height 27
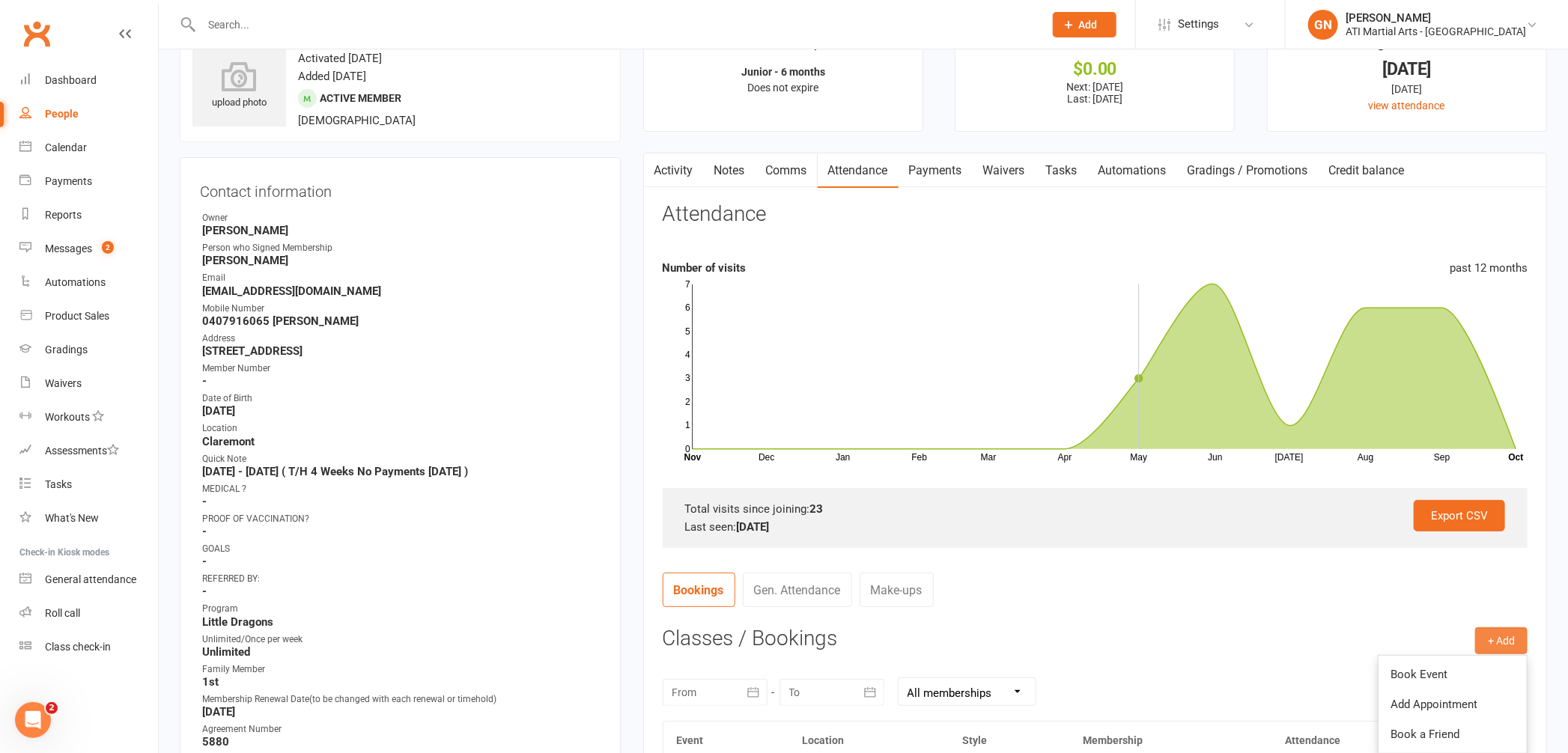
scroll to position [79, 0]
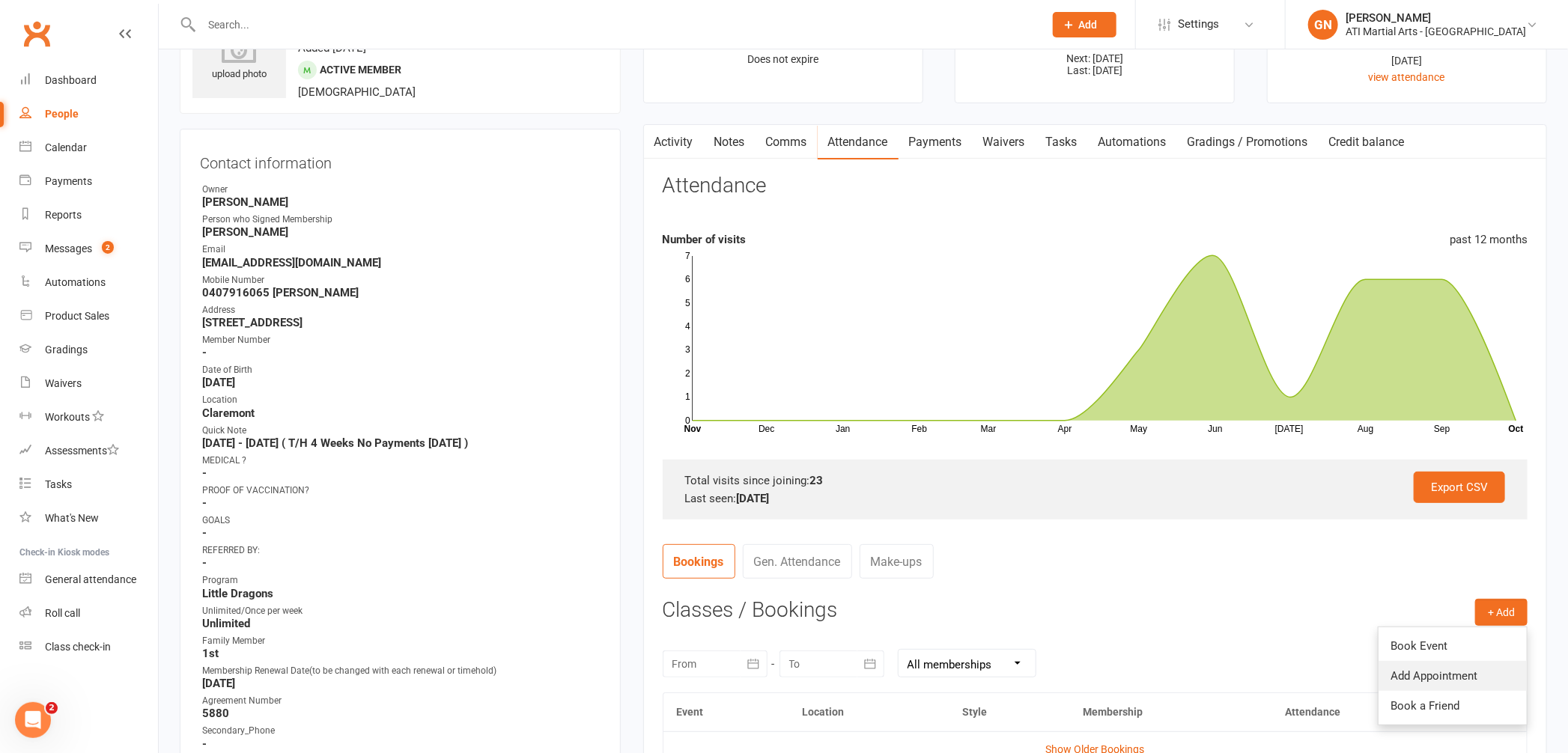
click at [1424, 673] on link "Add Appointment" at bounding box center [1453, 676] width 148 height 30
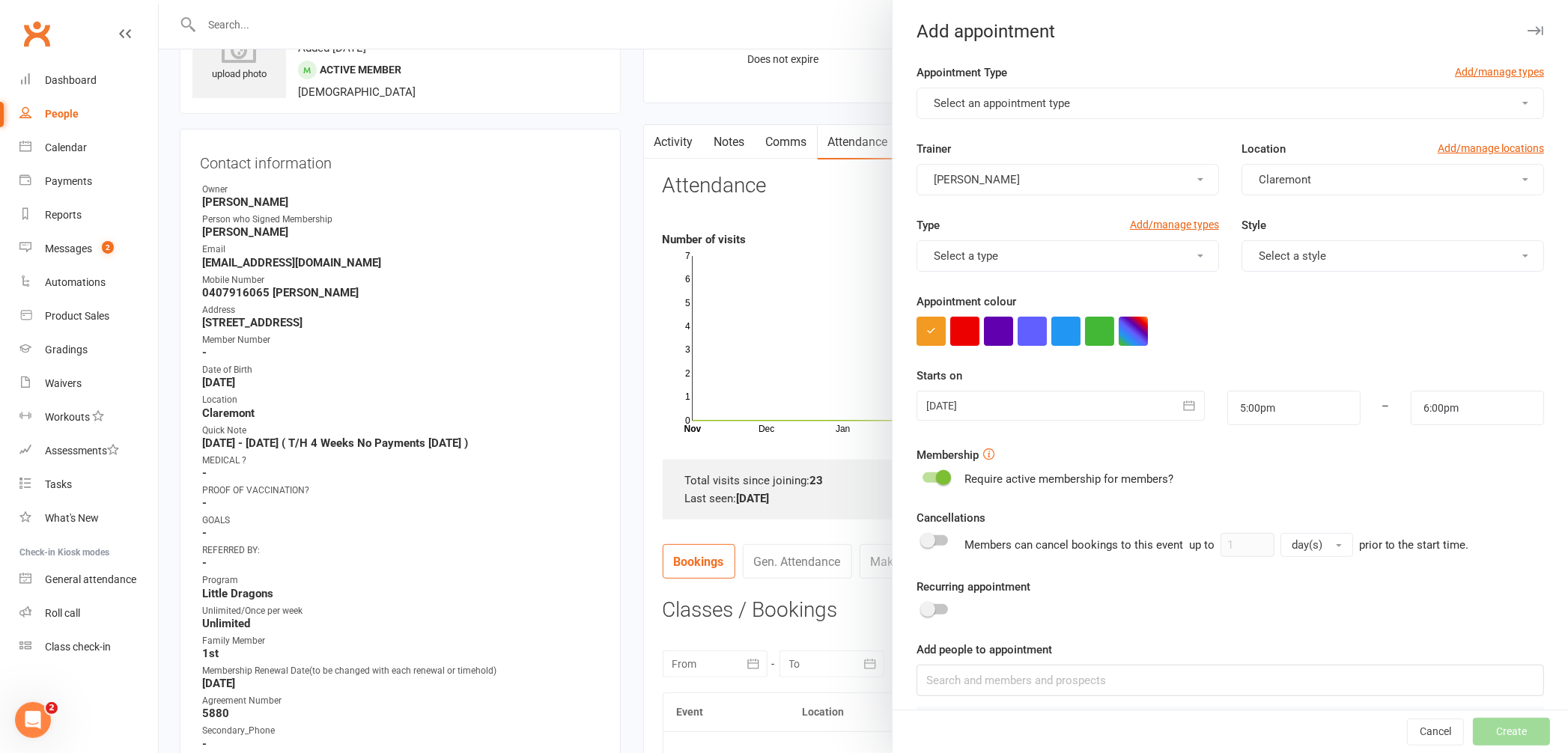
click at [955, 347] on form "Appointment Type Add/manage types Select an appointment type Trainer Gary Newma…" at bounding box center [1229, 400] width 627 height 674
click at [955, 336] on button "button" at bounding box center [965, 331] width 29 height 29
click at [999, 333] on button "button" at bounding box center [998, 331] width 29 height 29
click at [972, 412] on div at bounding box center [1060, 406] width 288 height 30
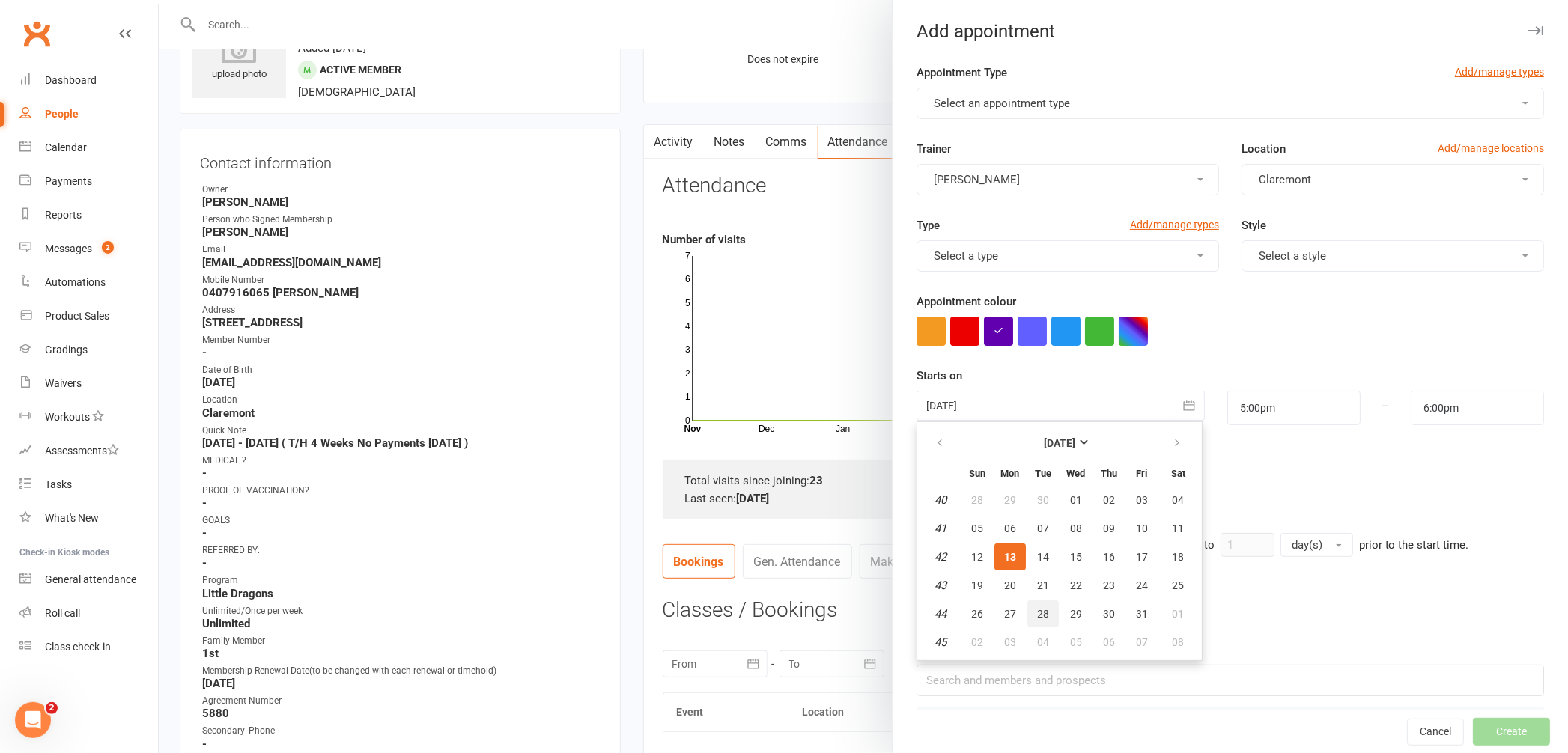
click at [1037, 608] on span "28" at bounding box center [1043, 614] width 12 height 12
type input "28 Oct 2025"
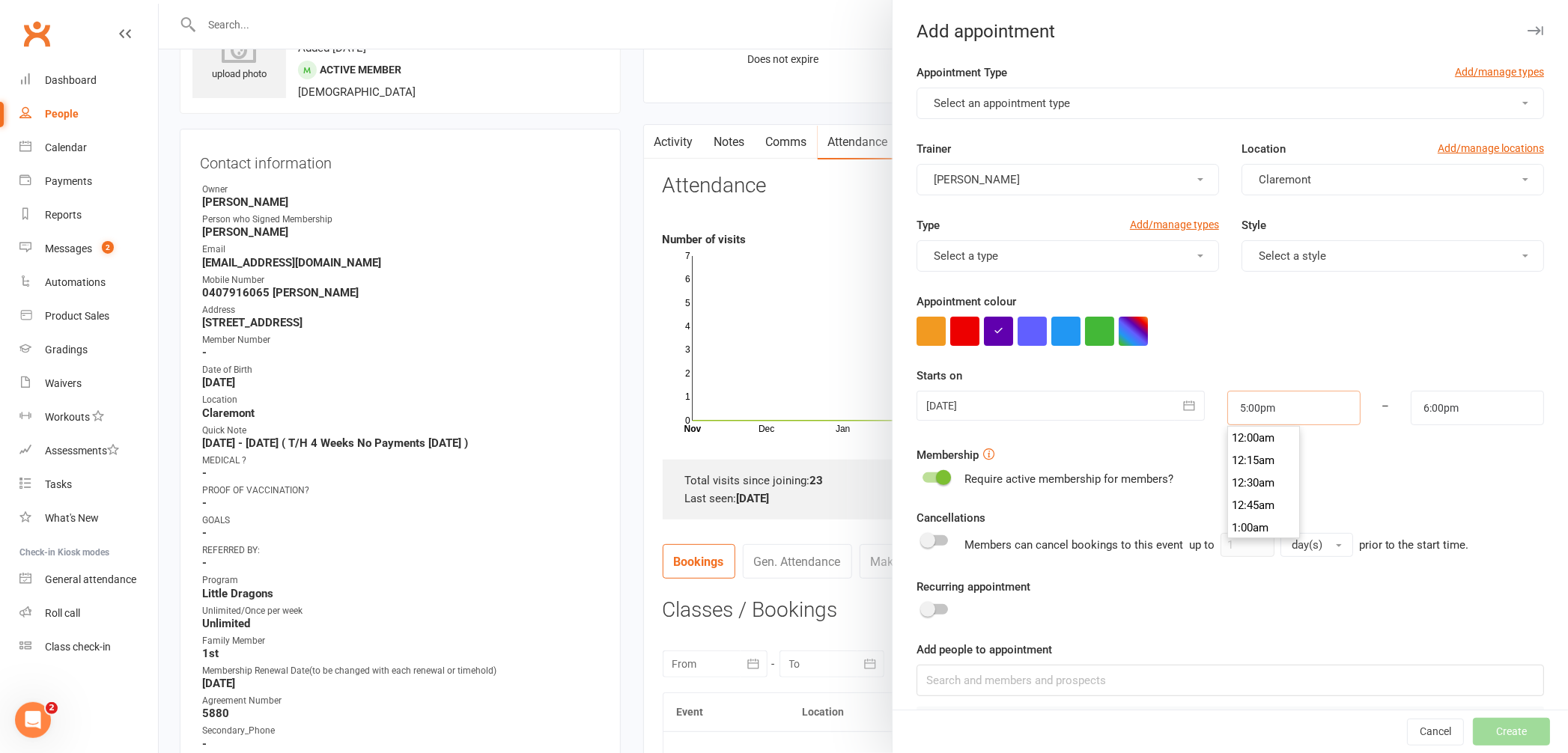
click at [1245, 410] on input "5:00pm" at bounding box center [1294, 408] width 133 height 34
type input "4:00pm"
click at [1238, 482] on li "4:00pm" at bounding box center [1263, 489] width 72 height 23
click at [1469, 410] on input "5:00pm" at bounding box center [1477, 408] width 133 height 34
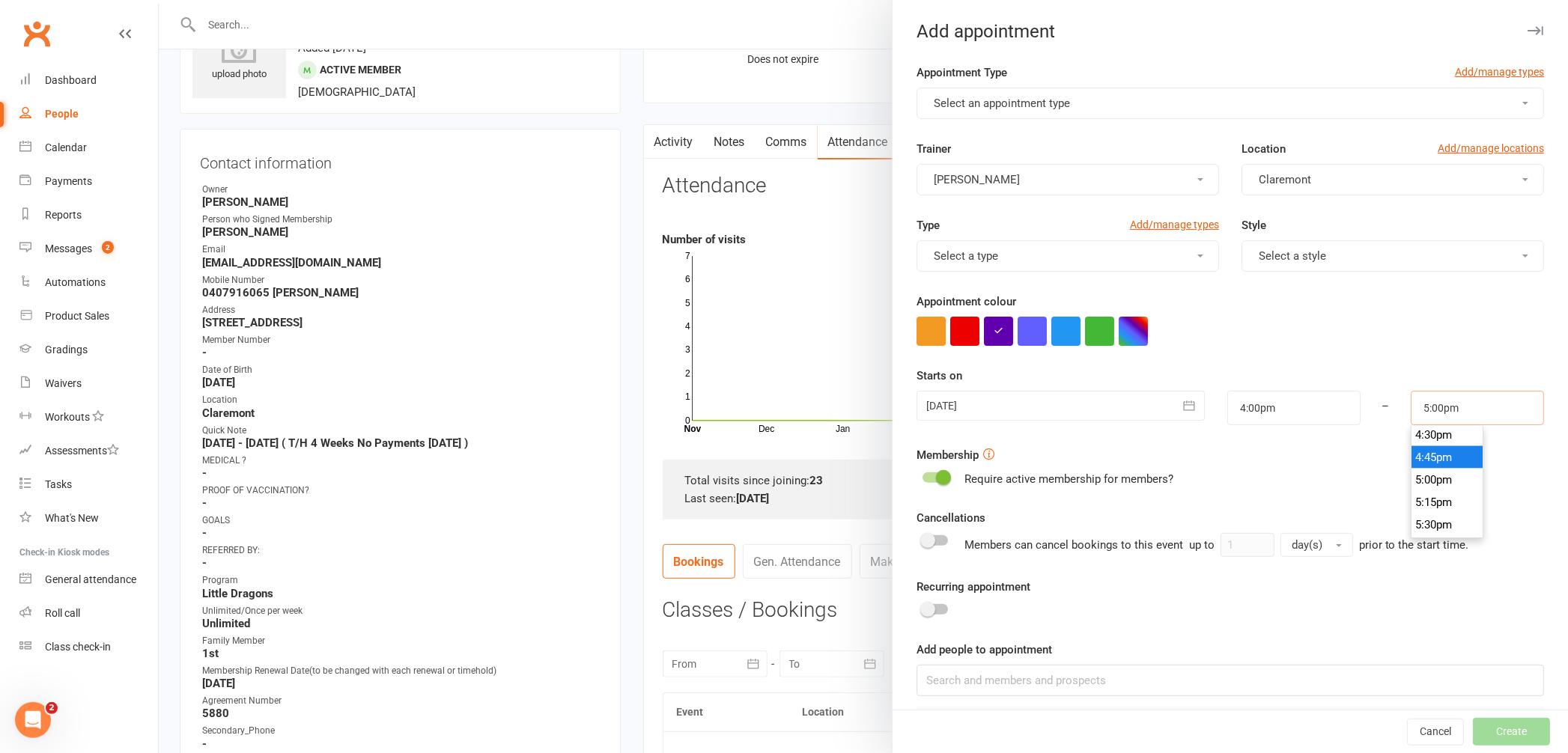
scroll to position [1480, 0]
type input "4:30pm"
click at [1419, 441] on li "4:30pm" at bounding box center [1447, 442] width 72 height 23
click at [1089, 705] on div "[PERSON_NAME]" at bounding box center [1229, 702] width 627 height 74
click at [1090, 689] on input at bounding box center [1229, 680] width 627 height 31
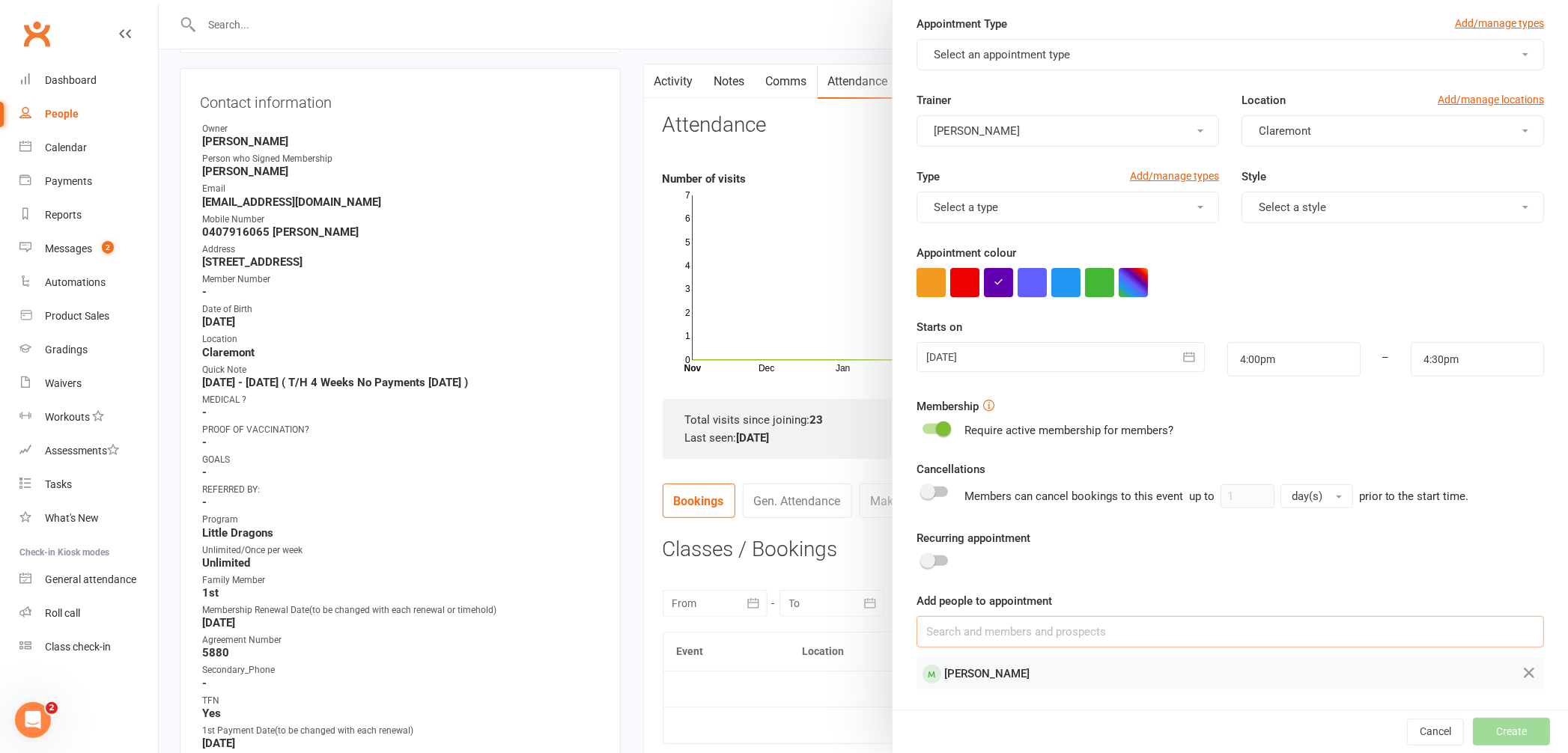
scroll to position [222, 0]
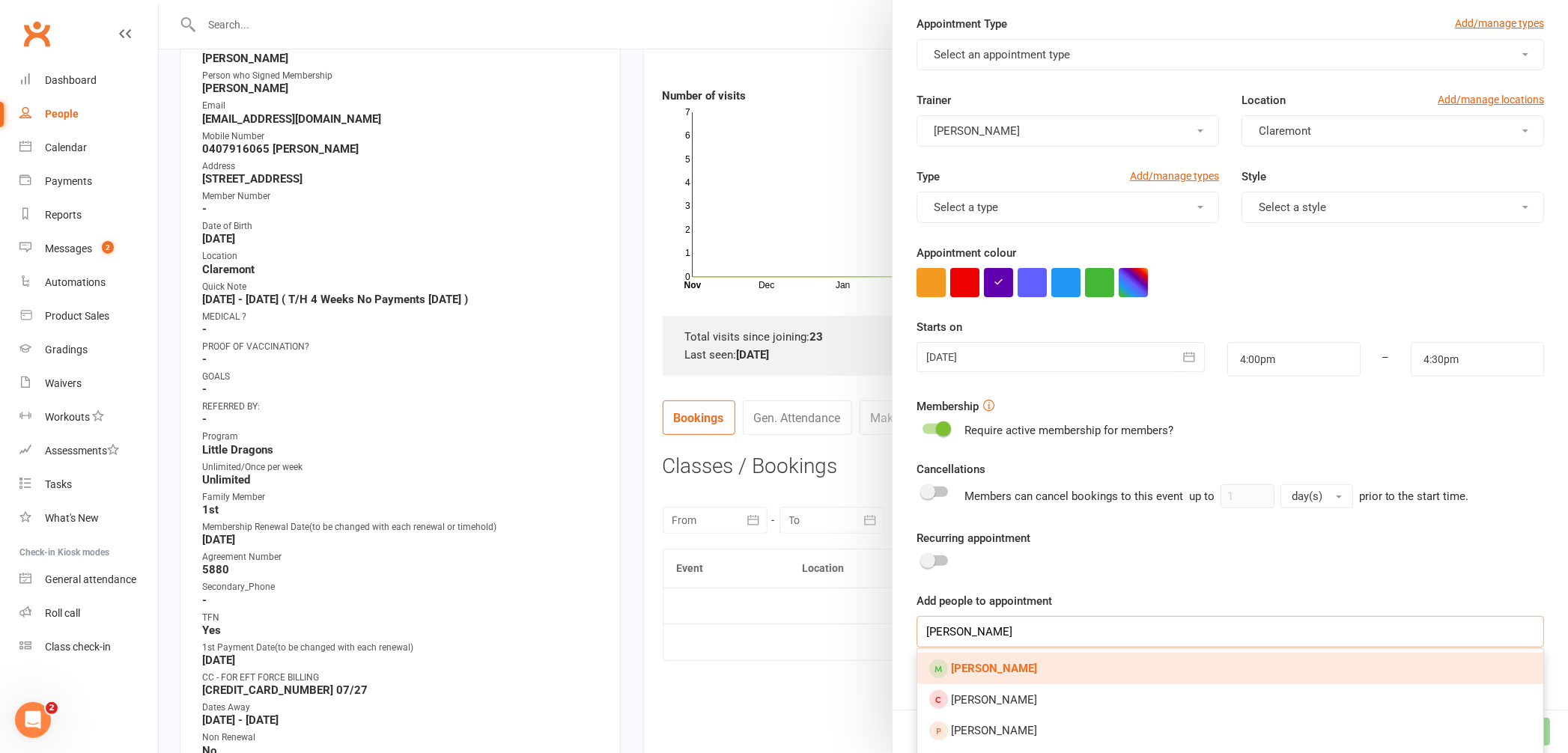
type input "roger higgins"
click at [1167, 658] on link "[PERSON_NAME]" at bounding box center [1230, 668] width 626 height 31
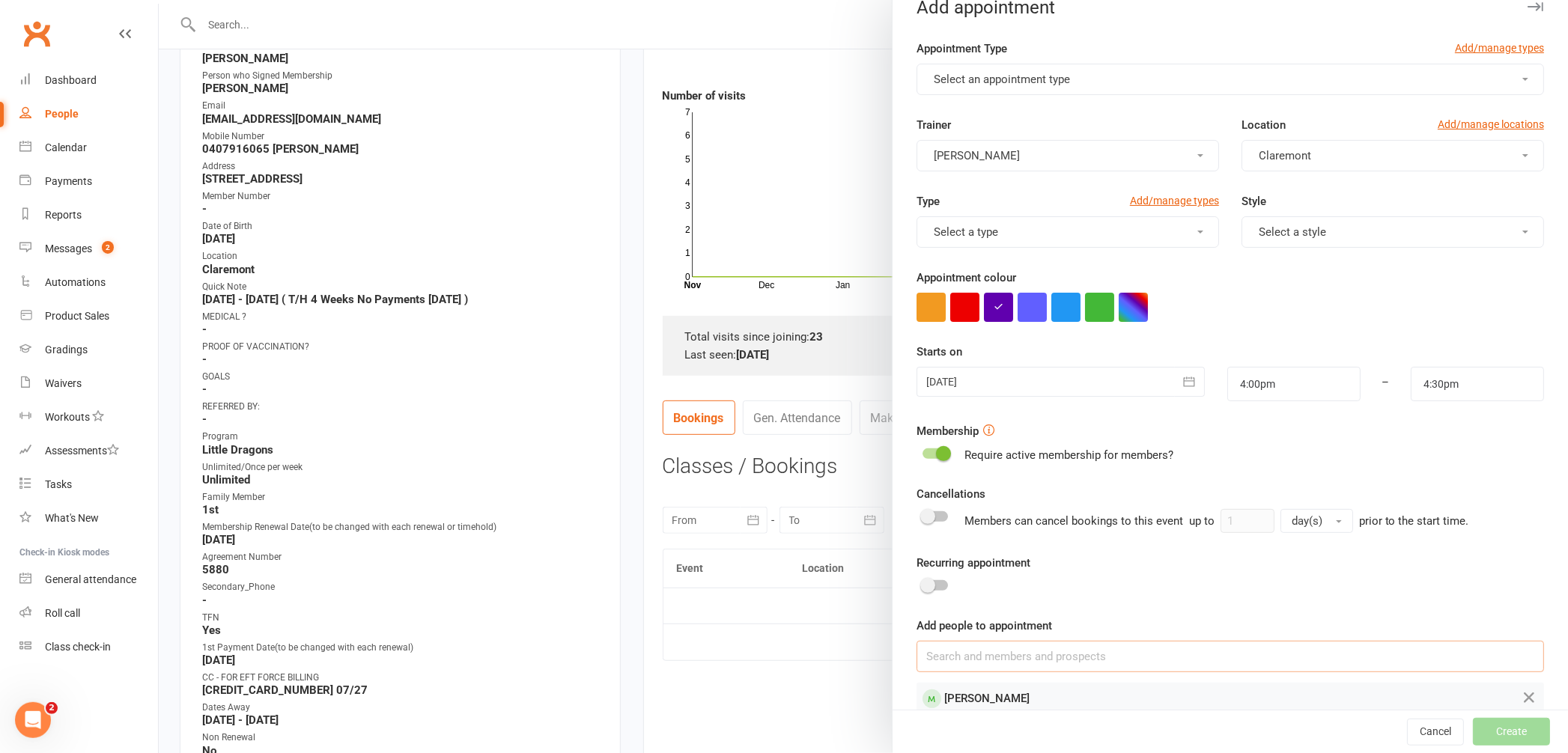
scroll to position [0, 0]
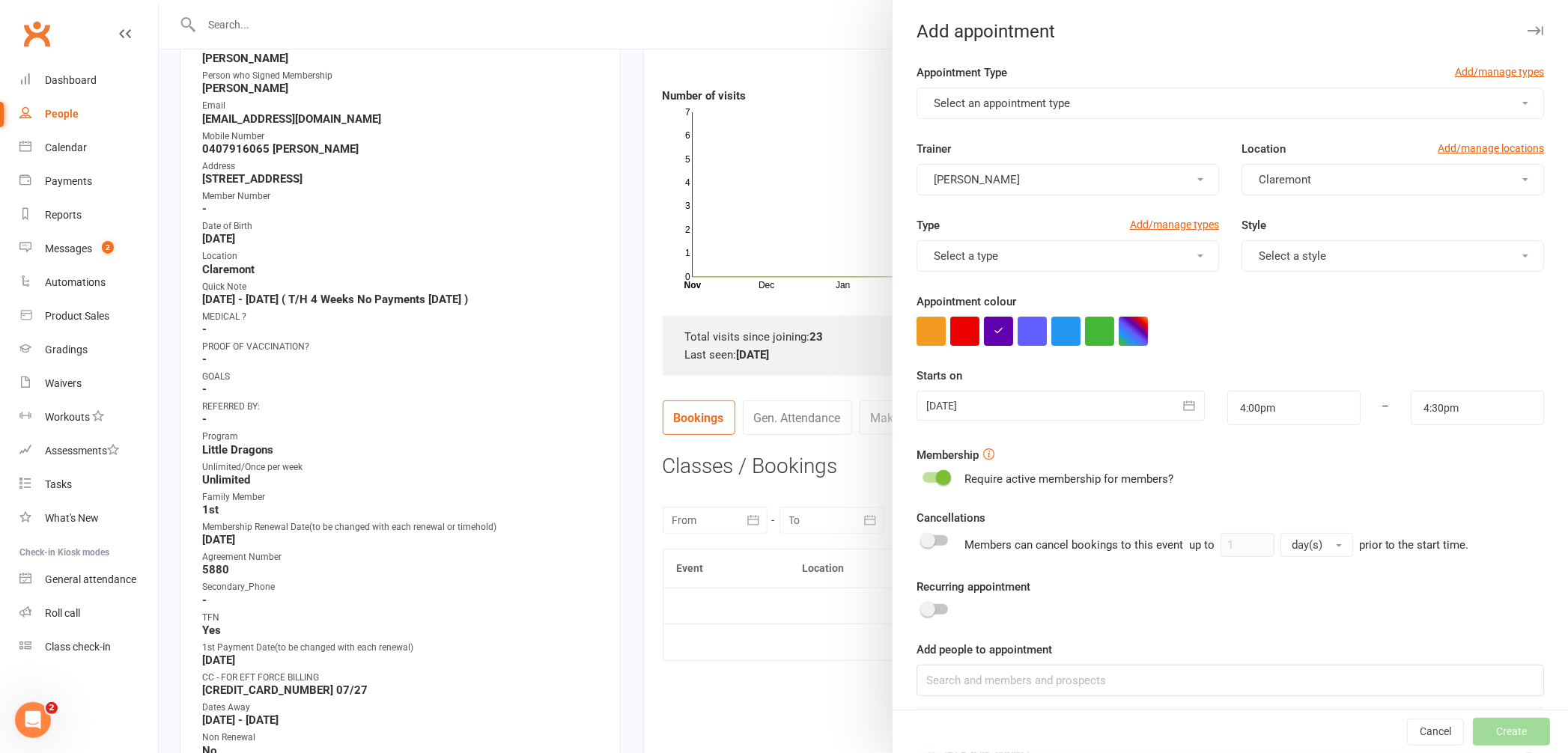
click at [1188, 97] on button "Select an appointment type" at bounding box center [1229, 103] width 627 height 31
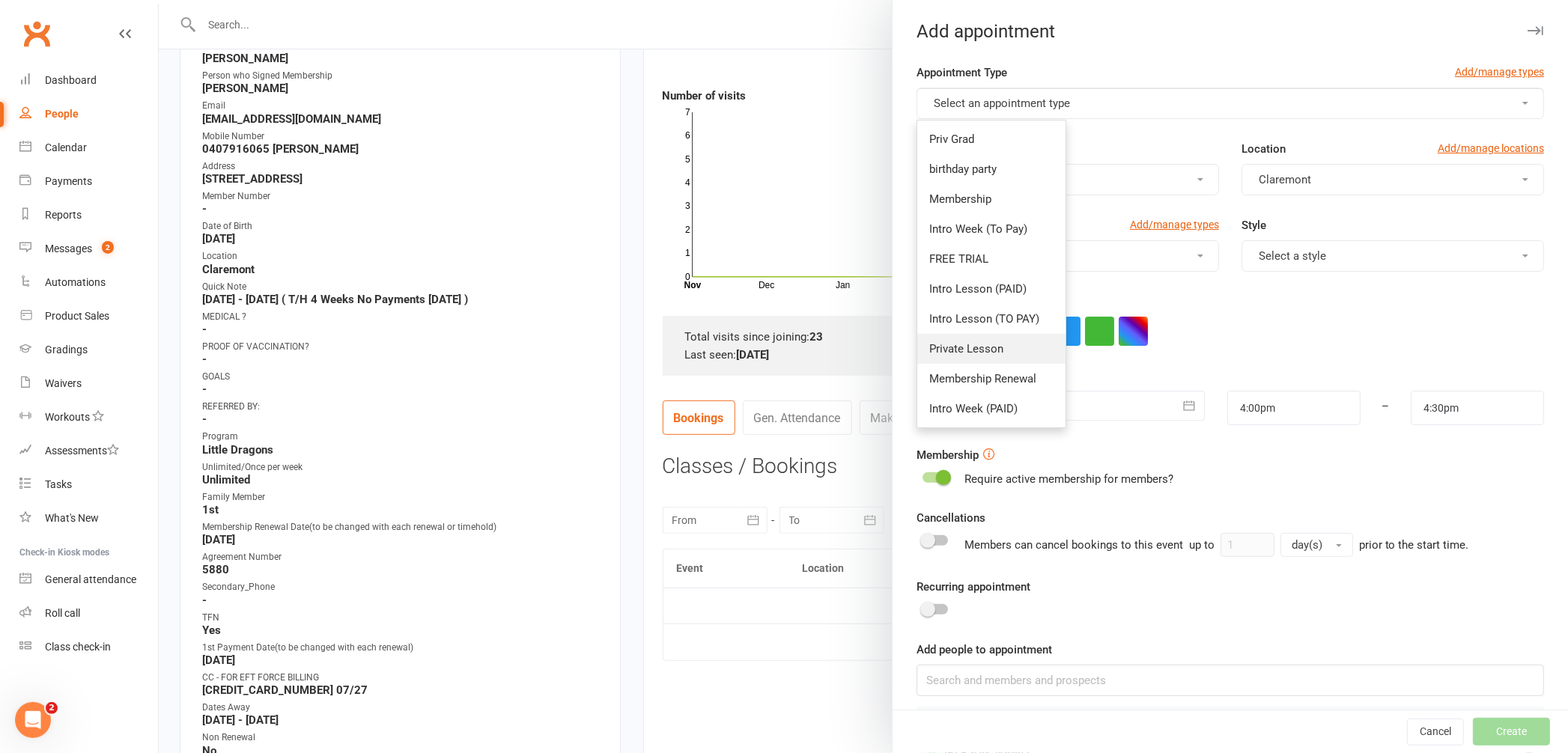
click at [1002, 358] on link "Private Lesson" at bounding box center [991, 349] width 148 height 30
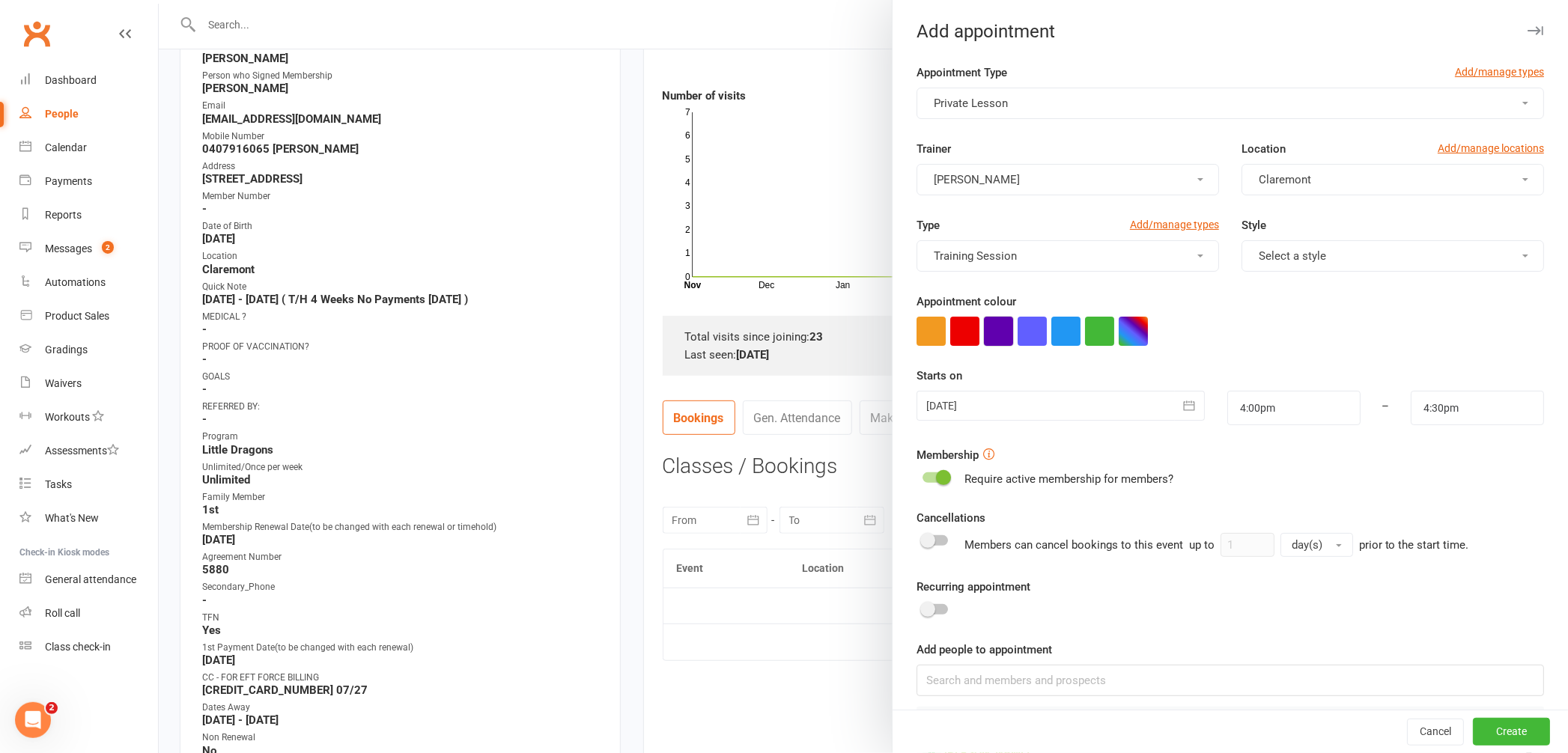
click at [985, 334] on button "button" at bounding box center [998, 331] width 29 height 29
click at [1475, 724] on button "Create" at bounding box center [1511, 732] width 78 height 27
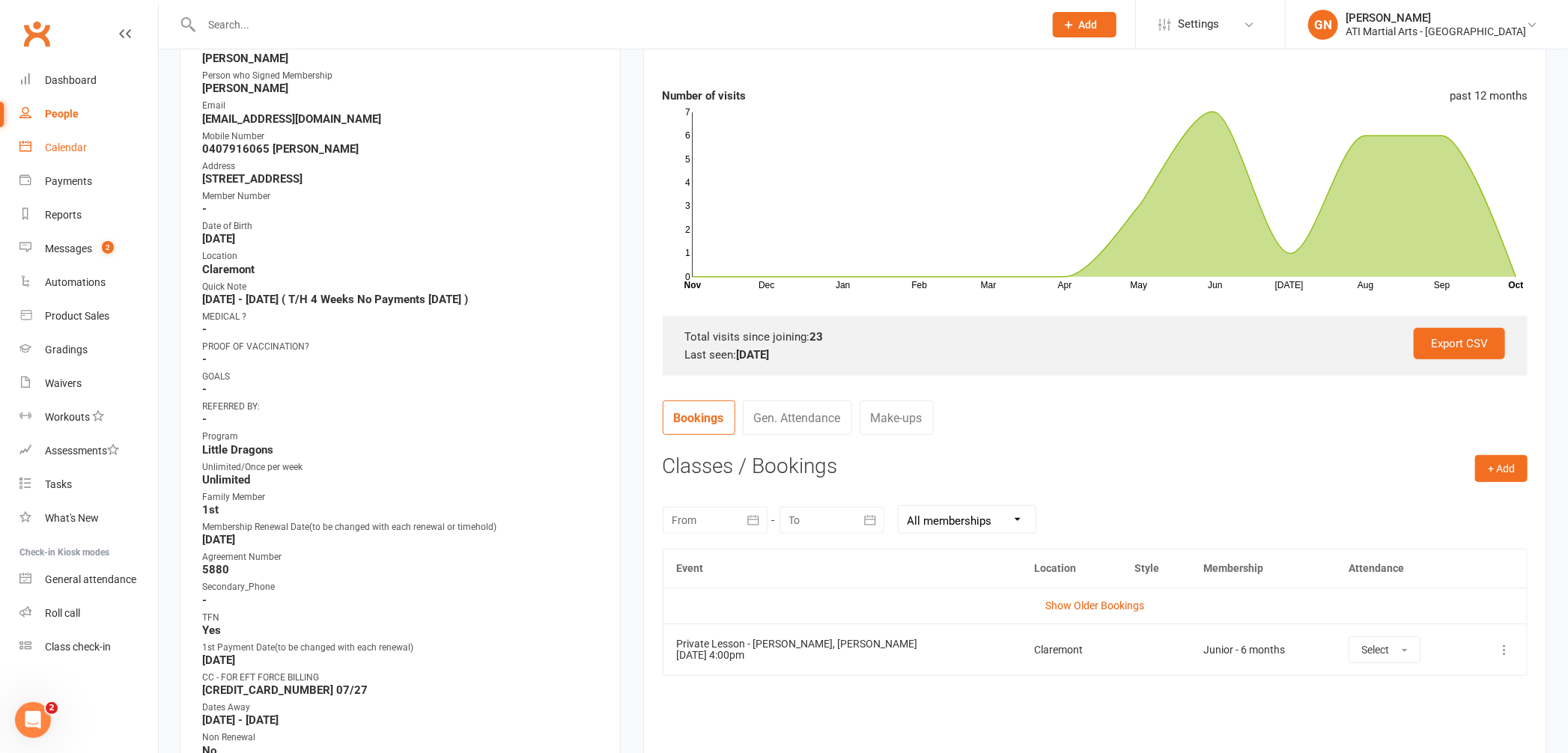
click at [53, 149] on div "Calendar" at bounding box center [66, 148] width 42 height 12
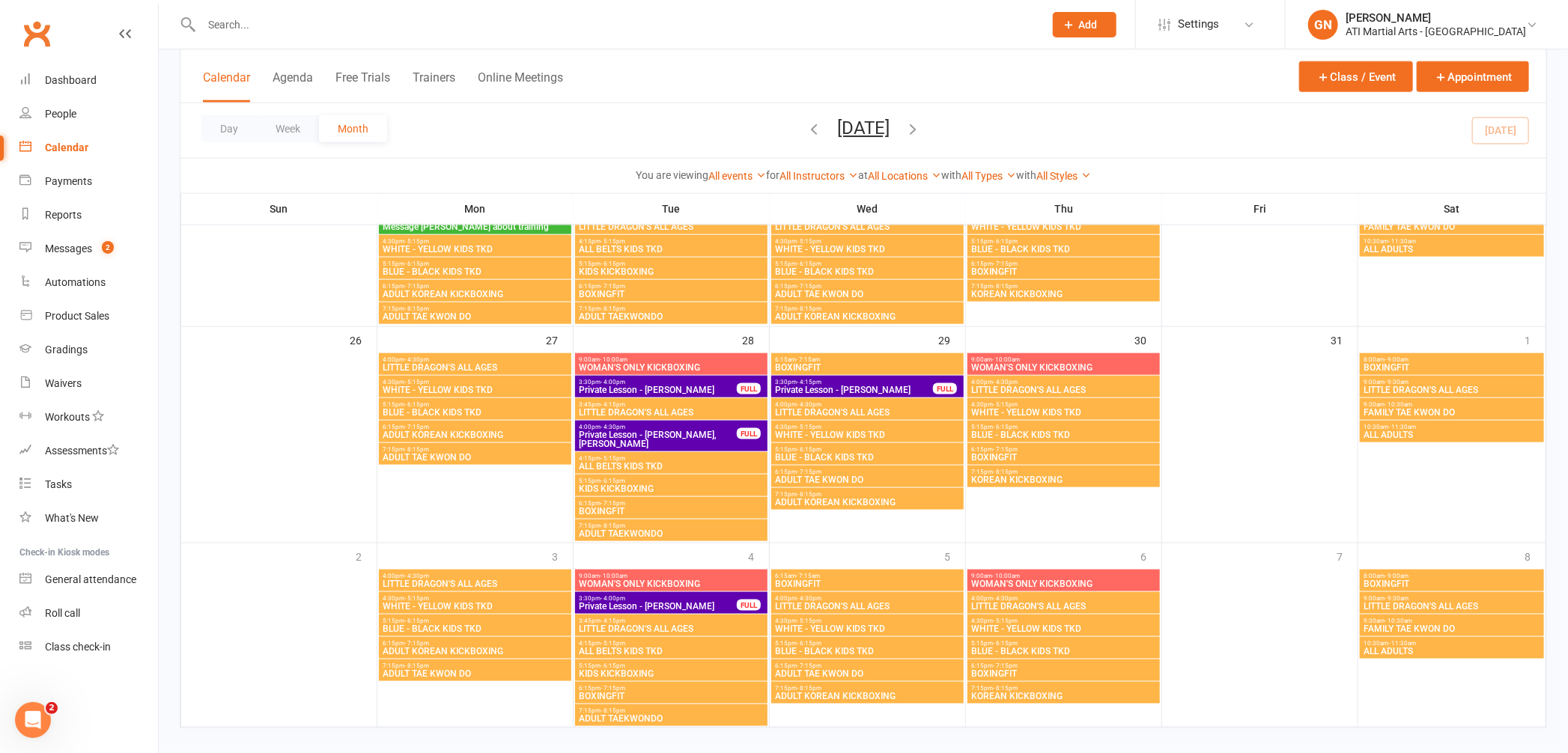
scroll to position [1026, 0]
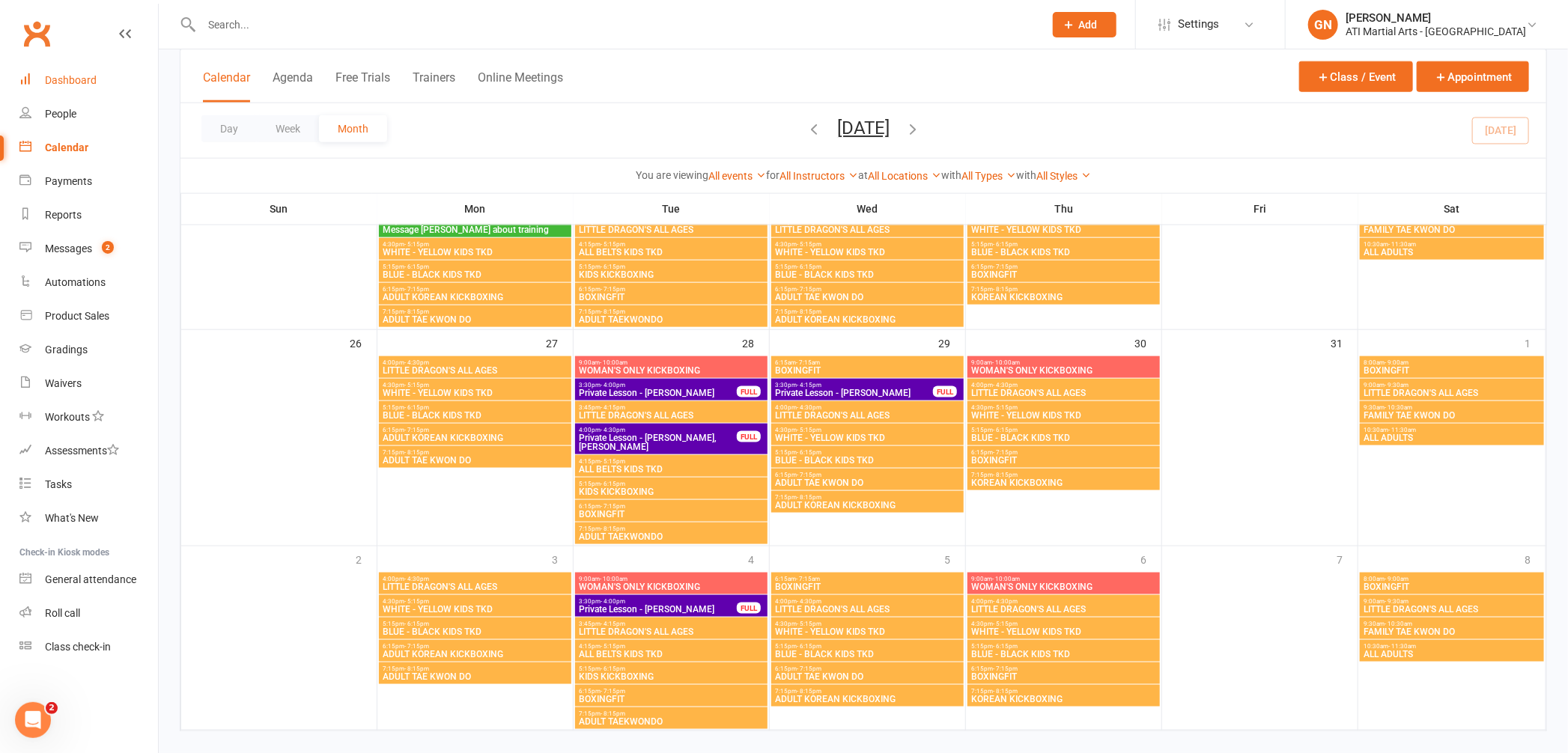
click at [42, 81] on link "Dashboard" at bounding box center [89, 80] width 138 height 34
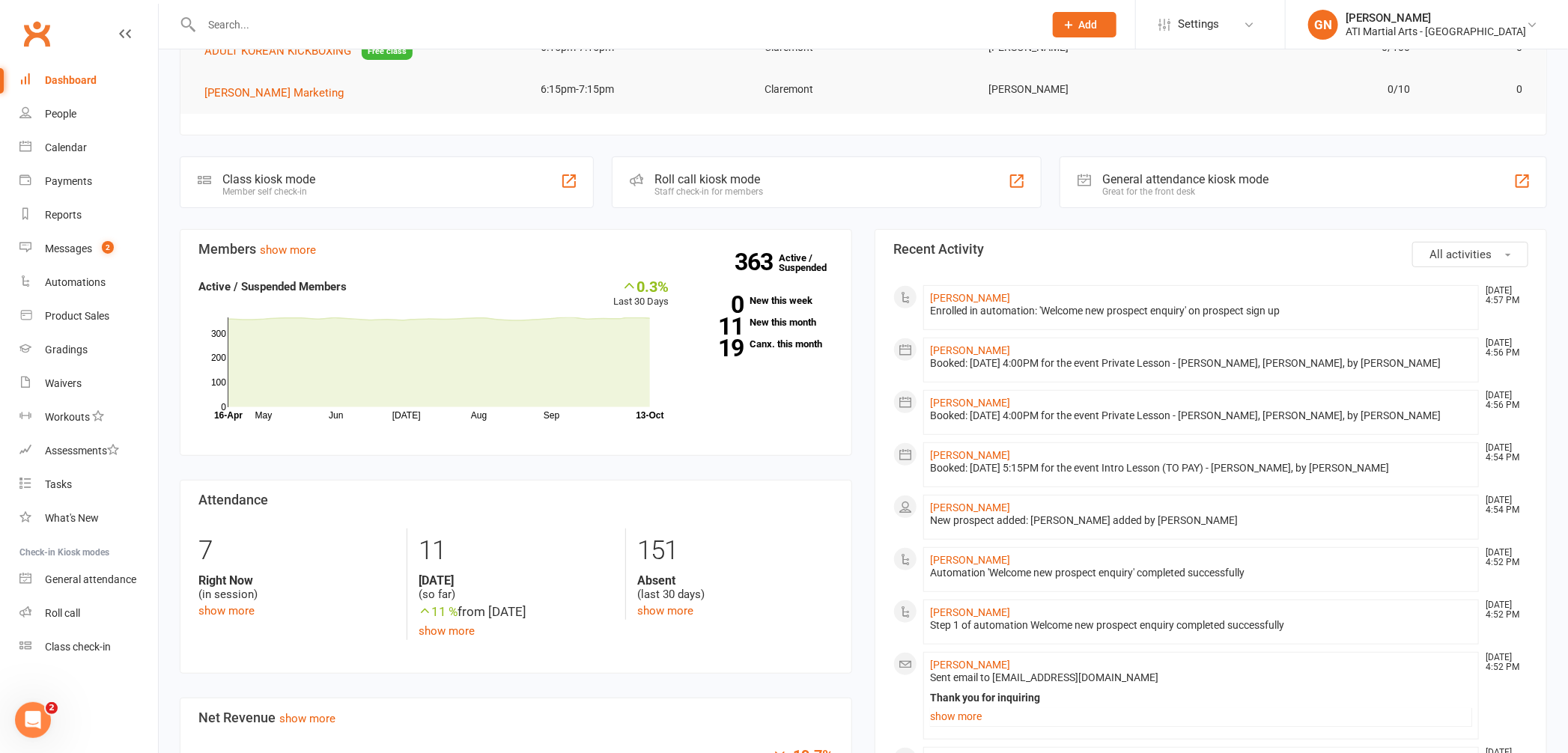
scroll to position [261, 0]
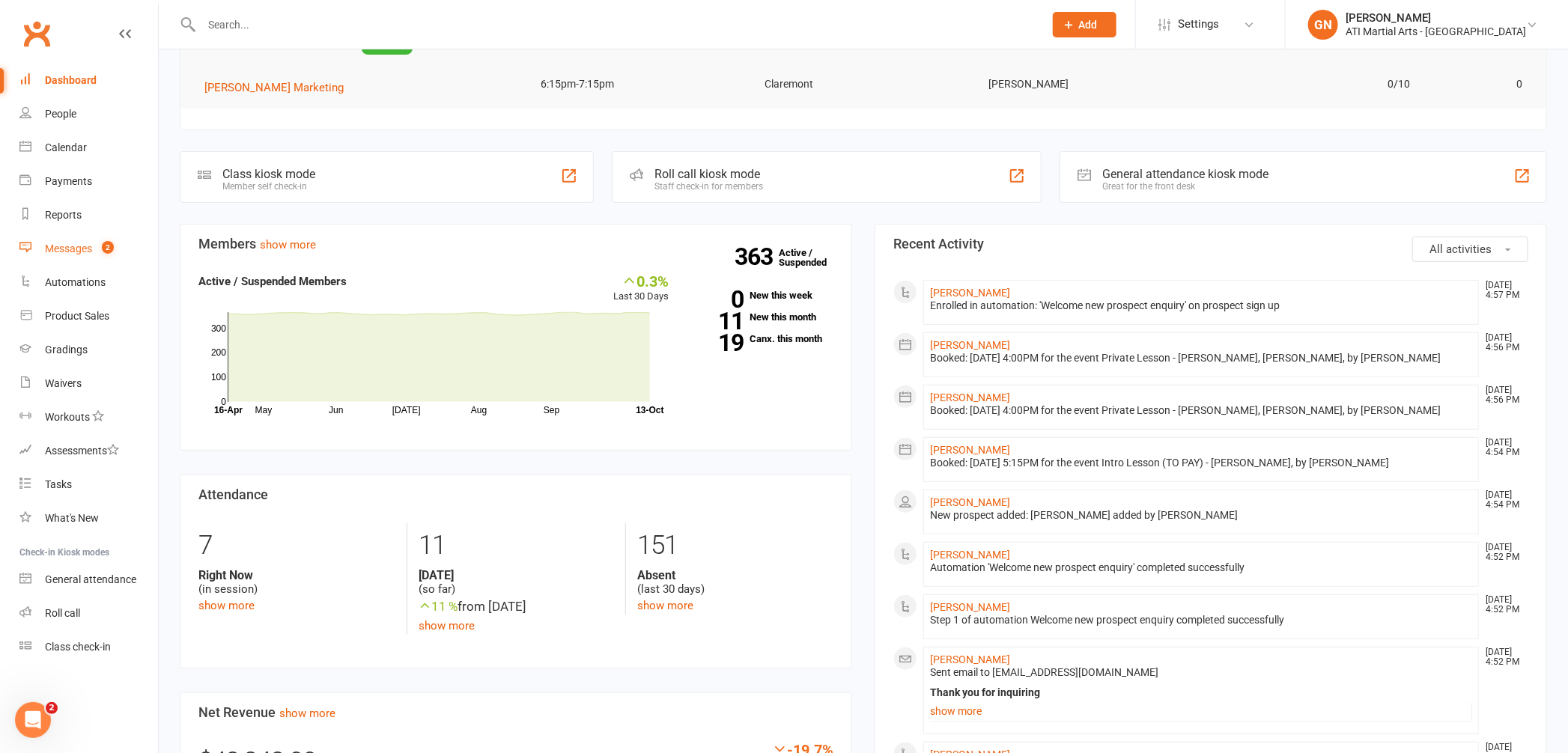
click at [47, 239] on link "Messages 2" at bounding box center [89, 249] width 138 height 34
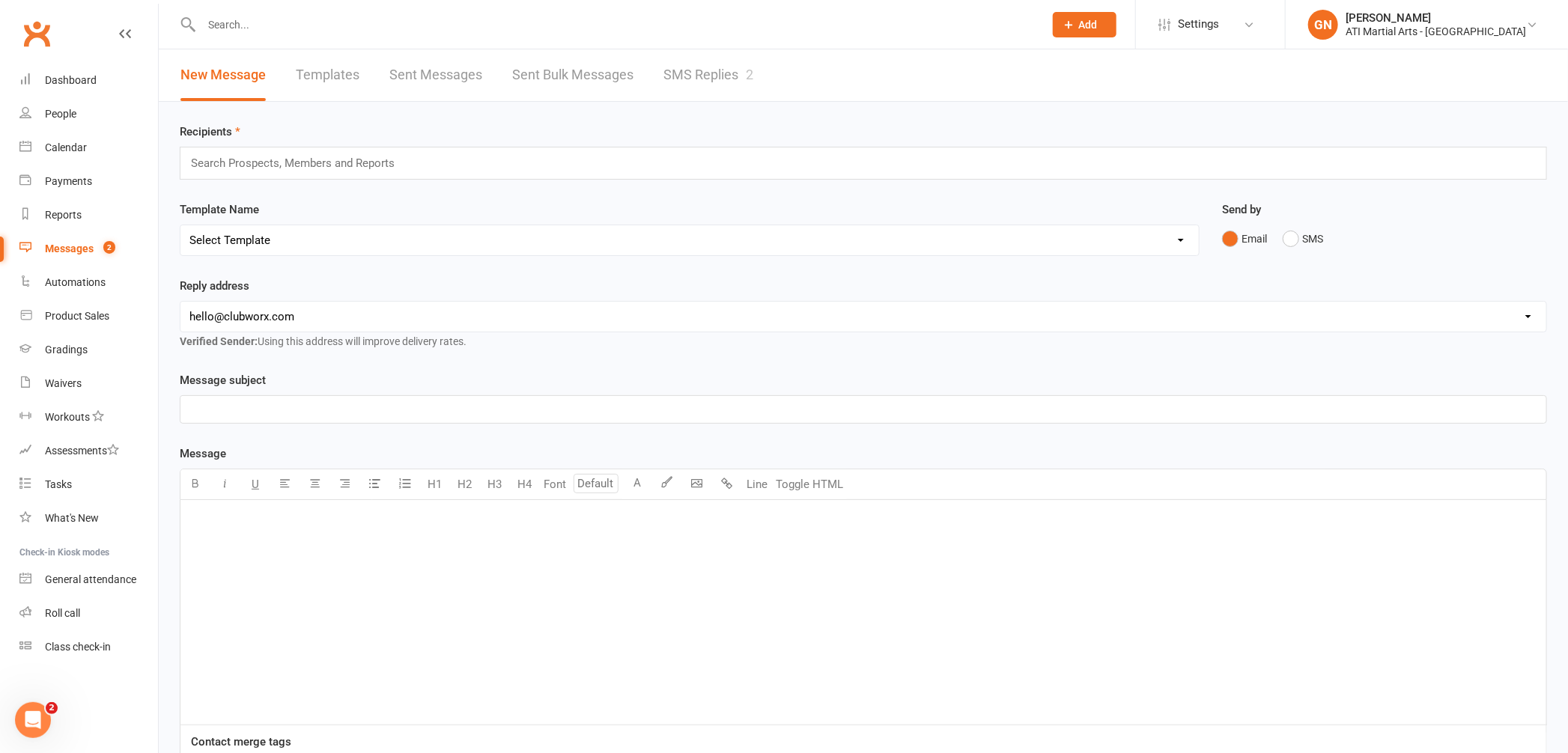
click at [717, 71] on link "SMS Replies 2" at bounding box center [707, 75] width 90 height 52
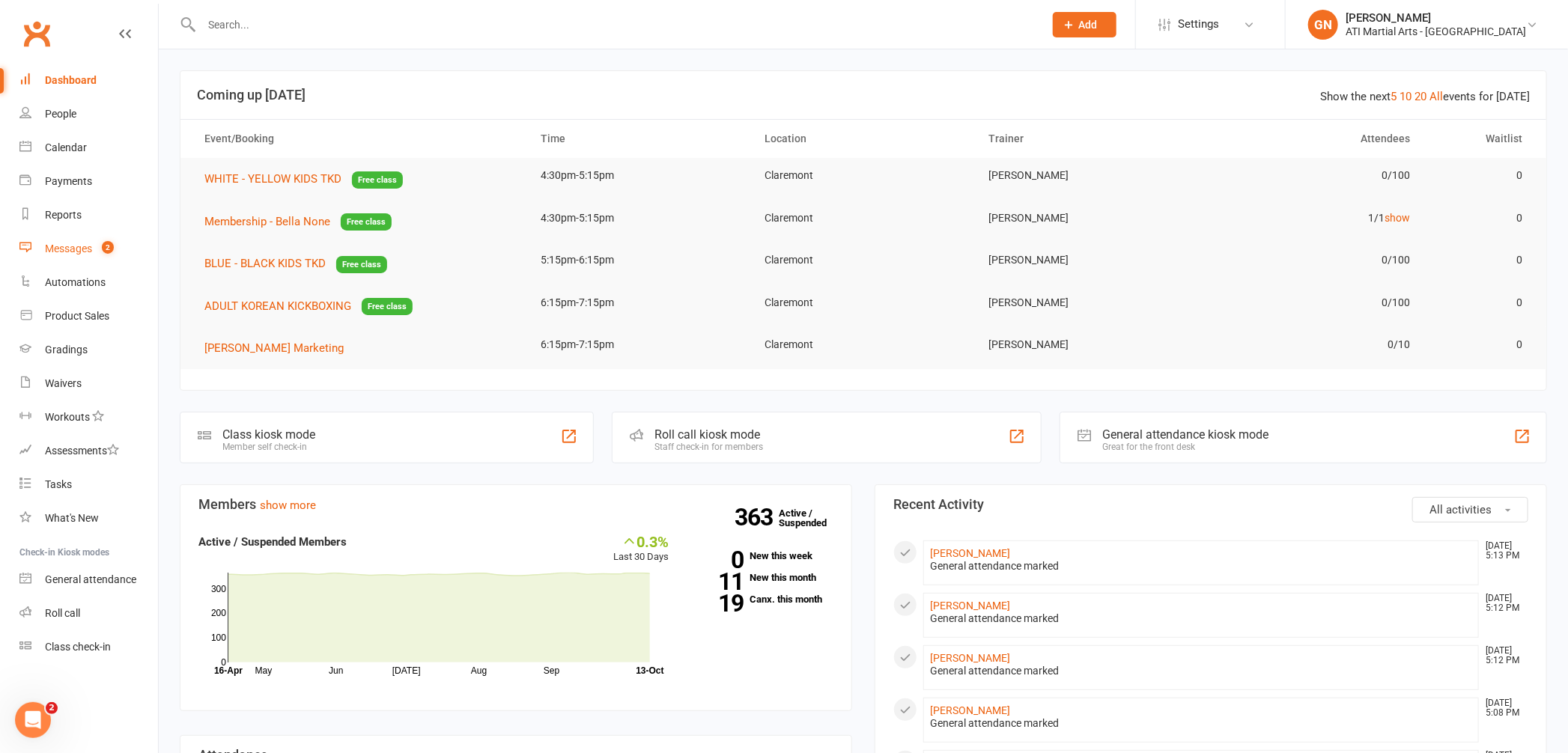
click at [62, 252] on div "Messages" at bounding box center [69, 249] width 47 height 12
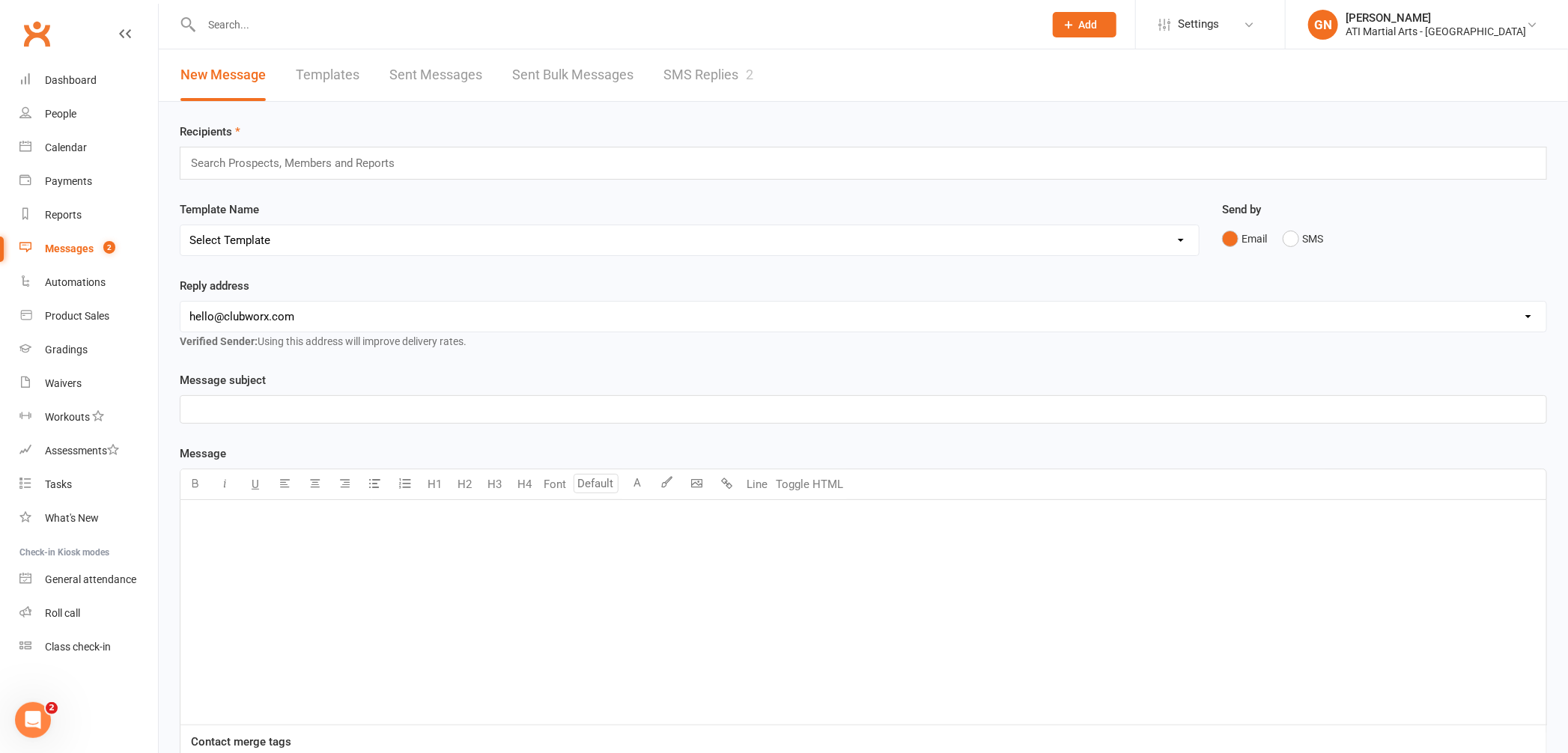
click at [681, 66] on link "SMS Replies 2" at bounding box center [707, 75] width 90 height 52
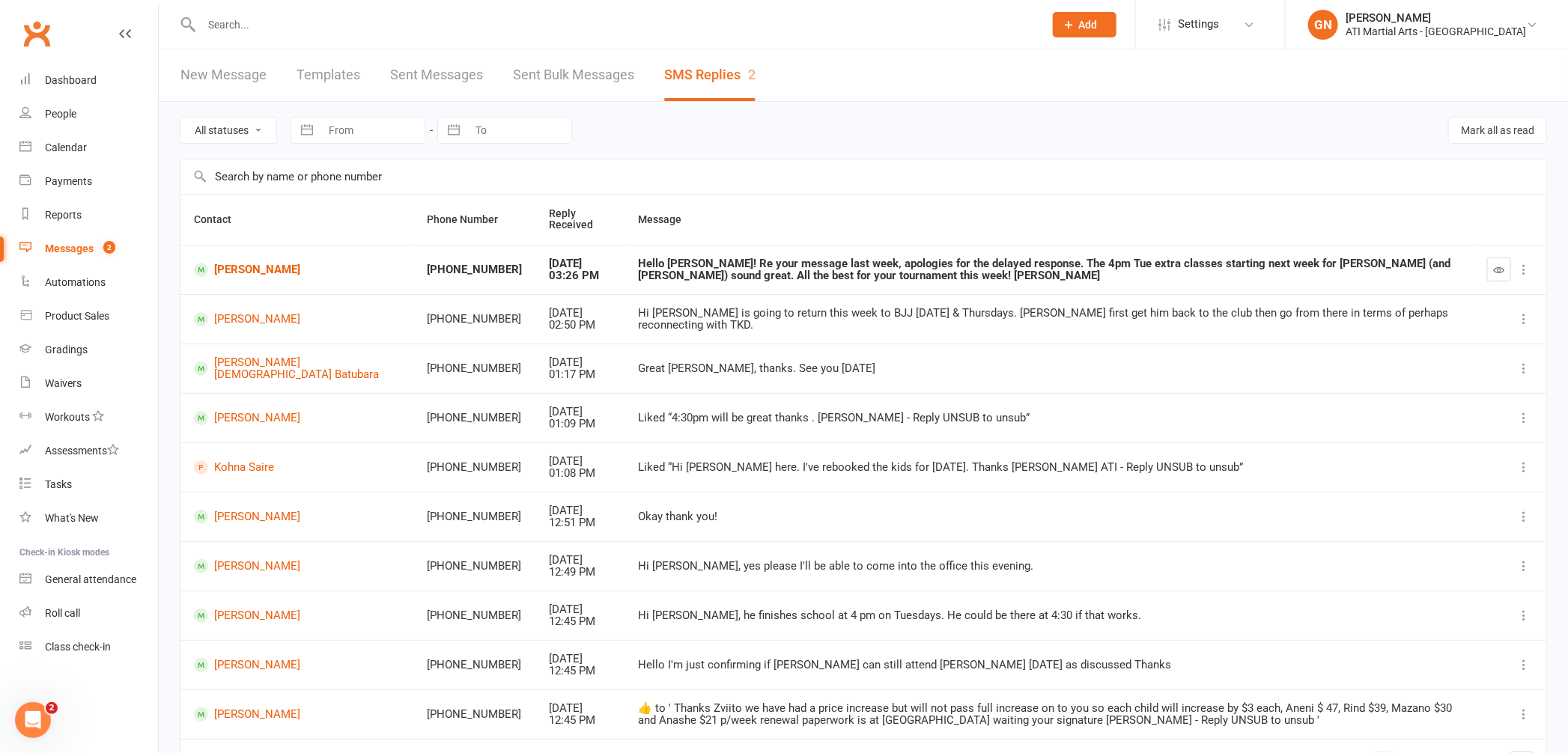
click at [1511, 270] on div at bounding box center [1509, 269] width 45 height 24
click at [1501, 267] on icon "button" at bounding box center [1499, 270] width 11 height 11
click at [48, 139] on link "Calendar" at bounding box center [89, 149] width 138 height 34
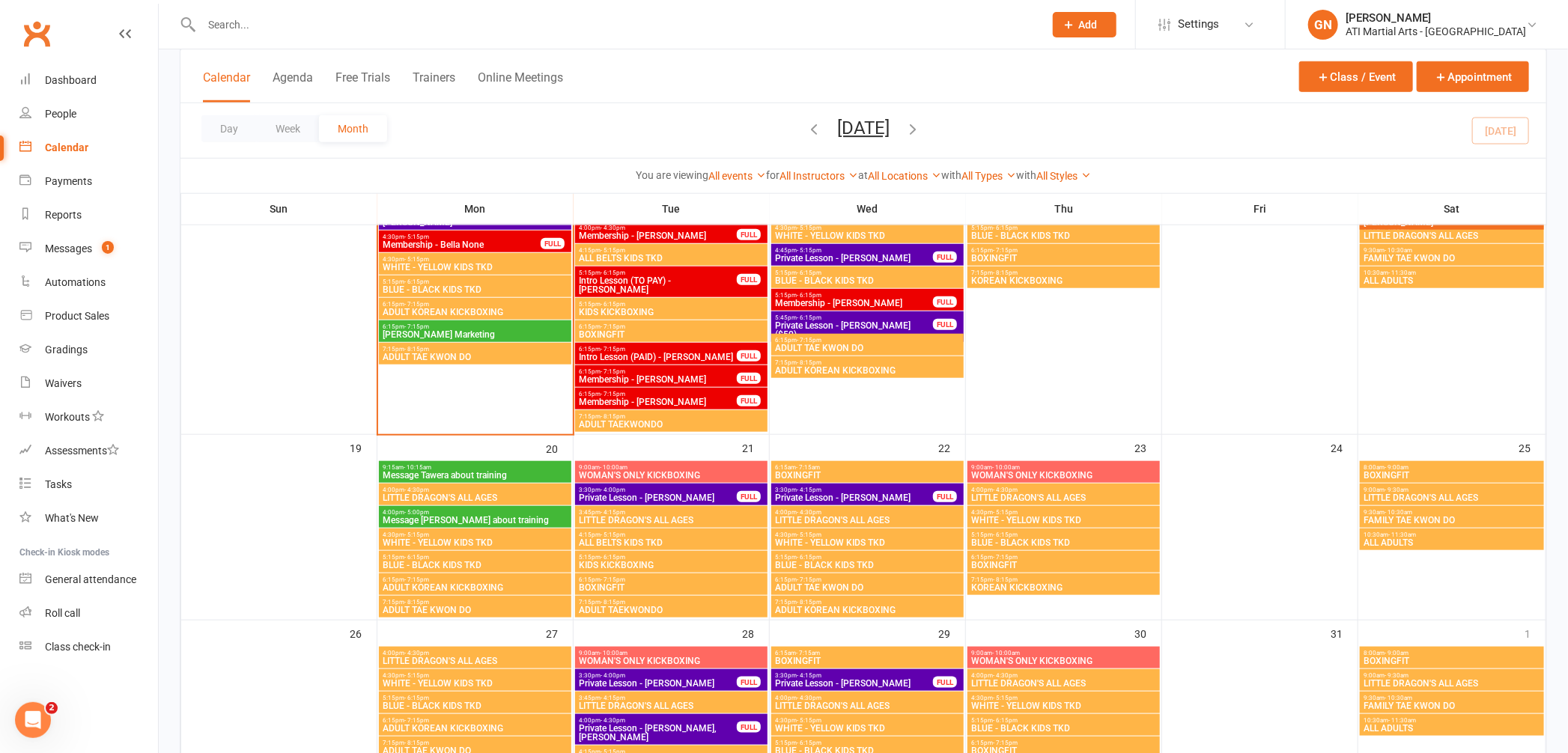
scroll to position [737, 0]
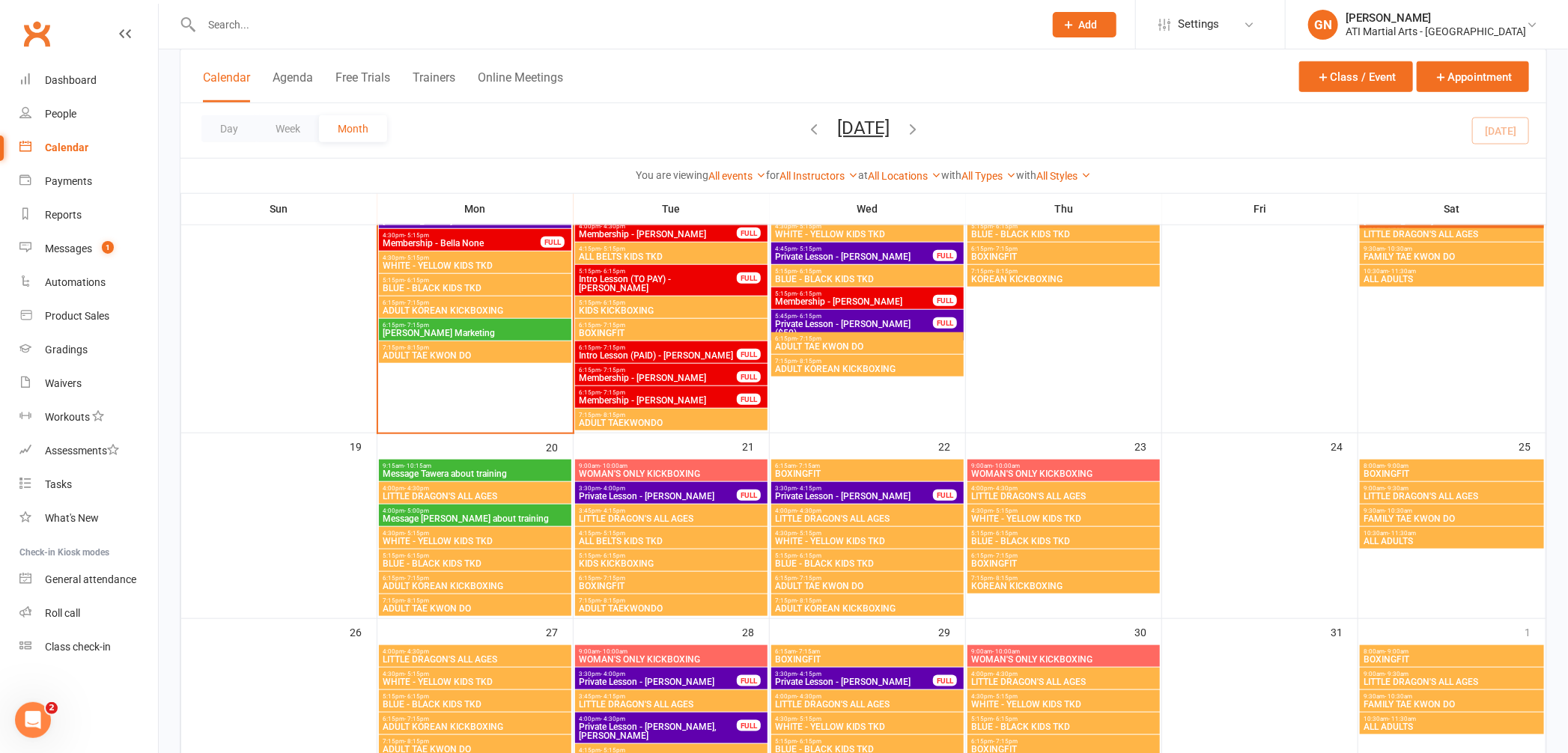
drag, startPoint x: 717, startPoint y: 684, endPoint x: 726, endPoint y: 669, distance: 17.5
click at [726, 669] on div "3:30pm - 4:00pm Private Lesson - Zavier Broad FULL" at bounding box center [671, 678] width 192 height 22
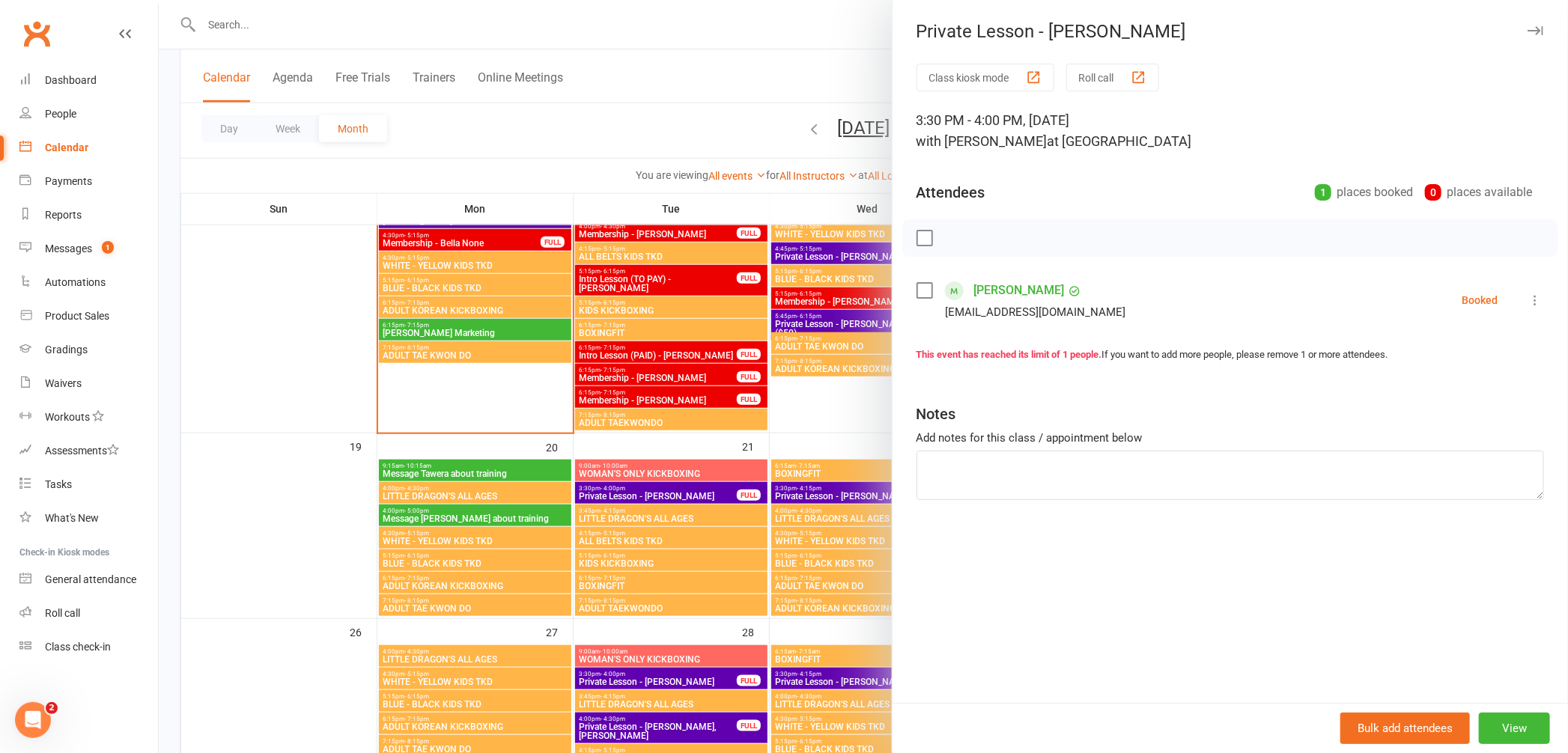
click at [696, 516] on div at bounding box center [863, 376] width 1409 height 753
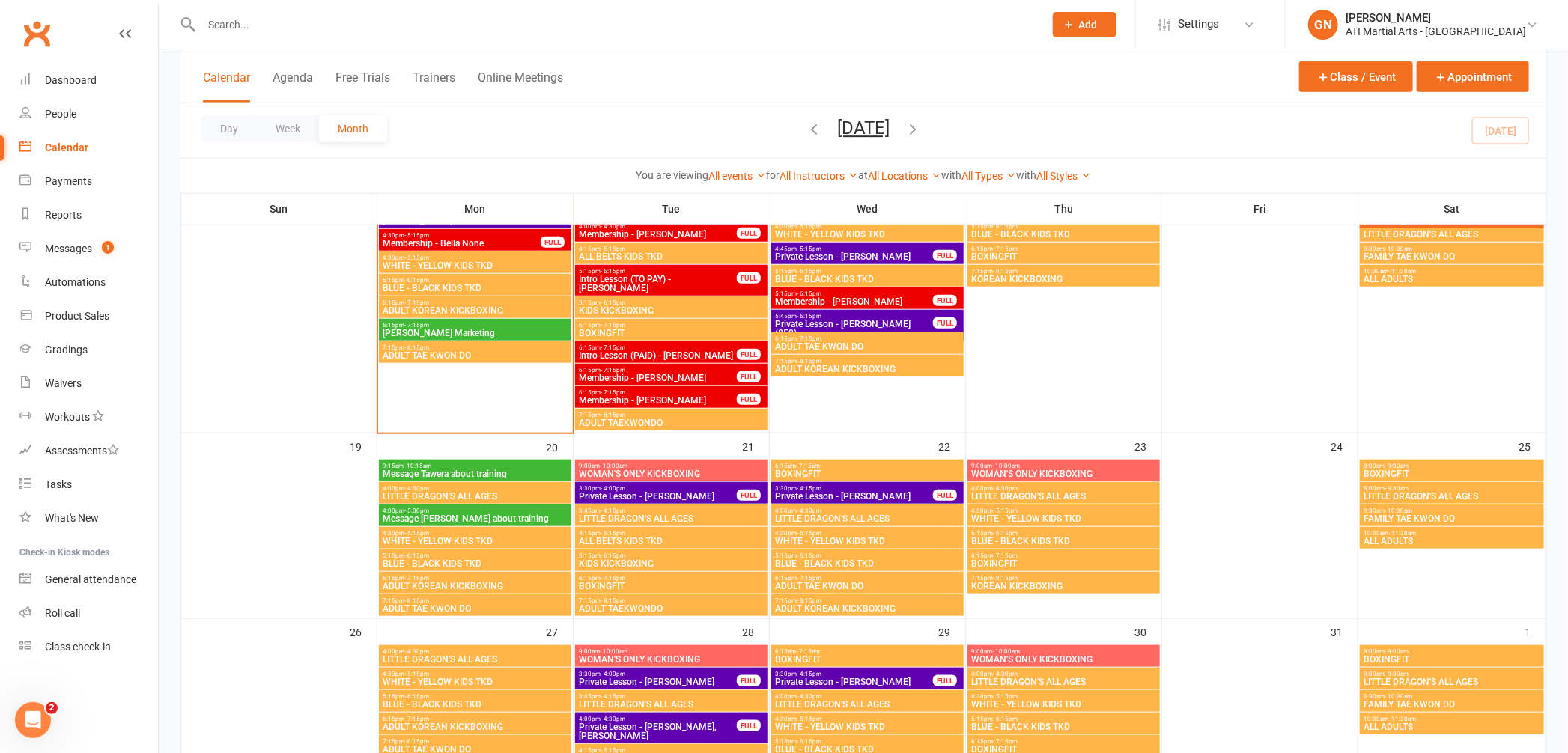
click at [686, 727] on span "Private Lesson - [PERSON_NAME], [PERSON_NAME]" at bounding box center [657, 731] width 160 height 18
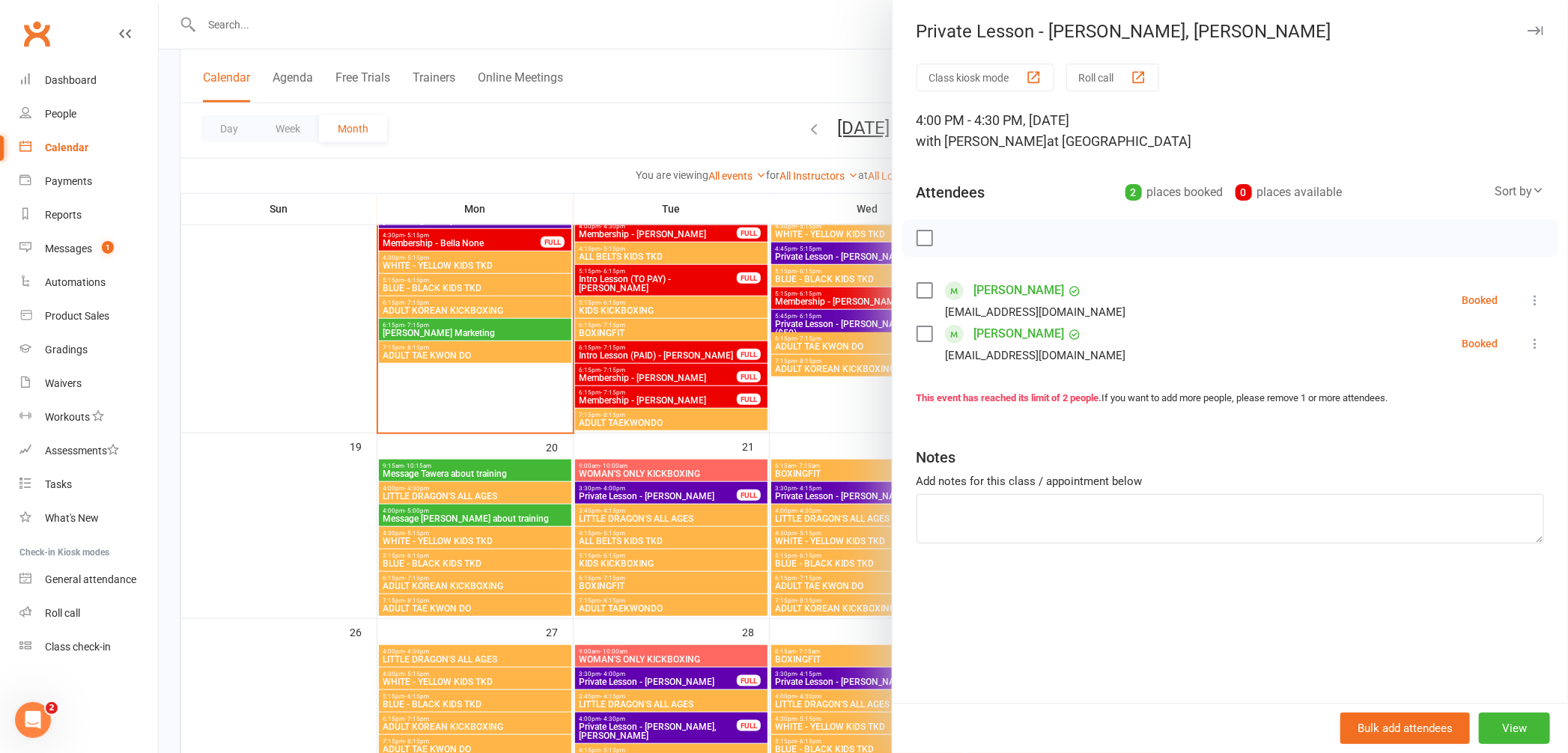
click at [1527, 28] on icon "button" at bounding box center [1535, 31] width 16 height 9
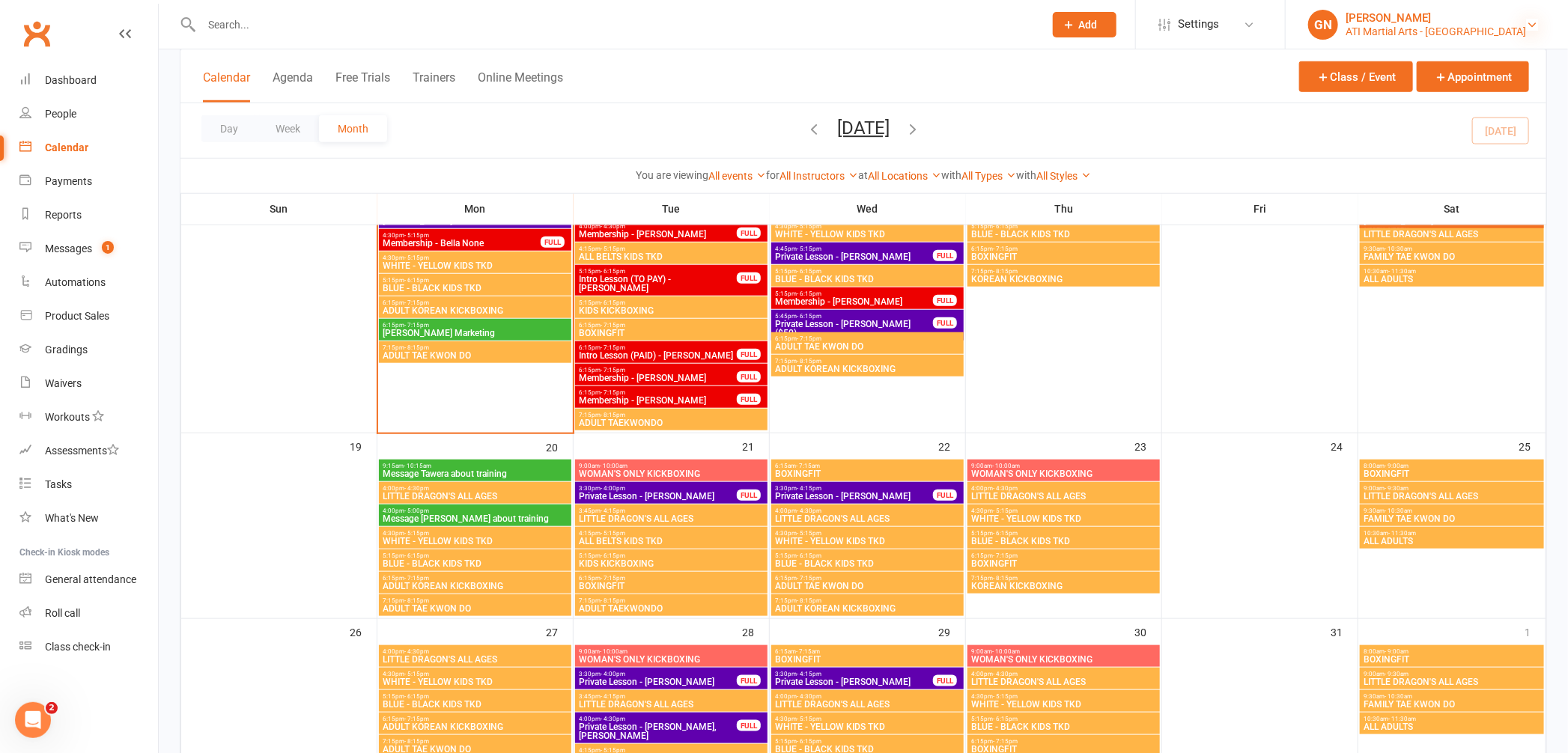
click at [1529, 23] on icon at bounding box center [1532, 25] width 12 height 12
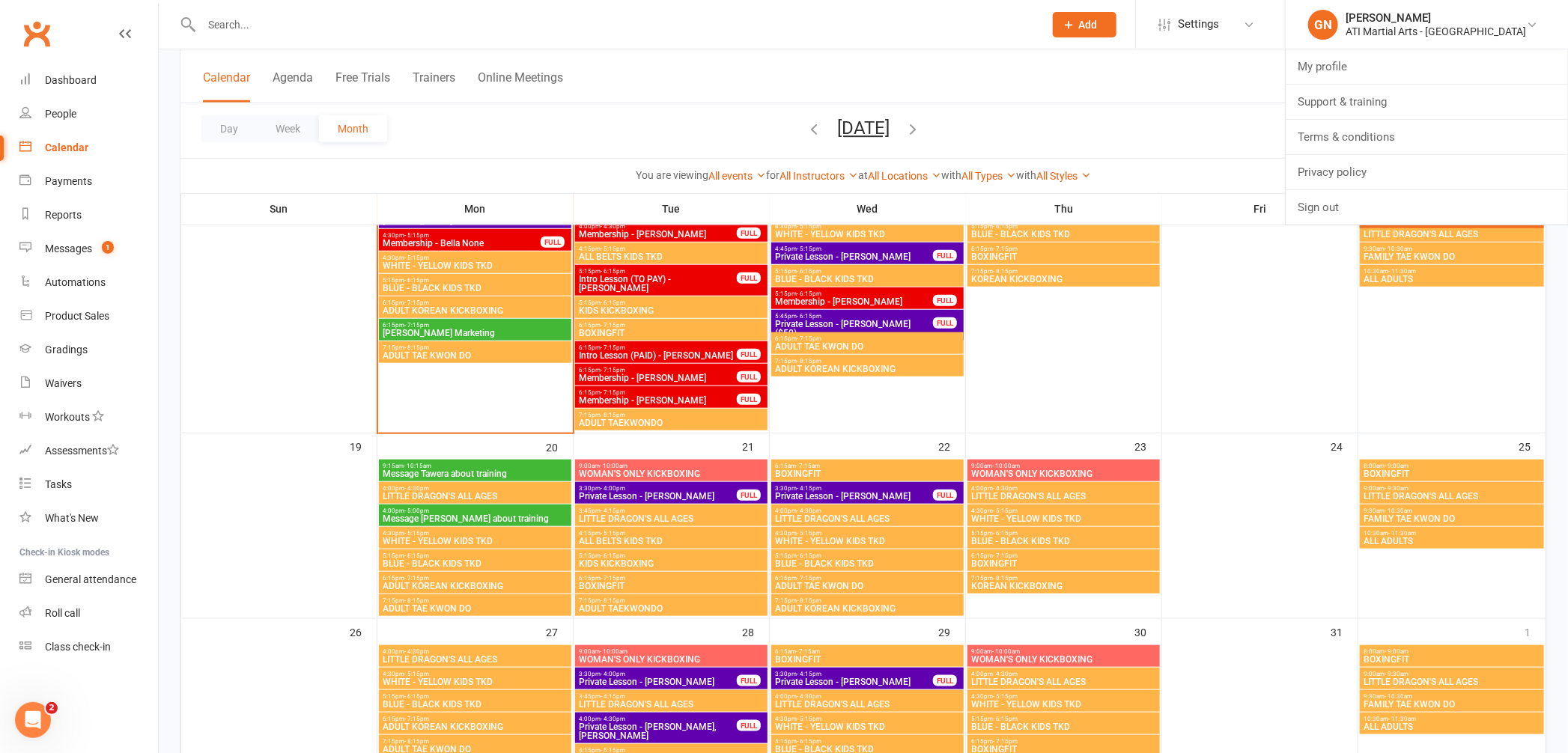
click at [642, 723] on span "Private Lesson - [PERSON_NAME], [PERSON_NAME]" at bounding box center [657, 731] width 160 height 18
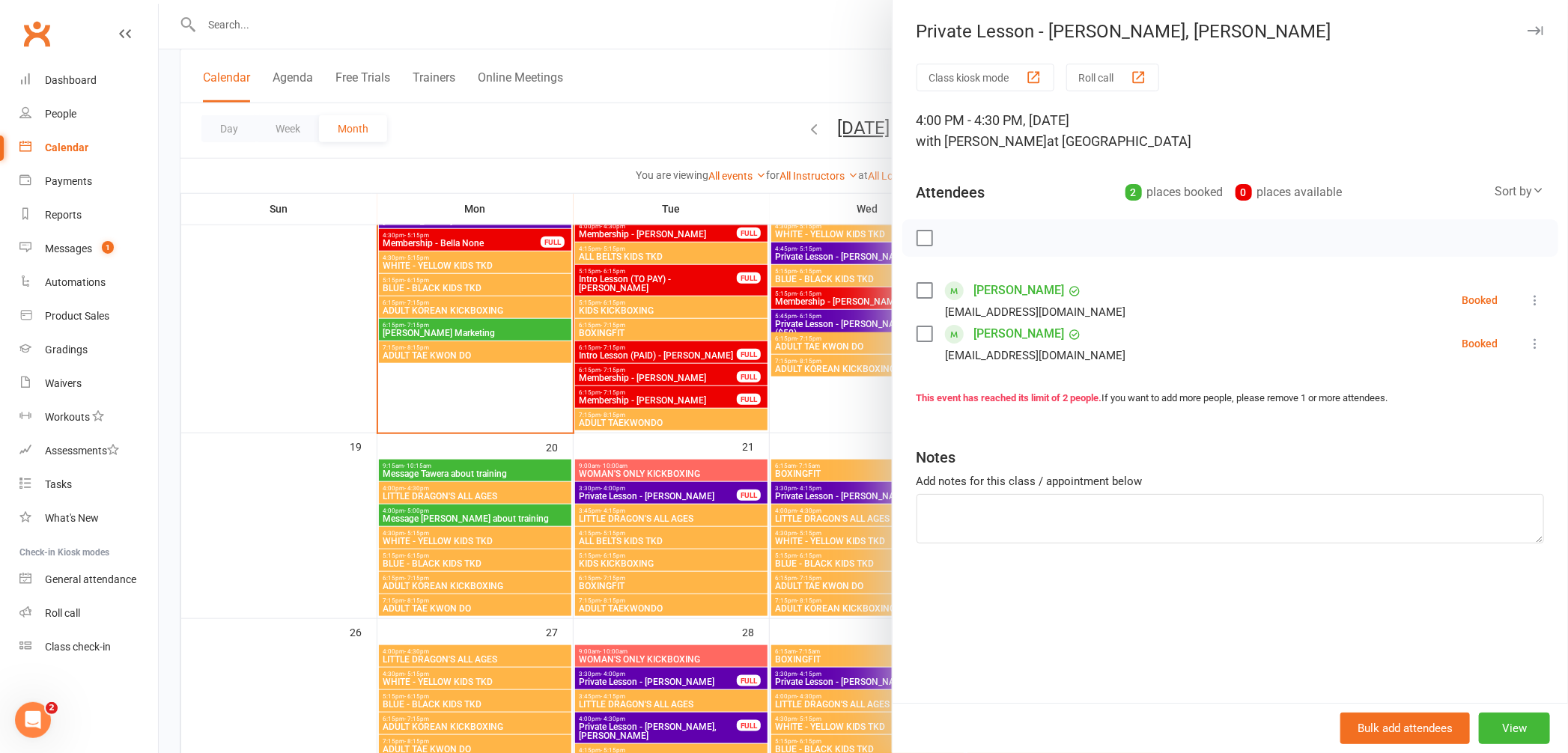
click at [1527, 340] on icon at bounding box center [1535, 343] width 15 height 15
click at [584, 727] on div at bounding box center [863, 376] width 1409 height 753
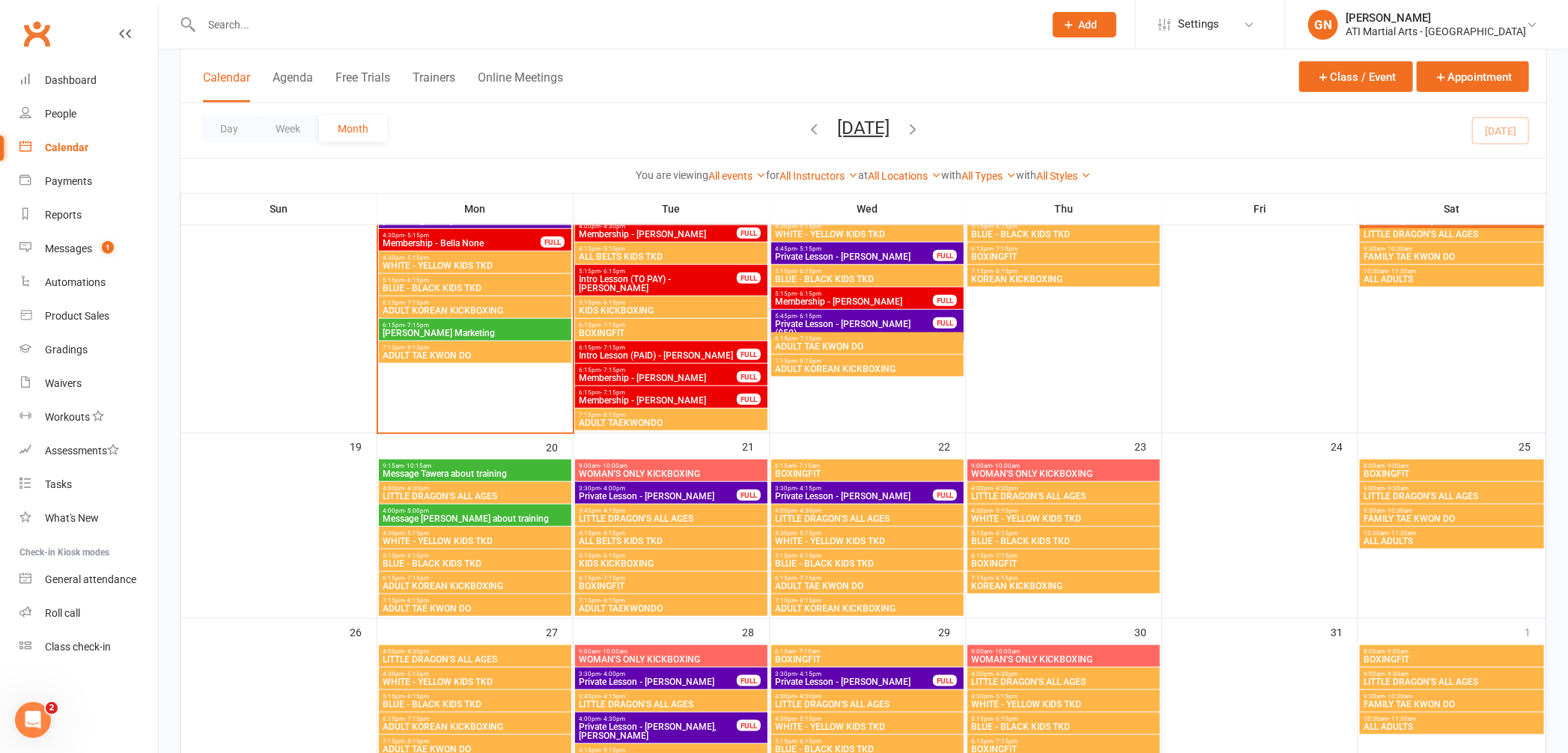
drag, startPoint x: 581, startPoint y: 719, endPoint x: 637, endPoint y: 728, distance: 56.7
click at [637, 728] on div "4:00pm - 4:30pm Private Lesson - [PERSON_NAME], [PERSON_NAME] FULL" at bounding box center [671, 728] width 192 height 30
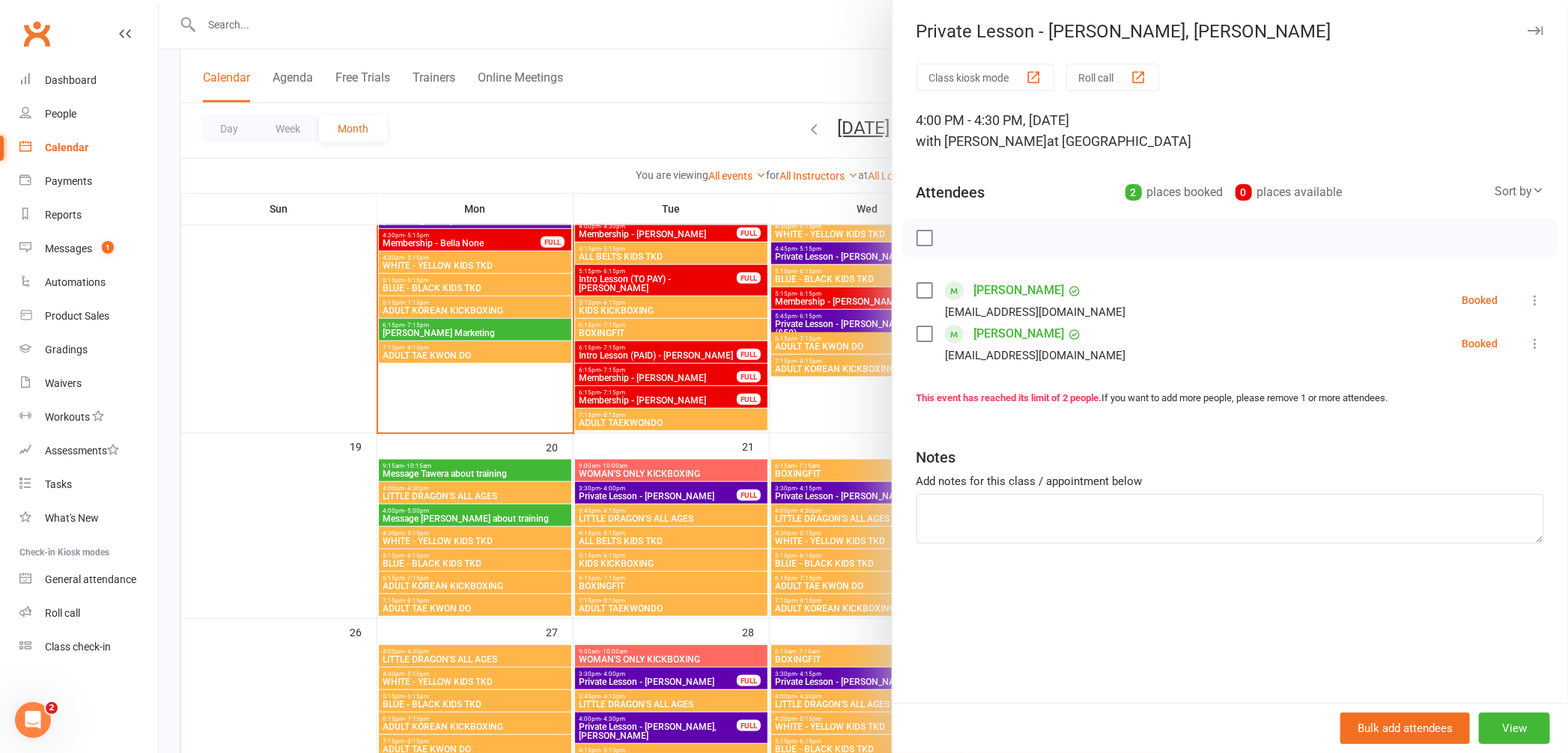
click at [637, 728] on div at bounding box center [863, 376] width 1409 height 753
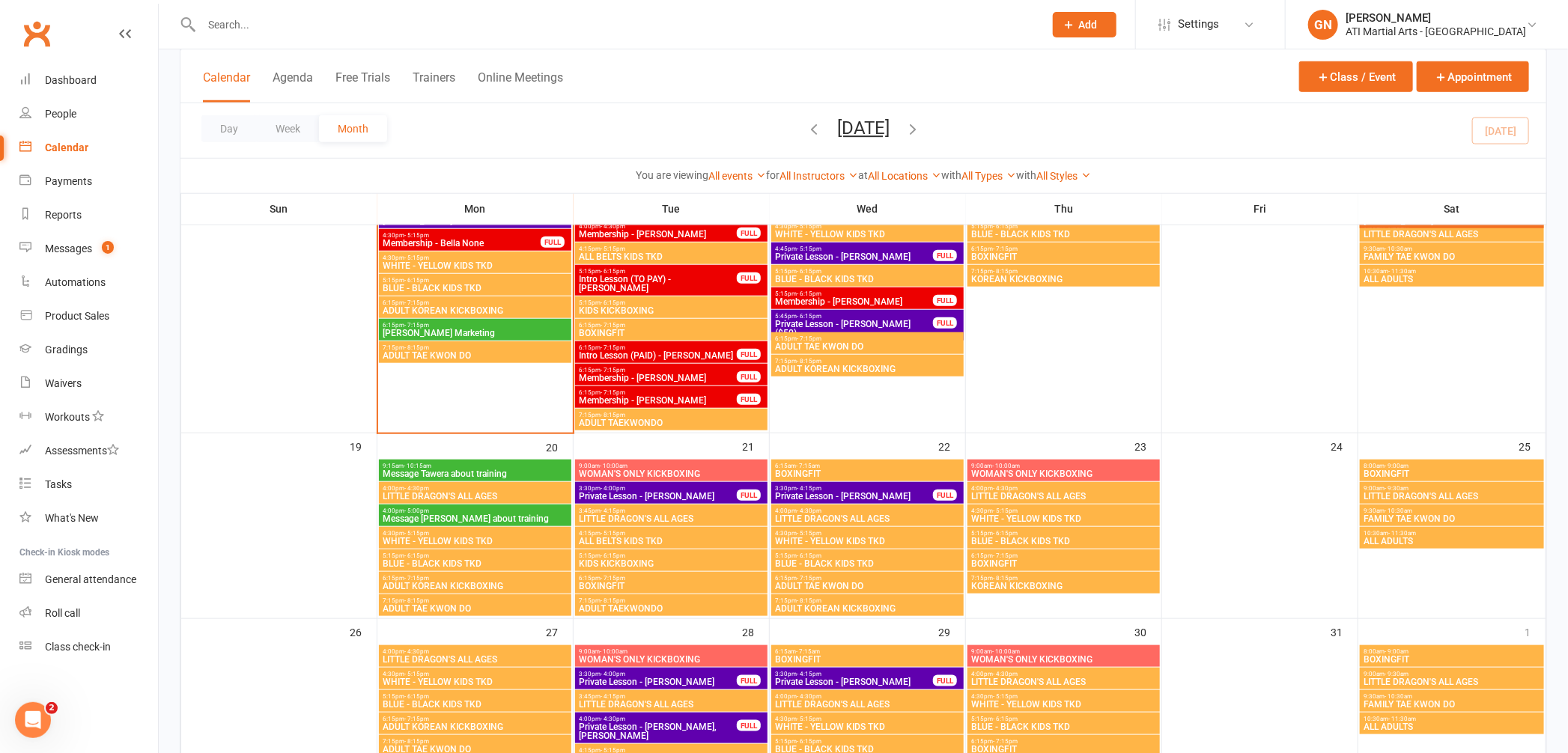
click at [620, 533] on span "- 5:15pm" at bounding box center [613, 534] width 25 height 7
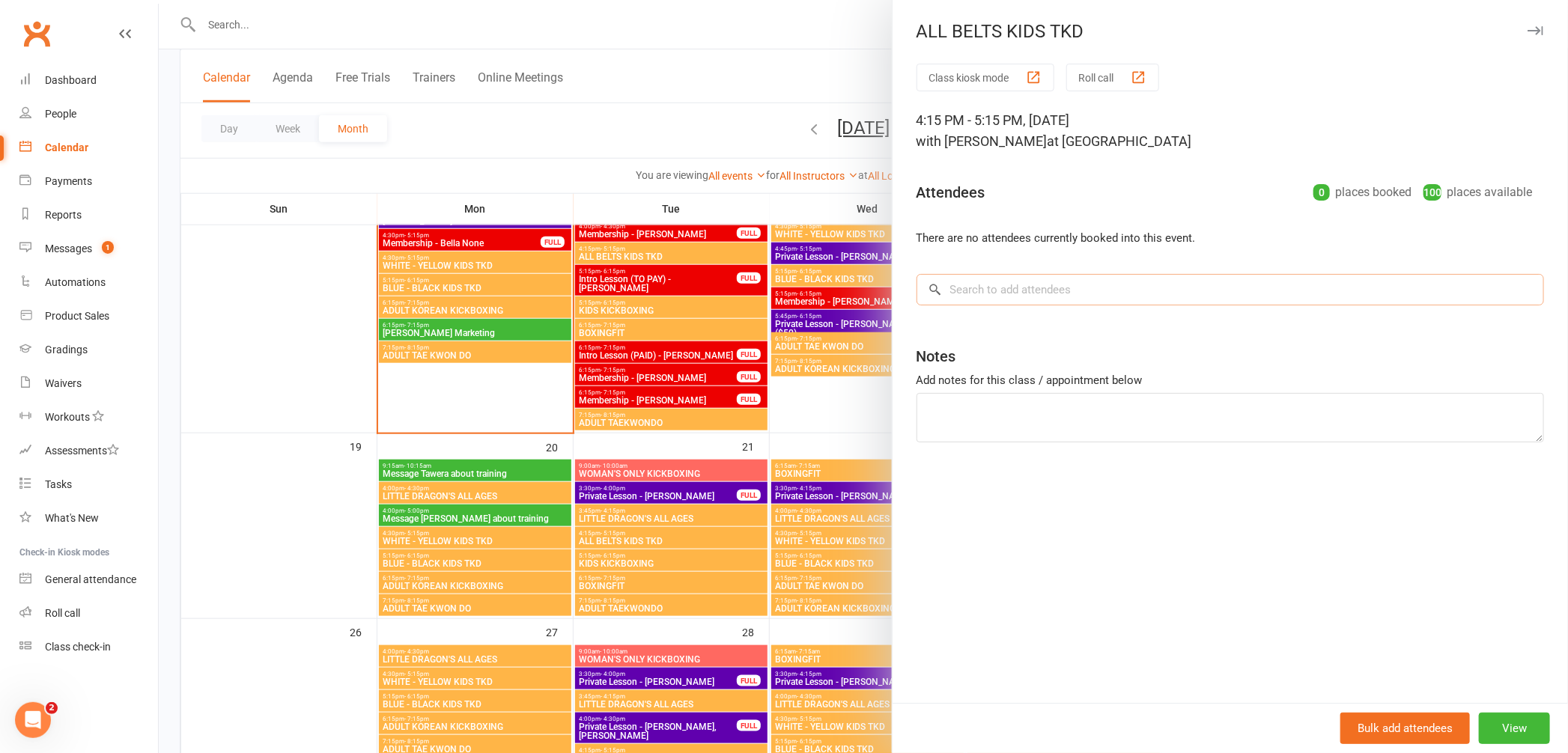
click at [1040, 289] on input "search" at bounding box center [1229, 289] width 627 height 31
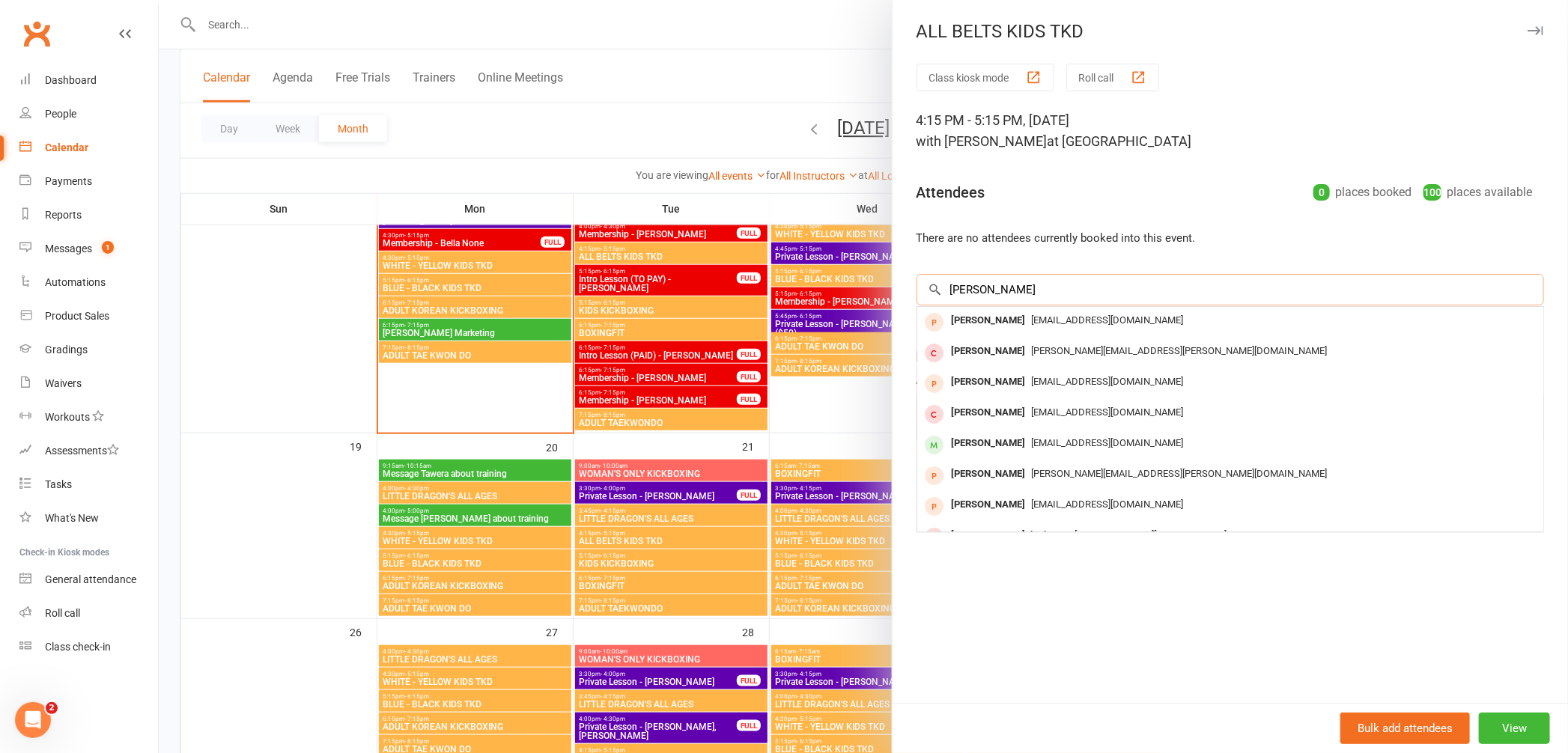
type input "[PERSON_NAME]"
click at [1445, 37] on div "ALL BELTS KIDS TKD" at bounding box center [1230, 31] width 675 height 21
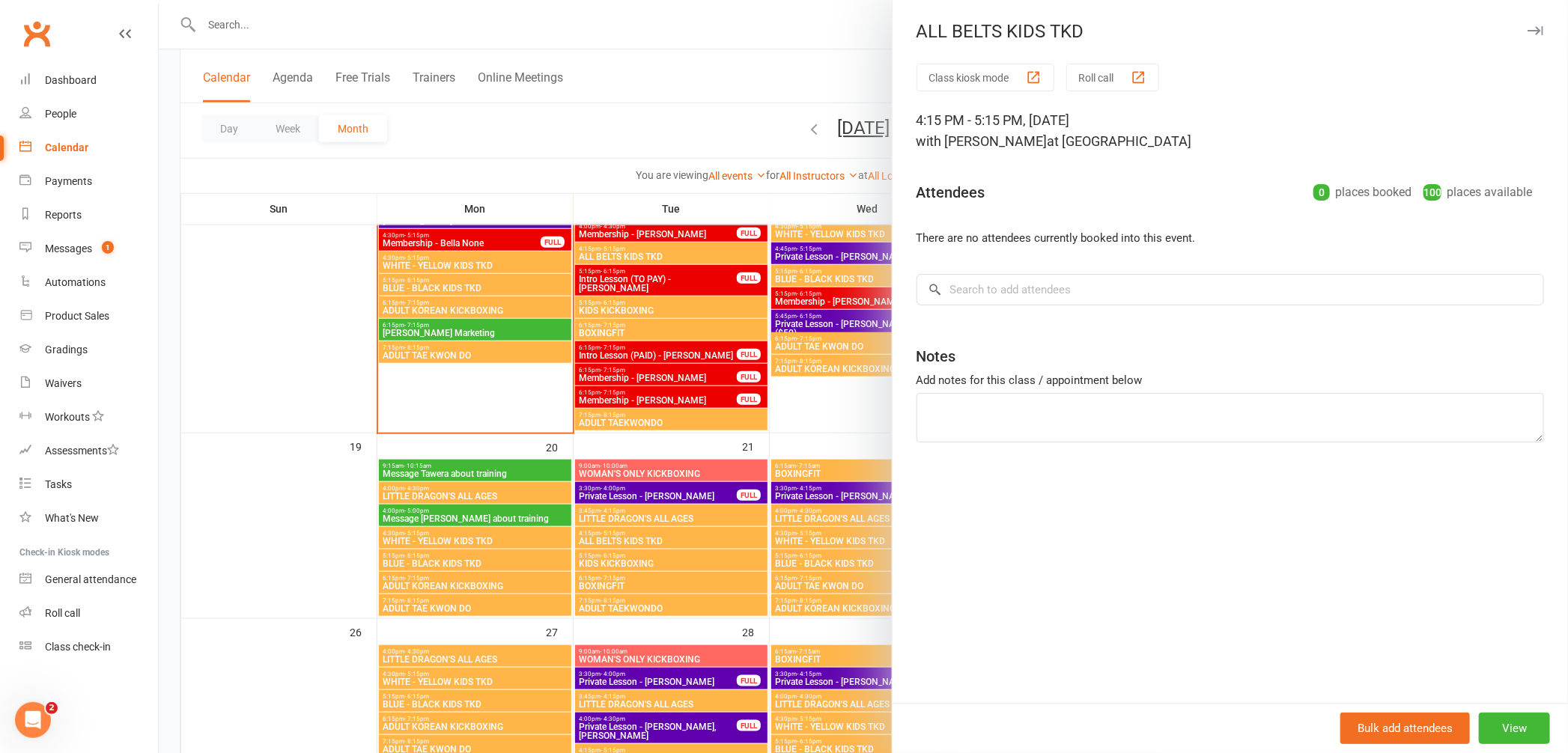
click at [663, 96] on div at bounding box center [863, 376] width 1409 height 753
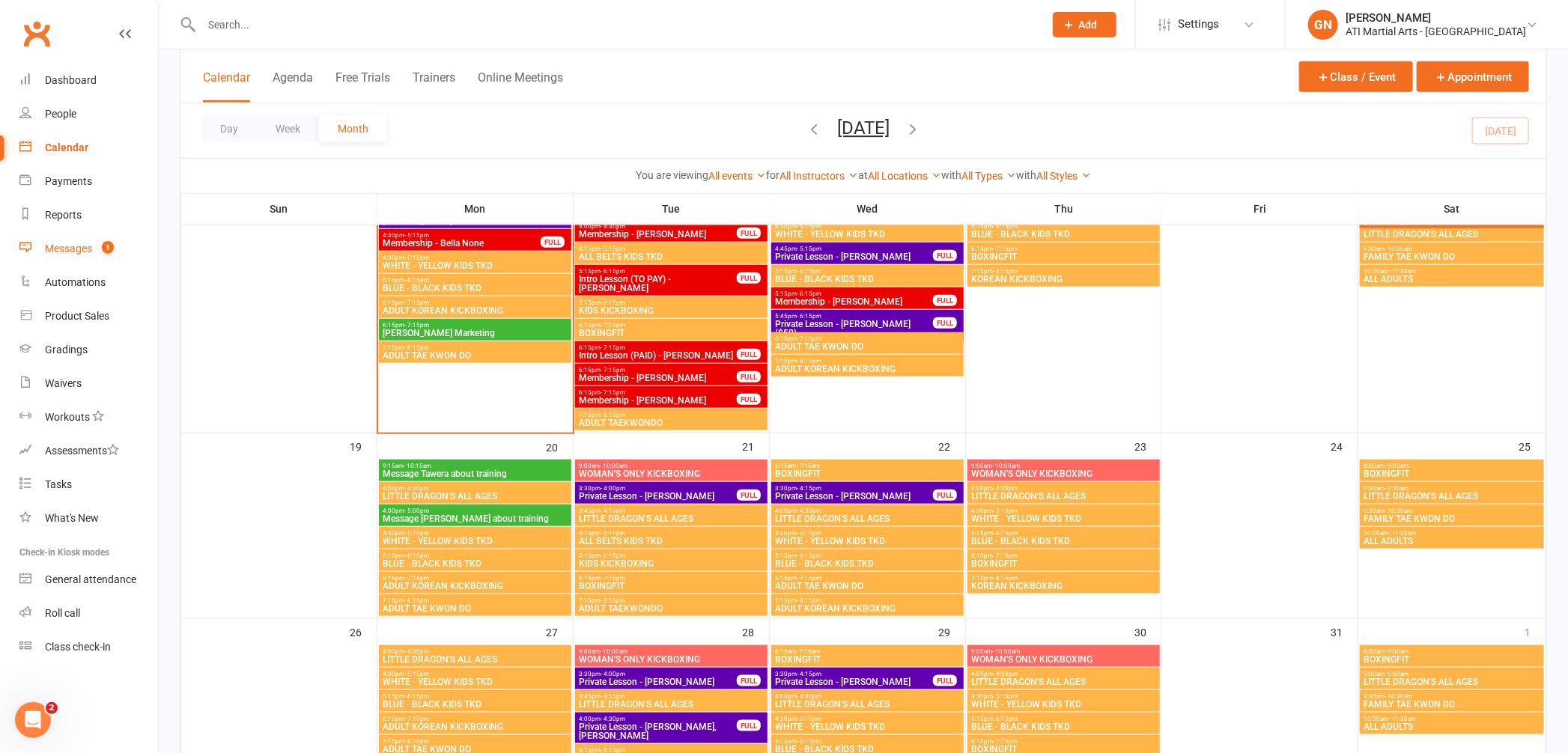
click at [60, 246] on div "Messages" at bounding box center [69, 249] width 47 height 12
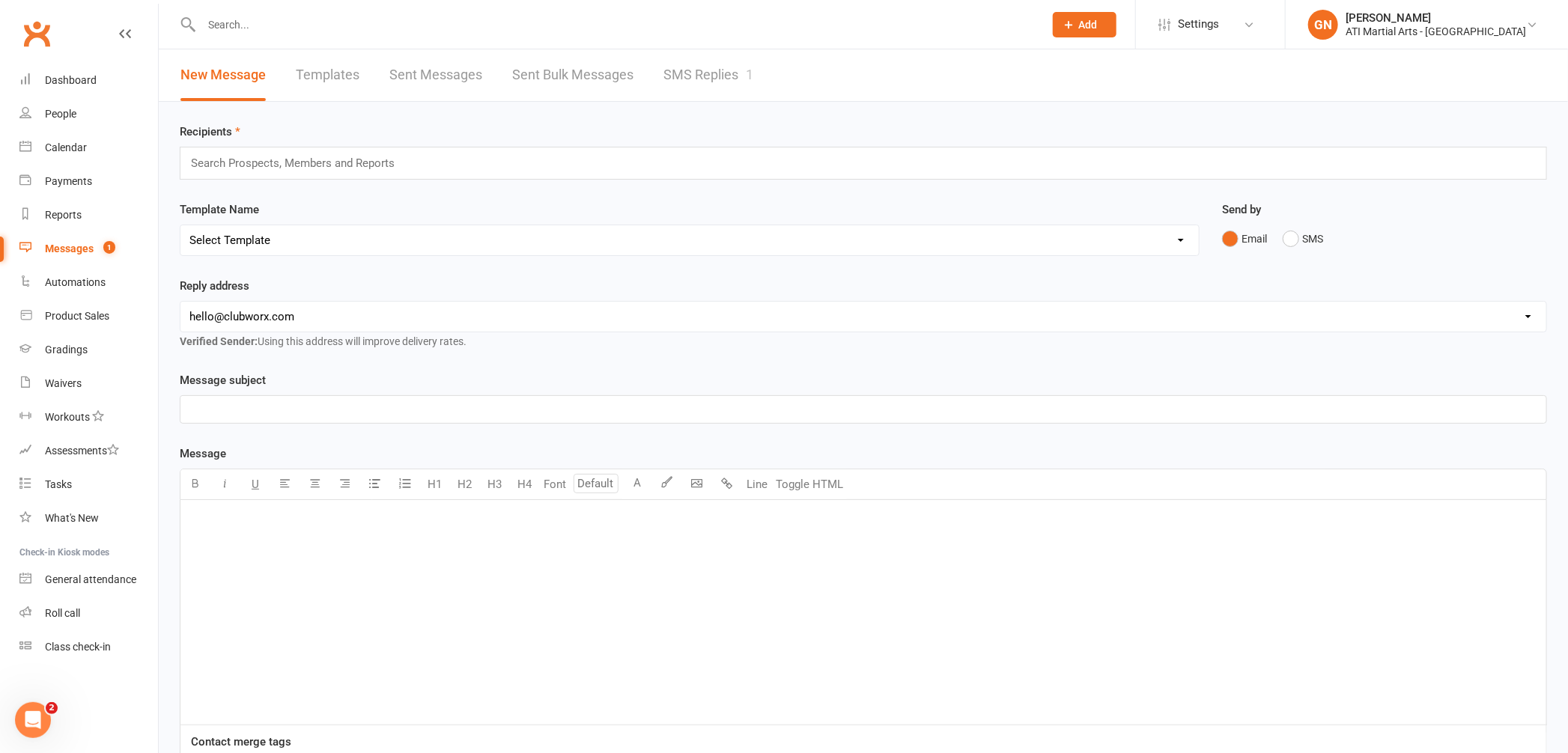
click at [680, 71] on link "SMS Replies 1" at bounding box center [707, 75] width 90 height 52
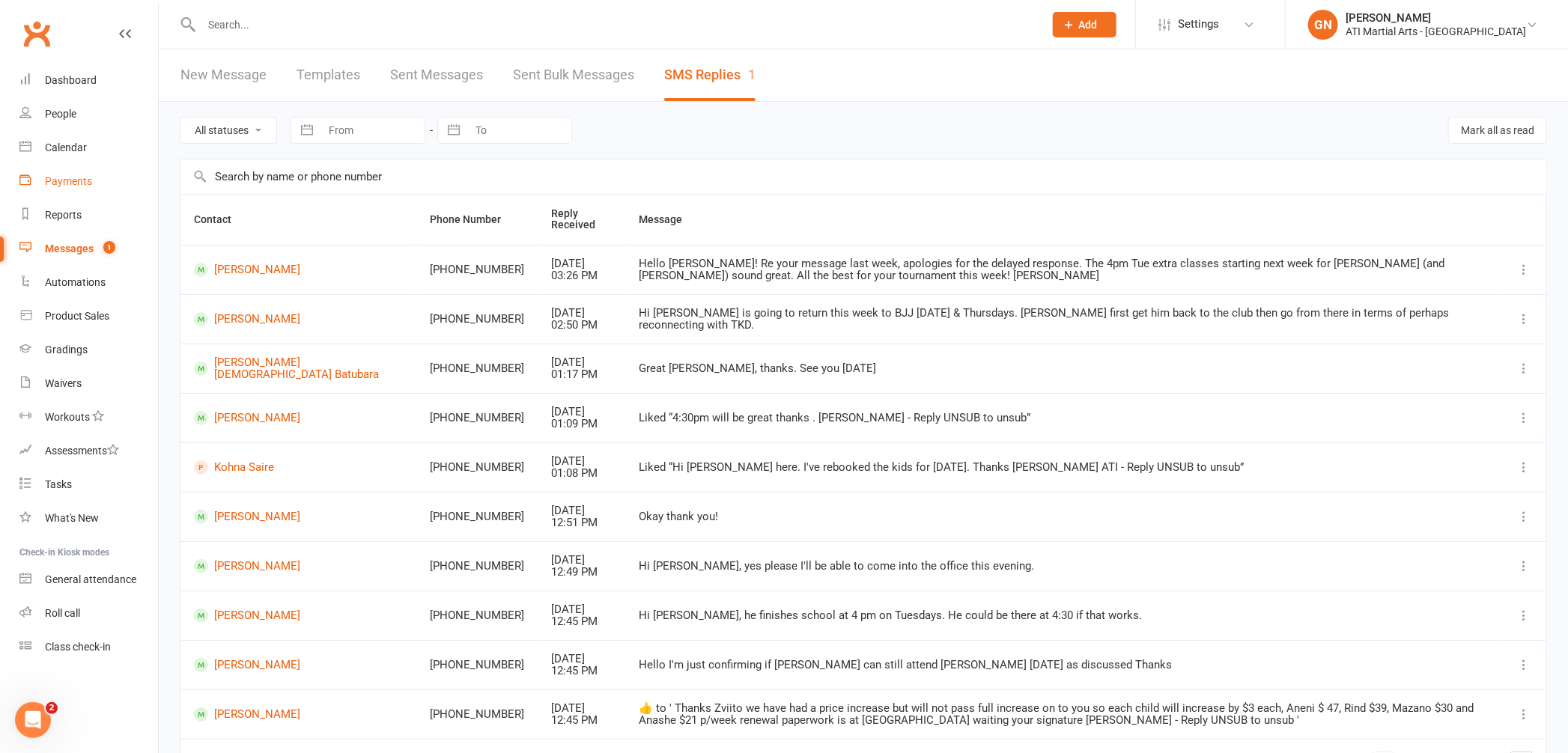
click at [72, 182] on div "Payments" at bounding box center [69, 181] width 47 height 12
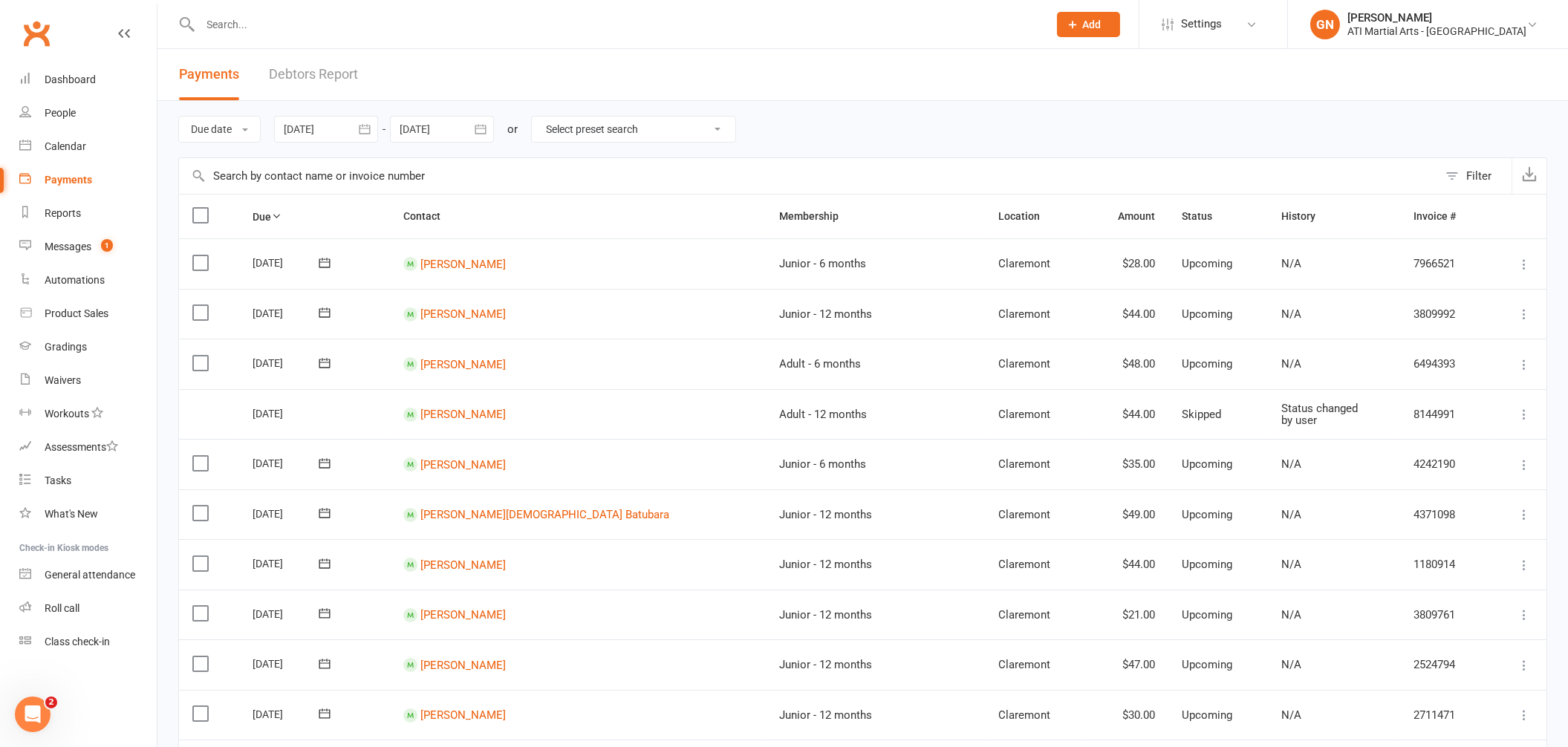
click at [335, 80] on link "Debtors Report" at bounding box center [313, 74] width 89 height 52
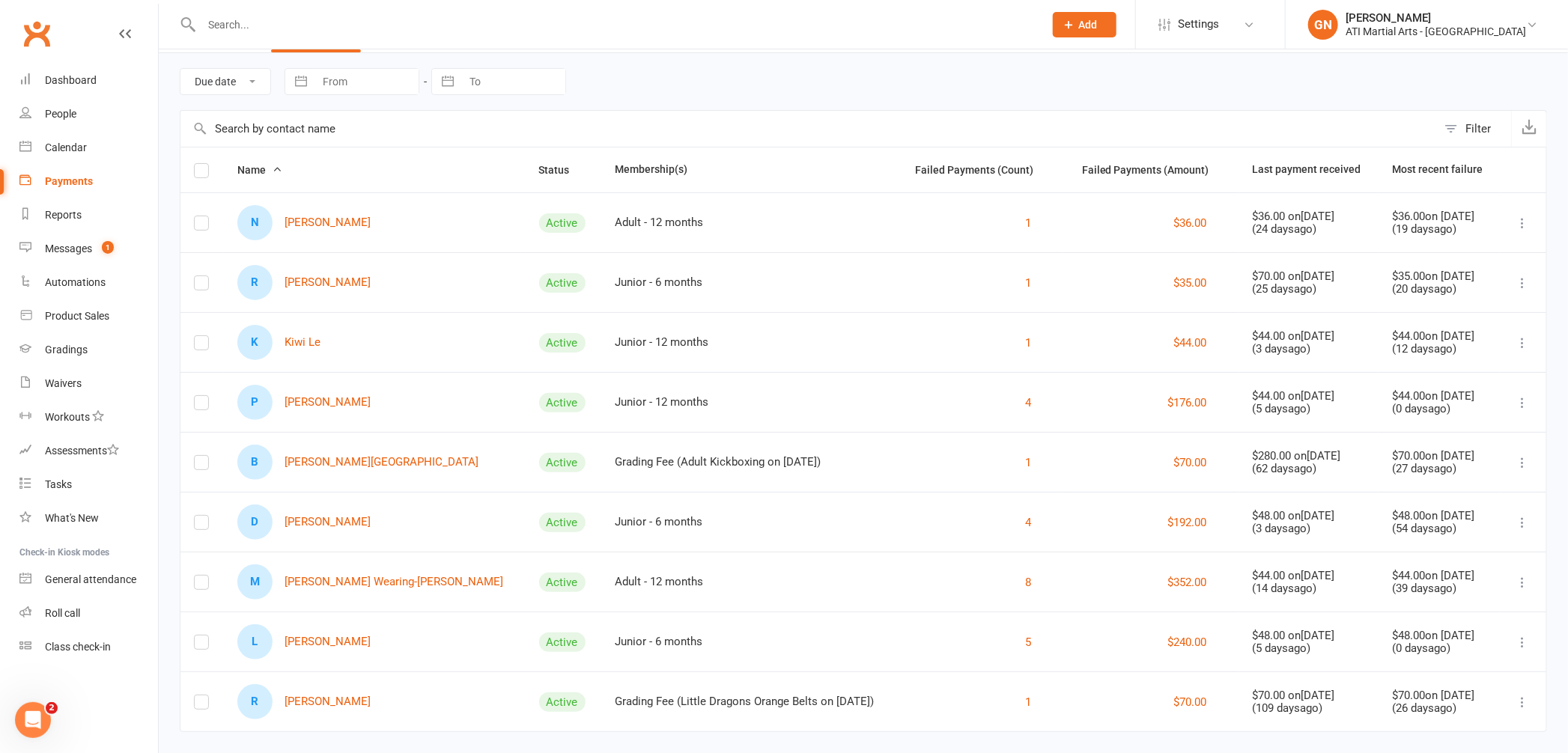
scroll to position [49, 0]
click at [253, 29] on input "text" at bounding box center [615, 25] width 836 height 21
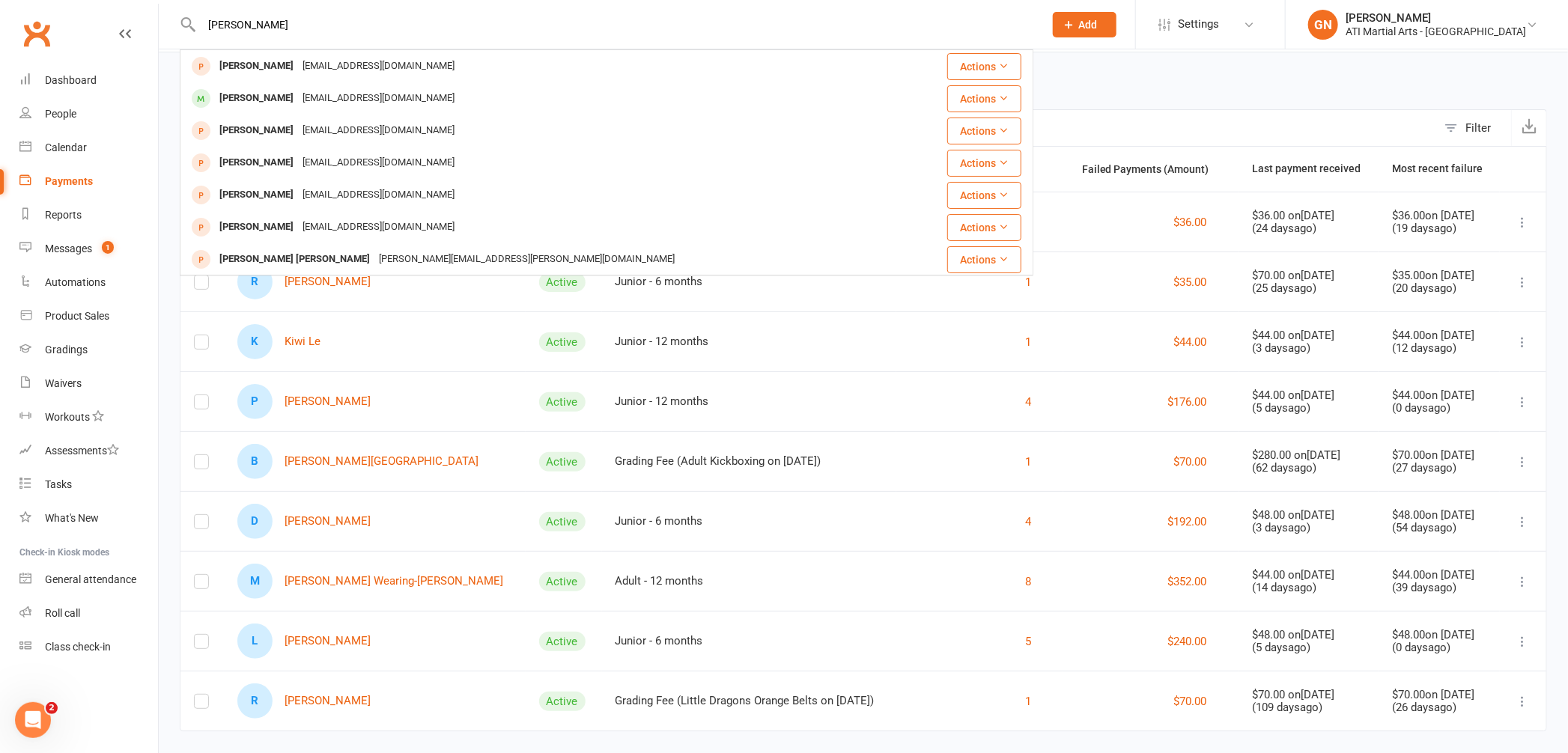
click at [209, 25] on input "[PERSON_NAME]" at bounding box center [615, 25] width 836 height 21
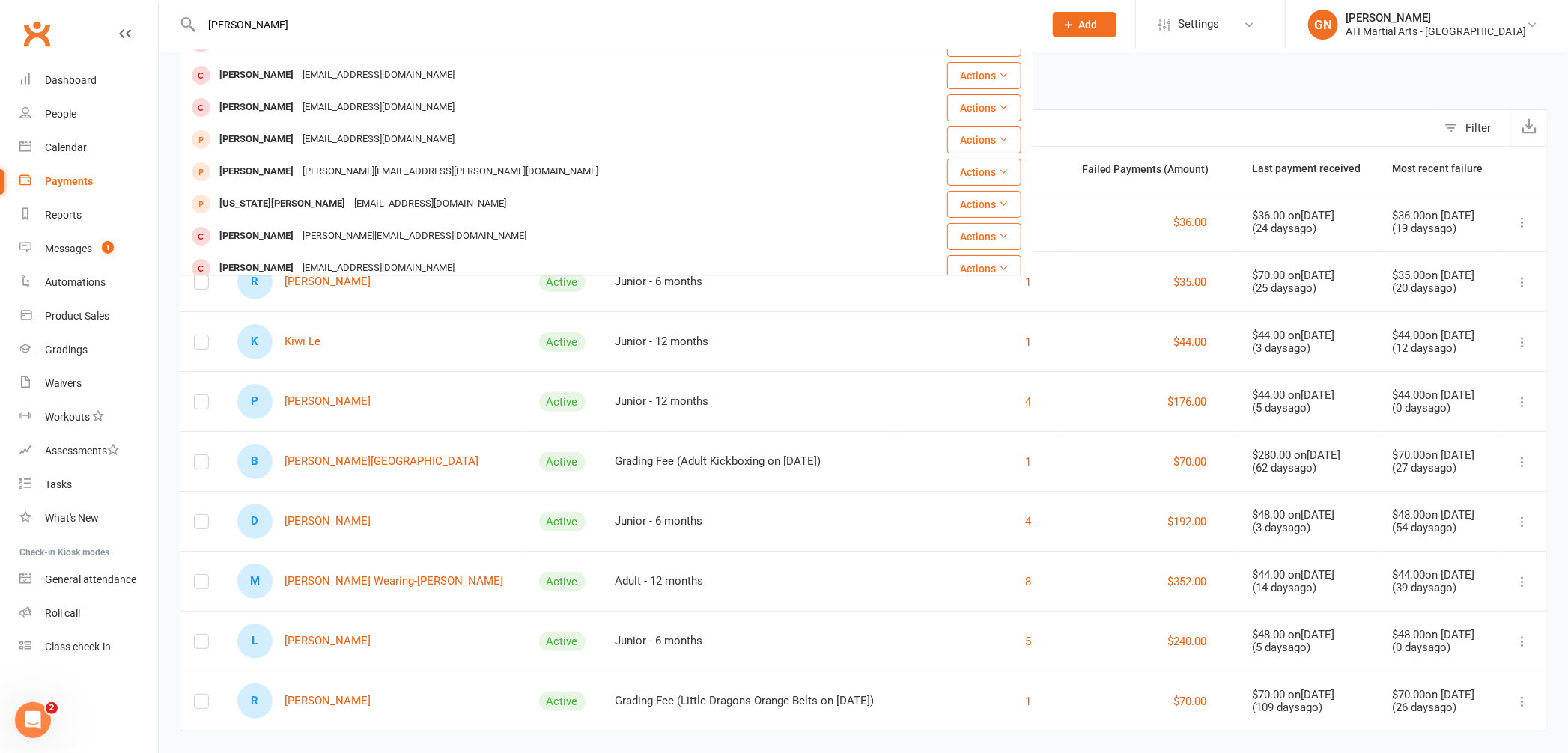
scroll to position [0, 0]
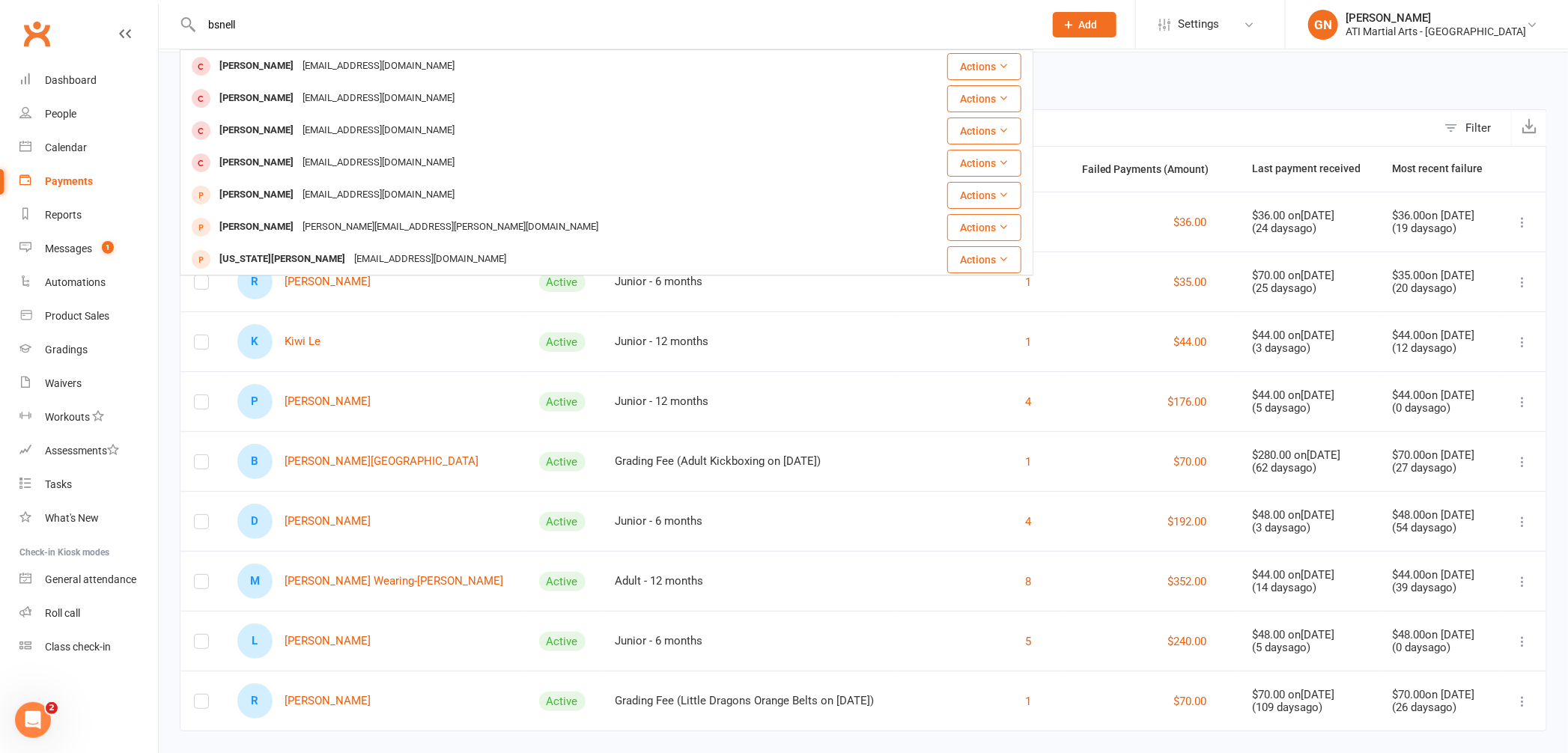
type input "[PERSON_NAME]"
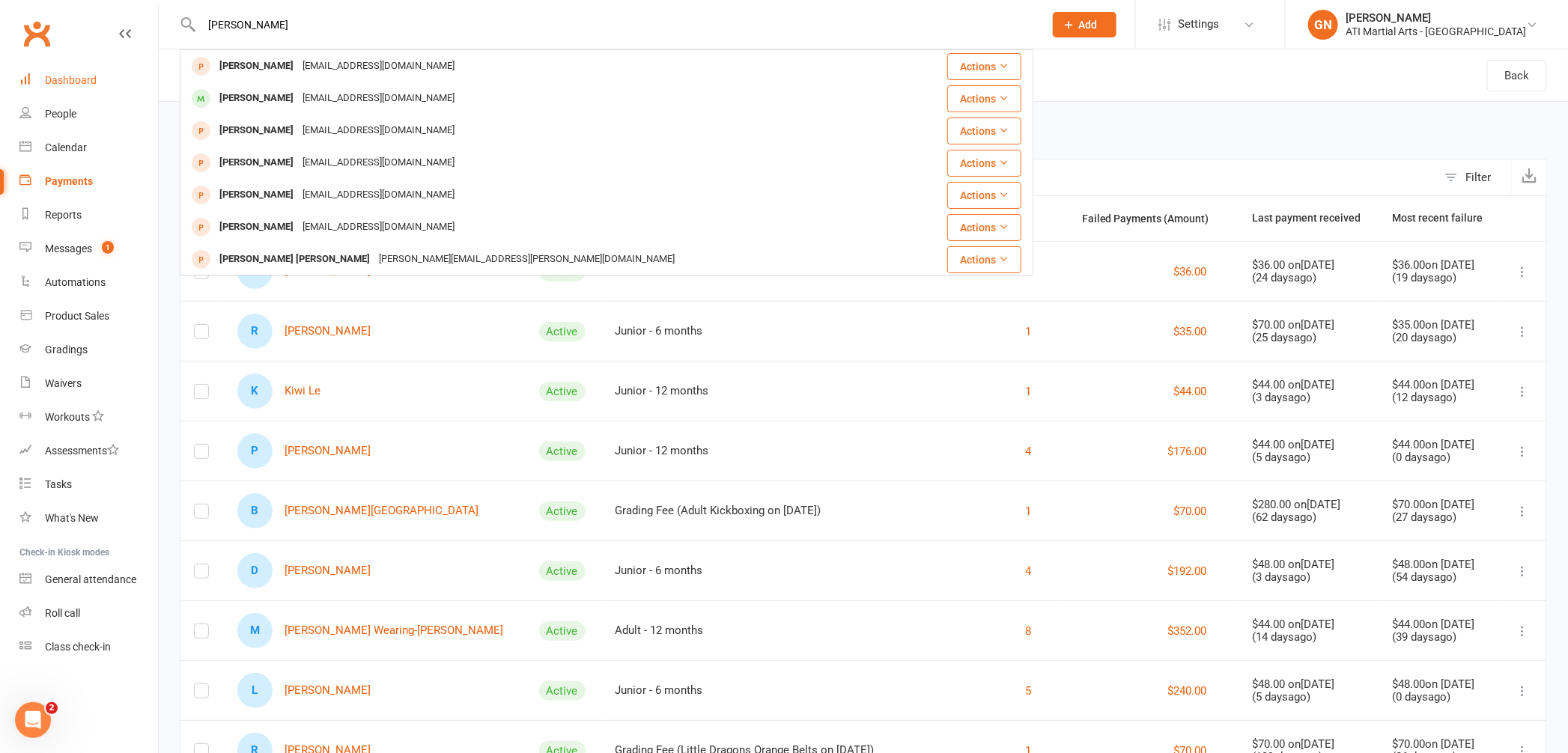
type input "[PERSON_NAME]"
click at [106, 64] on link "Dashboard" at bounding box center [89, 80] width 138 height 34
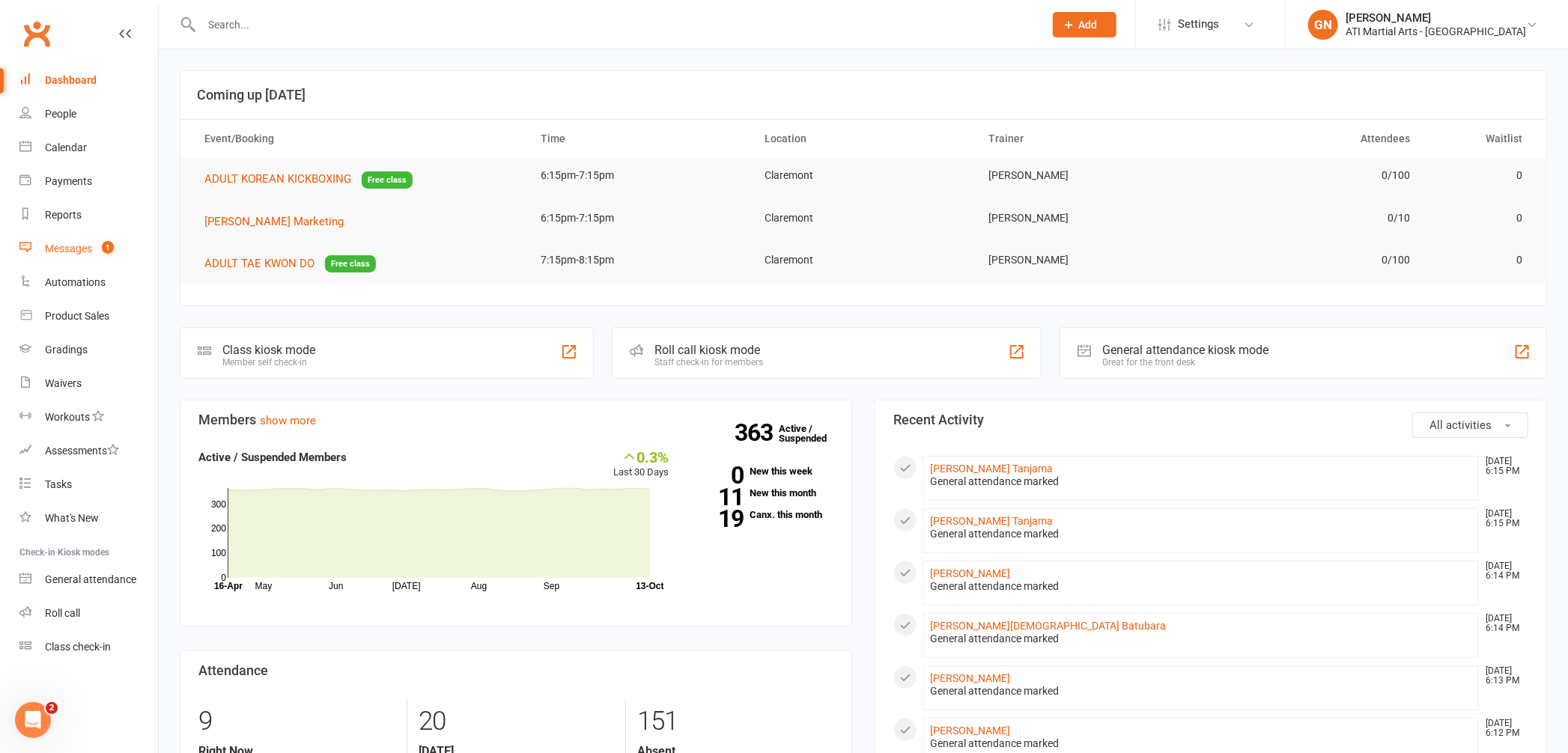
click at [48, 257] on link "Messages 1" at bounding box center [89, 249] width 138 height 34
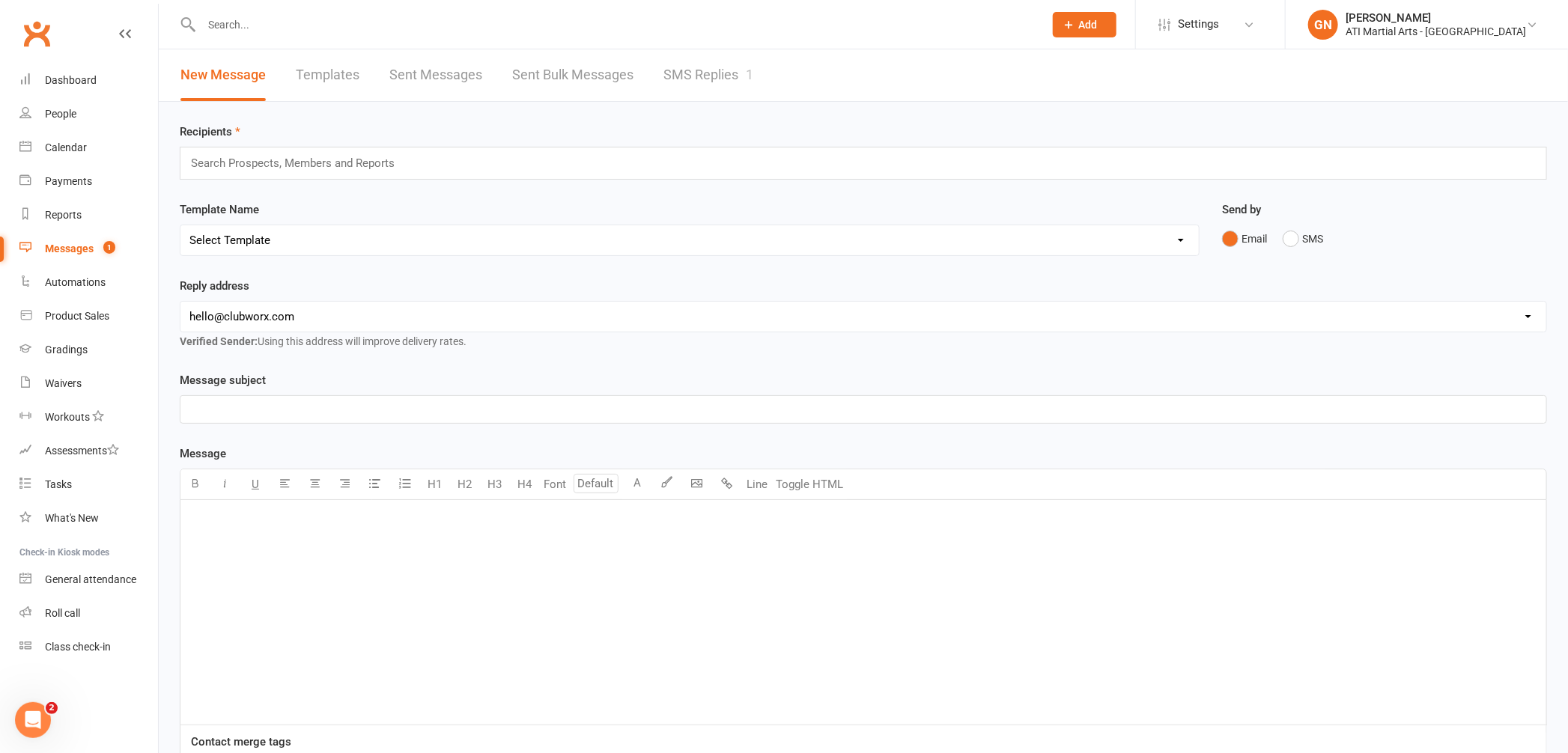
click at [723, 66] on link "SMS Replies 1" at bounding box center [707, 75] width 90 height 52
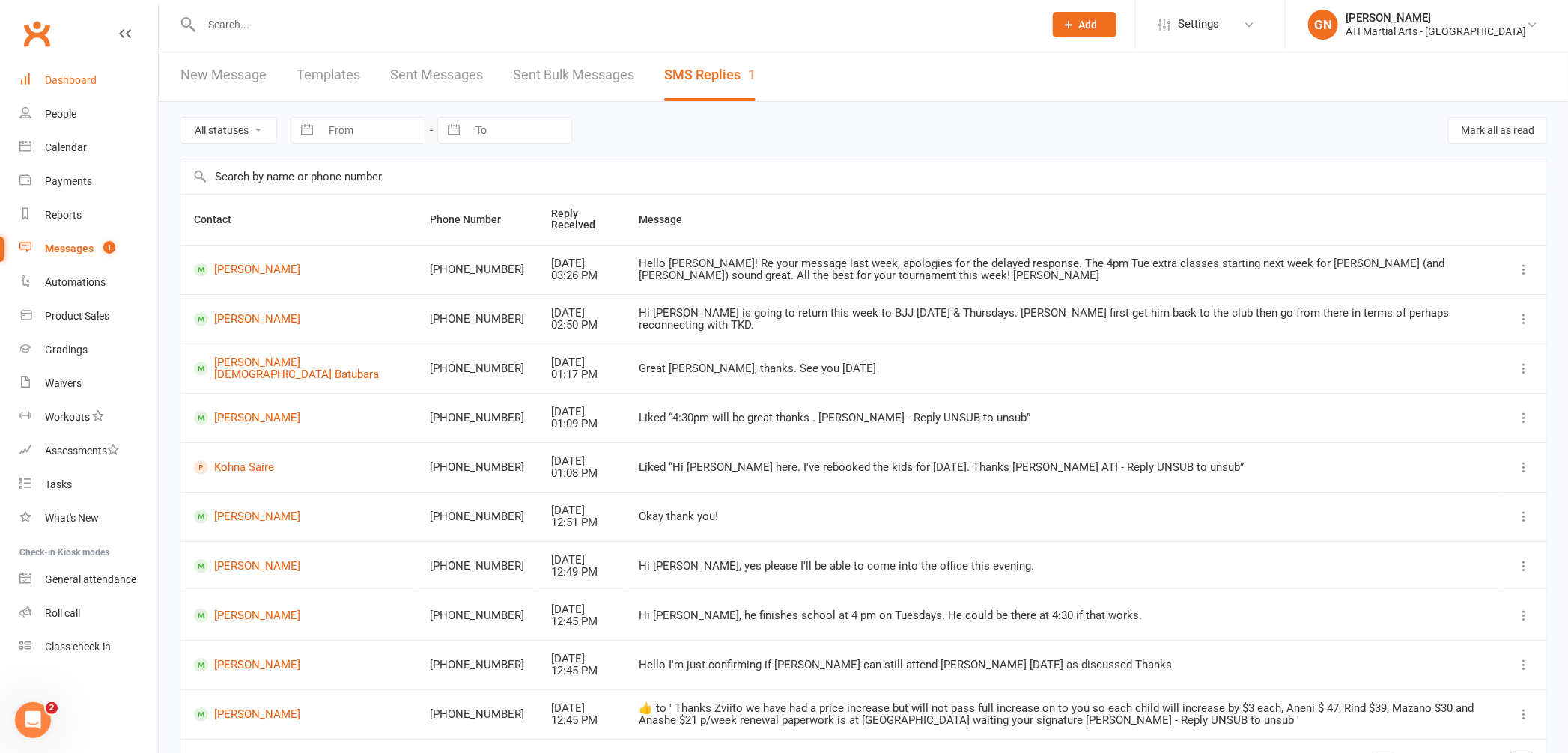
click at [67, 63] on link "Dashboard" at bounding box center [89, 80] width 138 height 34
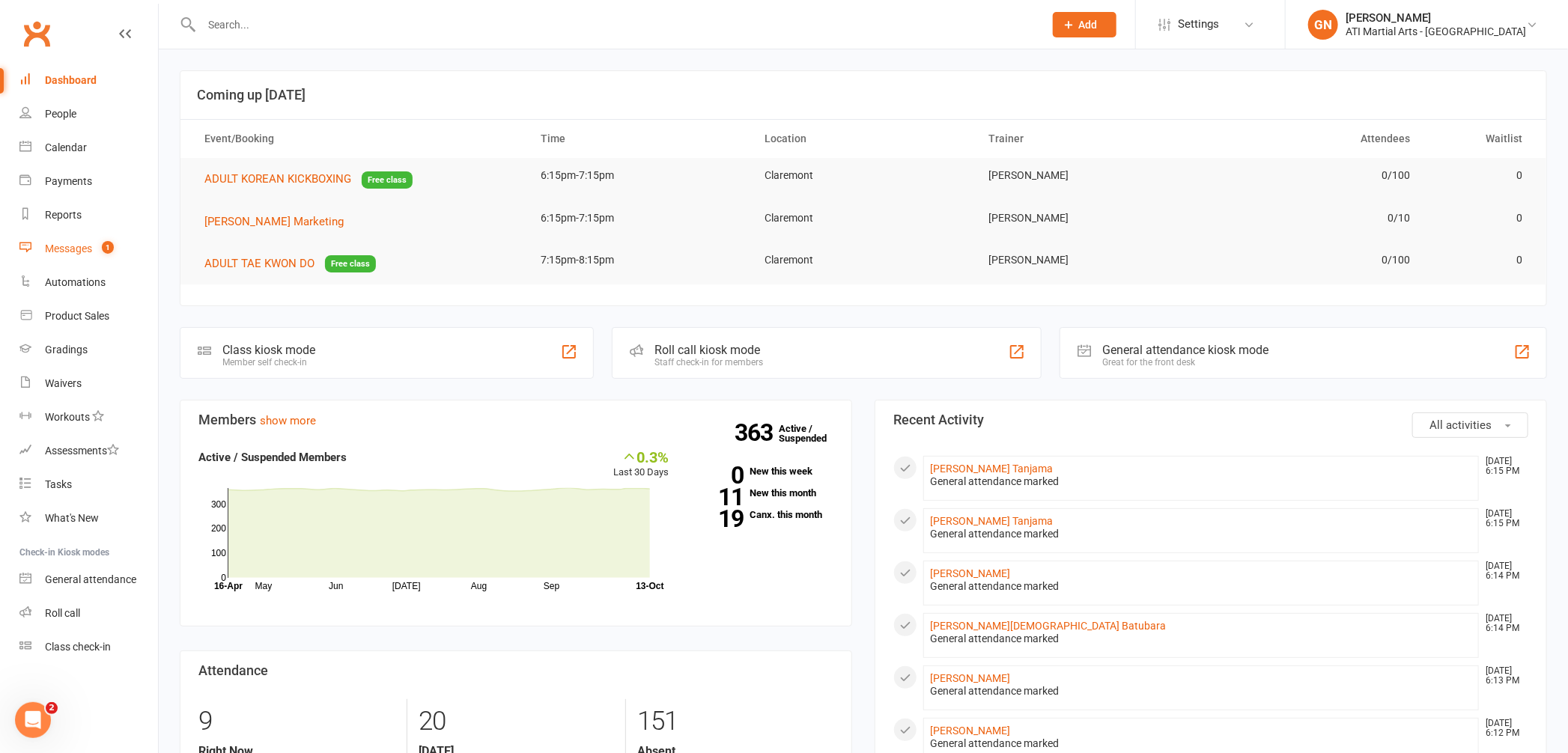
click at [70, 254] on div "Messages" at bounding box center [69, 249] width 47 height 12
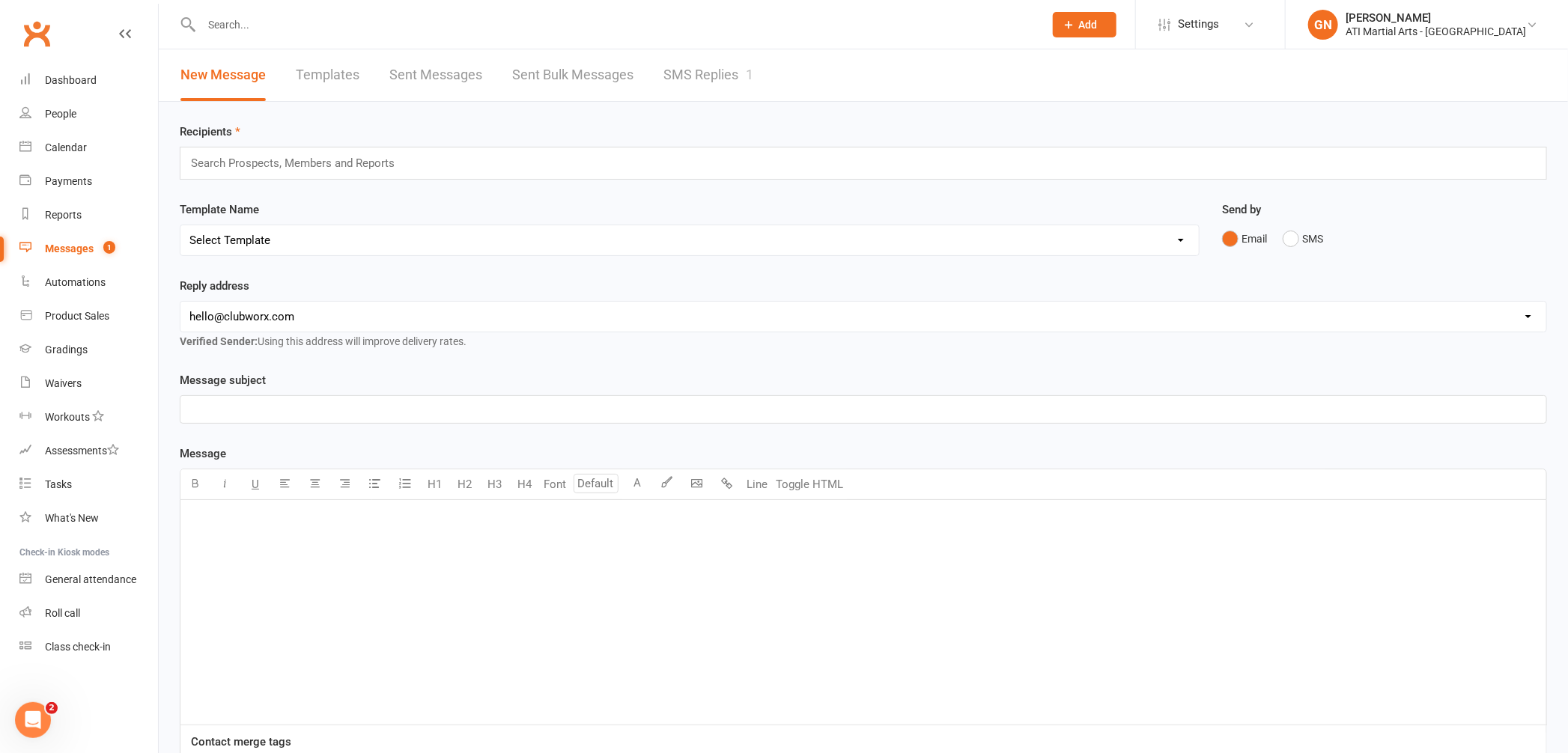
click at [690, 75] on link "SMS Replies 1" at bounding box center [707, 75] width 90 height 52
